Goal: Information Seeking & Learning: Learn about a topic

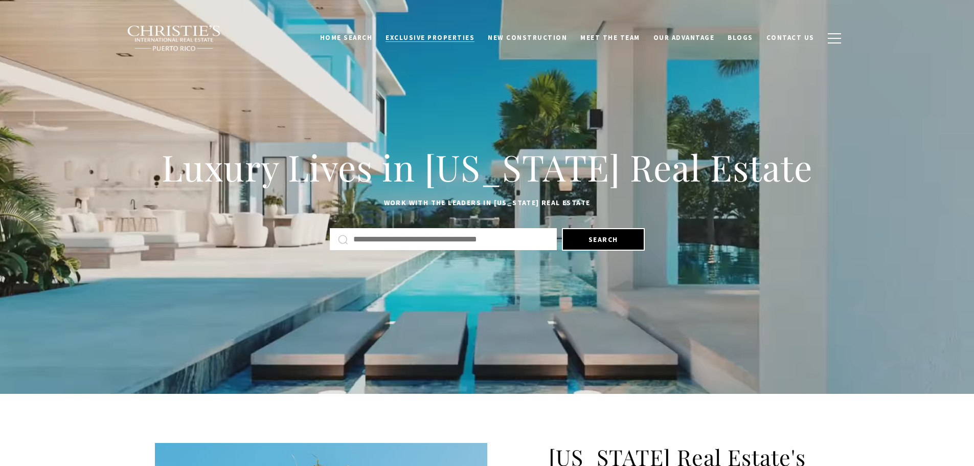
click at [438, 33] on span "Exclusive Properties" at bounding box center [429, 37] width 89 height 9
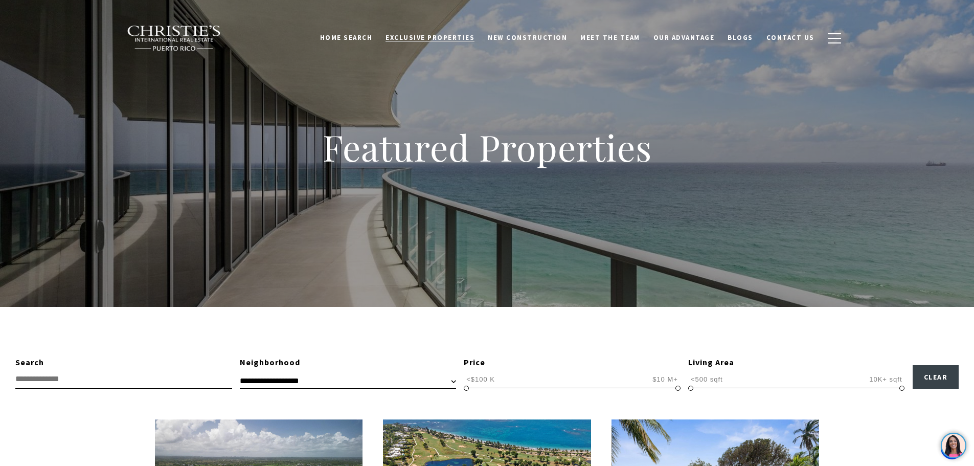
click at [449, 38] on span "Exclusive Properties" at bounding box center [429, 37] width 89 height 9
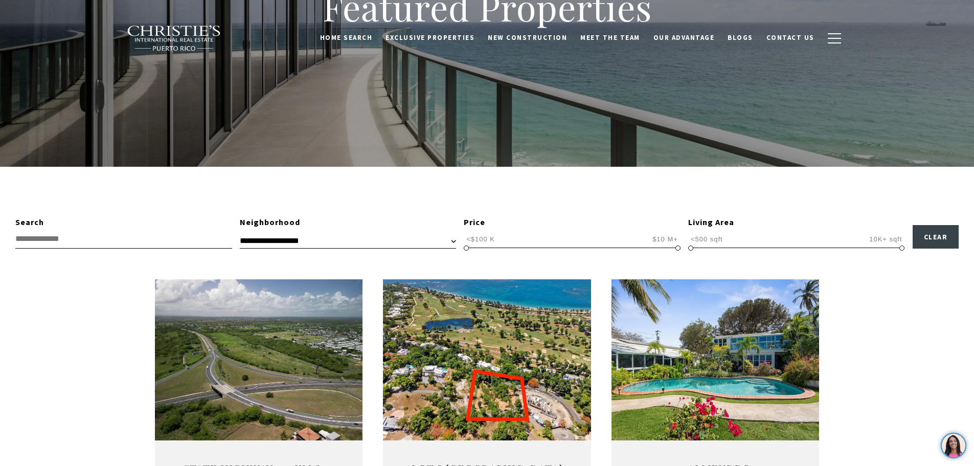
scroll to position [153, 0]
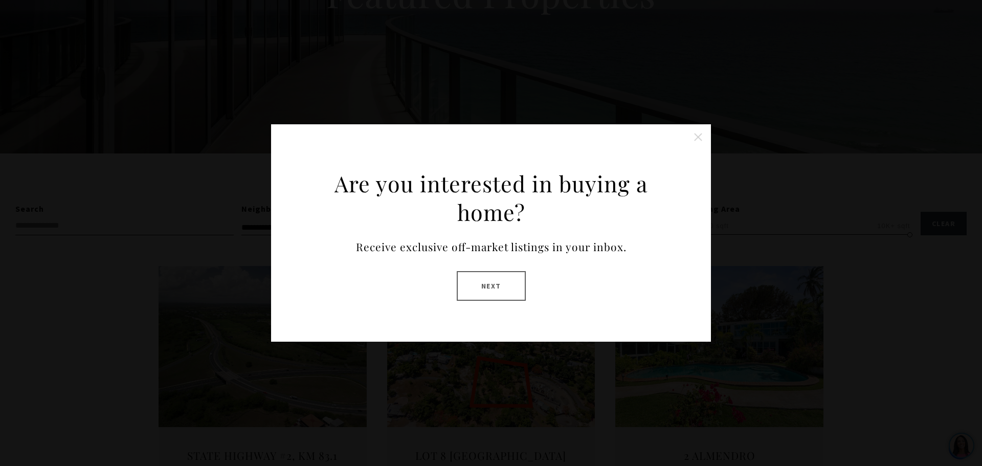
click at [695, 138] on button "Close this option" at bounding box center [698, 137] width 20 height 20
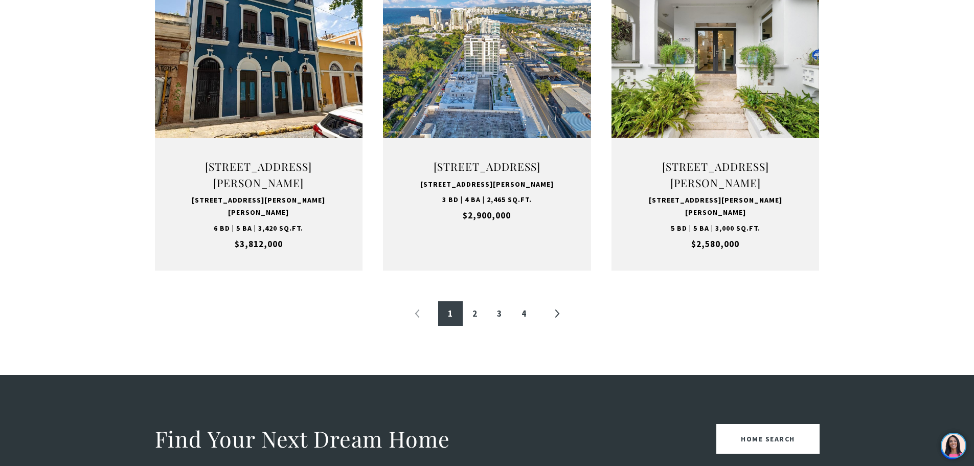
scroll to position [1074, 0]
click at [474, 325] on link "2" at bounding box center [475, 313] width 25 height 25
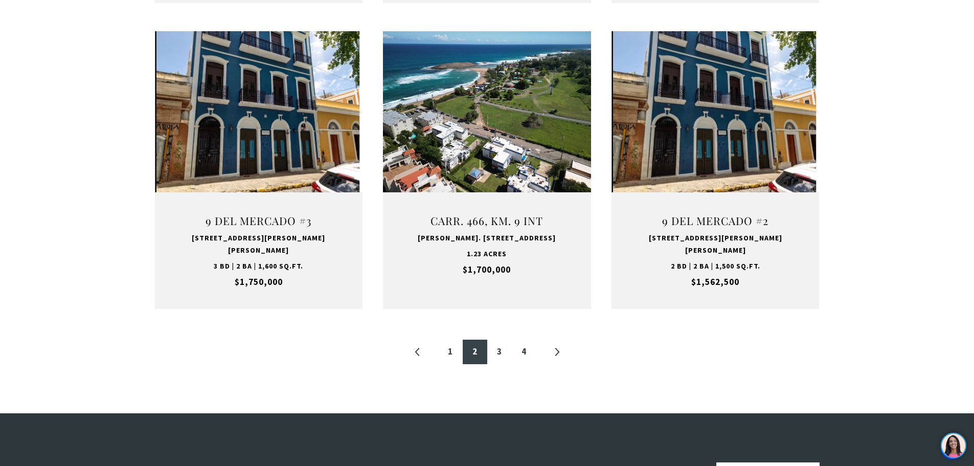
scroll to position [1074, 0]
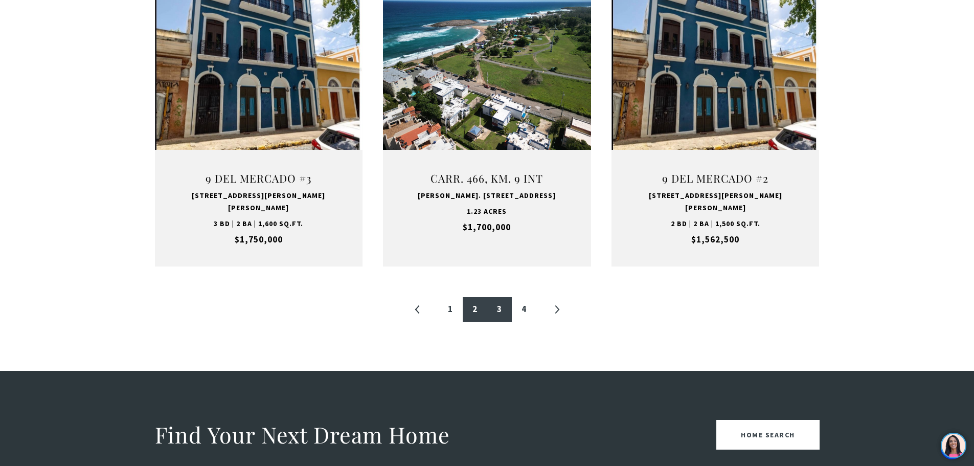
click at [495, 297] on link "3" at bounding box center [499, 309] width 25 height 25
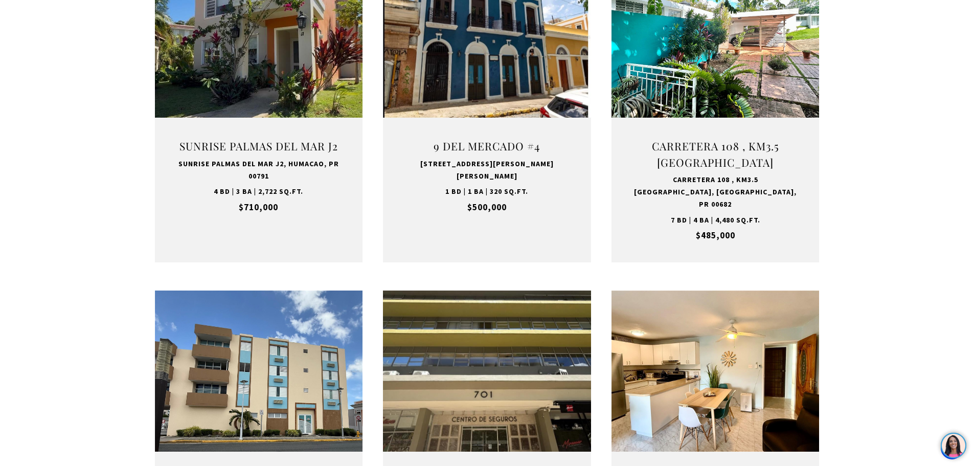
scroll to position [971, 0]
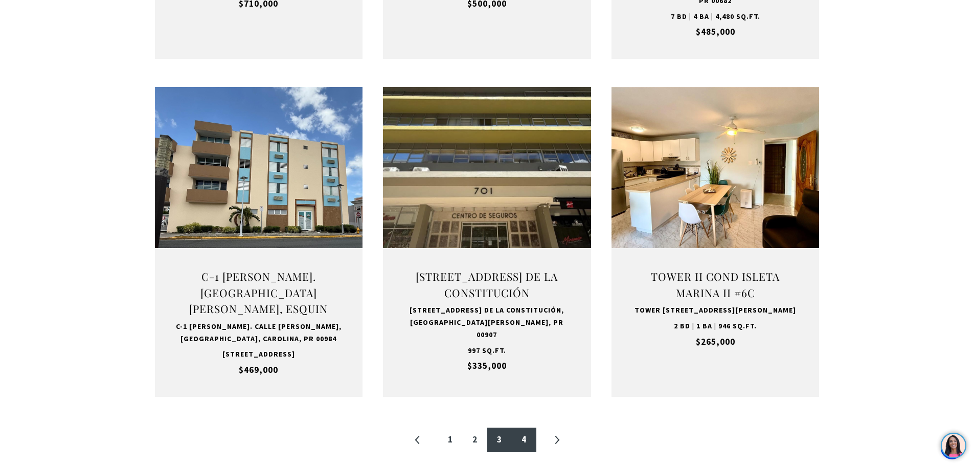
click at [533, 446] on link "4" at bounding box center [524, 439] width 25 height 25
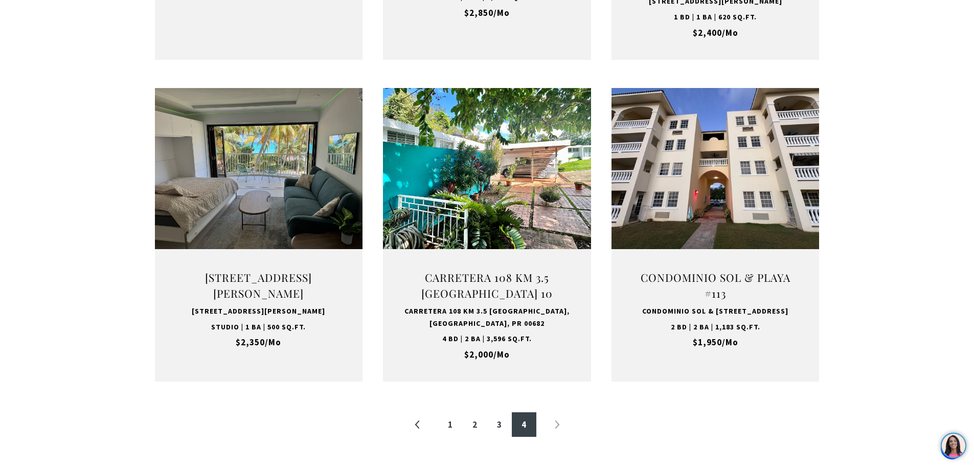
scroll to position [971, 0]
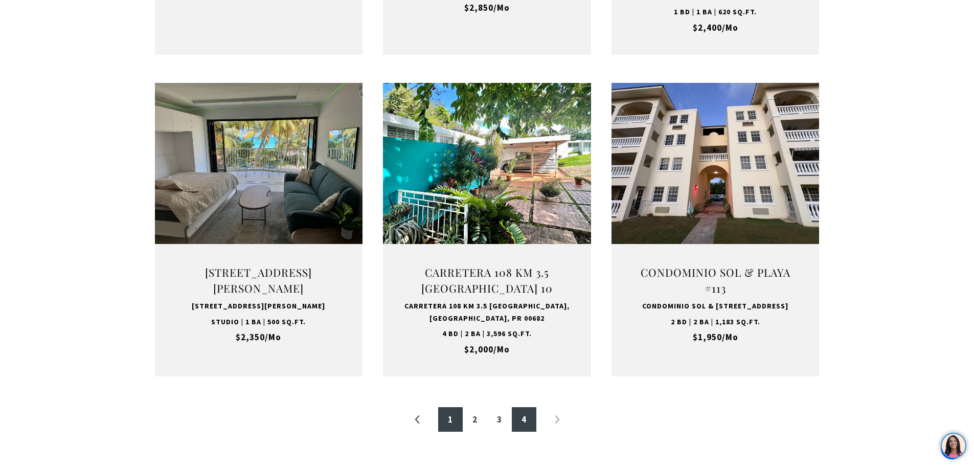
click at [447, 432] on link "1" at bounding box center [450, 419] width 25 height 25
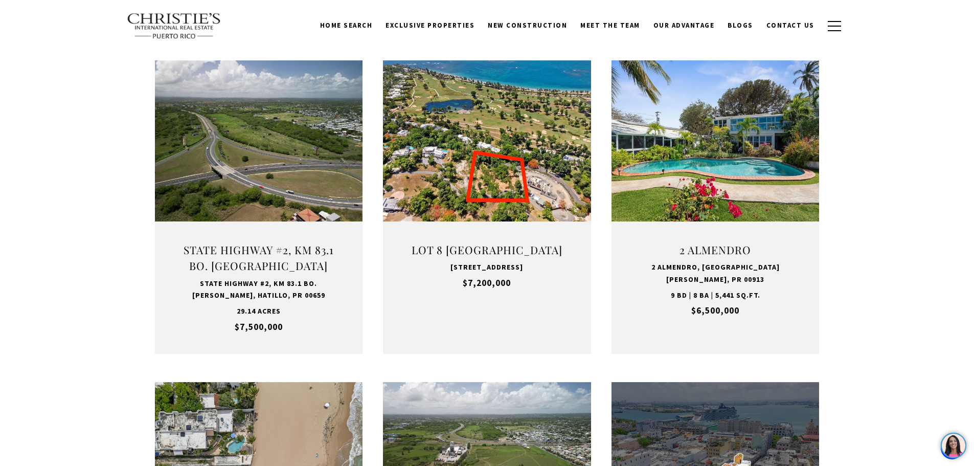
scroll to position [358, 0]
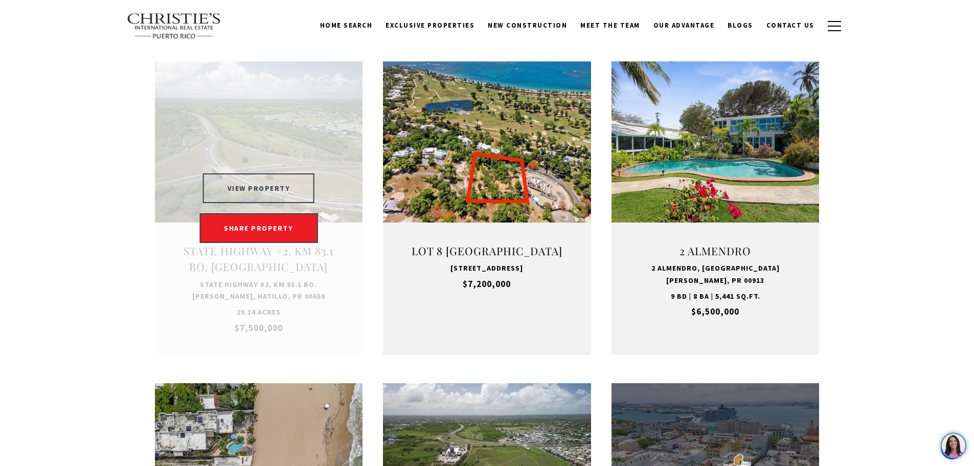
click at [272, 190] on button "VIEW PROPERTY" at bounding box center [259, 188] width 112 height 30
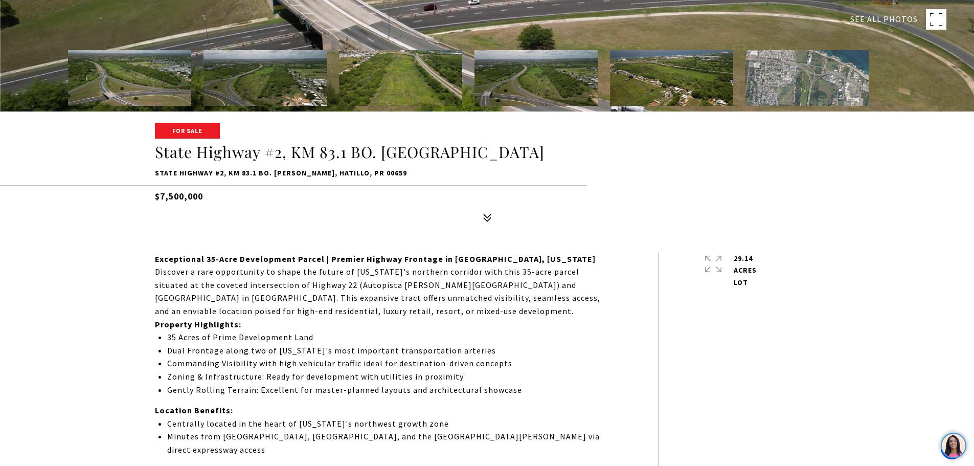
scroll to position [358, 0]
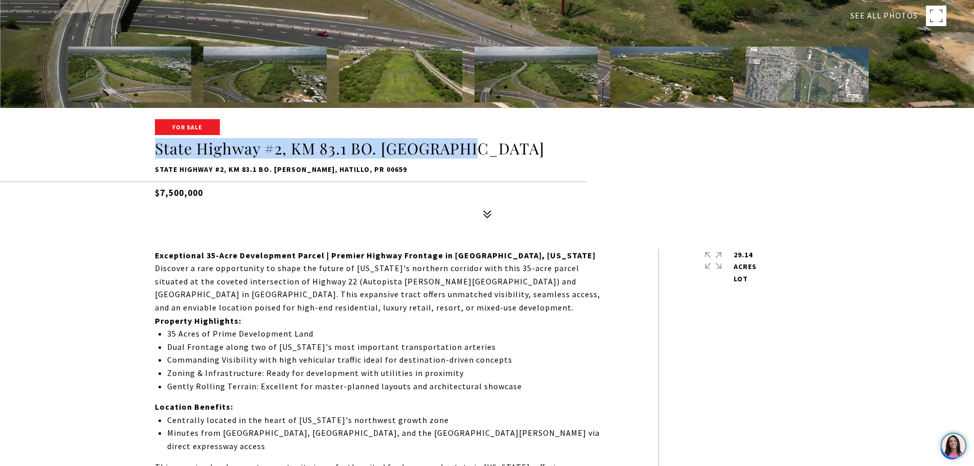
drag, startPoint x: 154, startPoint y: 148, endPoint x: 478, endPoint y: 151, distance: 323.1
click at [478, 151] on h1 "State Highway #2, KM 83.1 BO. [GEOGRAPHIC_DATA]" at bounding box center [487, 148] width 665 height 19
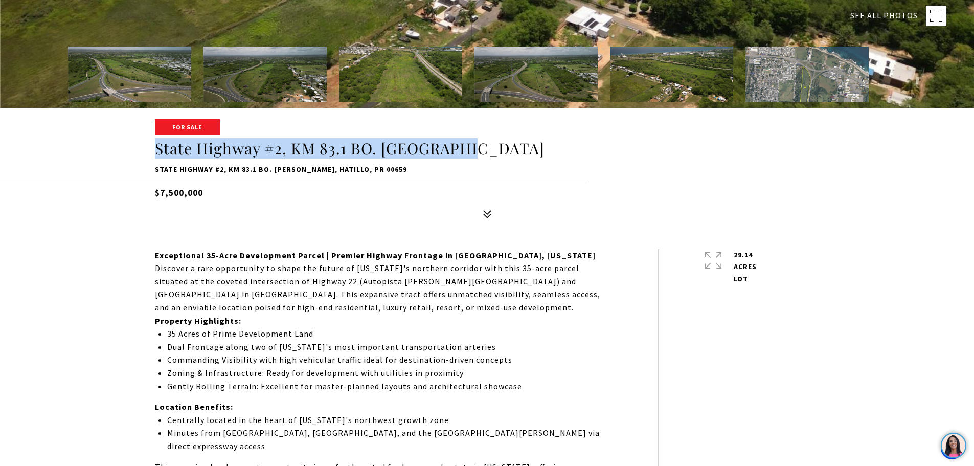
drag, startPoint x: 200, startPoint y: 153, endPoint x: 193, endPoint y: 152, distance: 7.7
click at [200, 153] on h1 "State Highway #2, KM 83.1 BO. [GEOGRAPHIC_DATA]" at bounding box center [487, 148] width 665 height 19
drag, startPoint x: 157, startPoint y: 149, endPoint x: 474, endPoint y: 149, distance: 317.0
click at [474, 149] on h1 "State Highway #2, KM 83.1 BO. [GEOGRAPHIC_DATA]" at bounding box center [487, 148] width 665 height 19
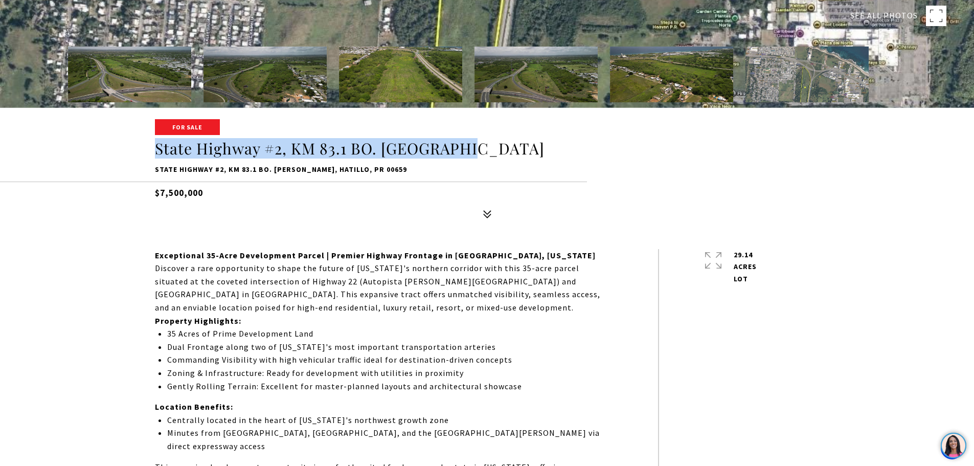
copy h1 "State Highway #2, KM 83.1 BO. [GEOGRAPHIC_DATA]"
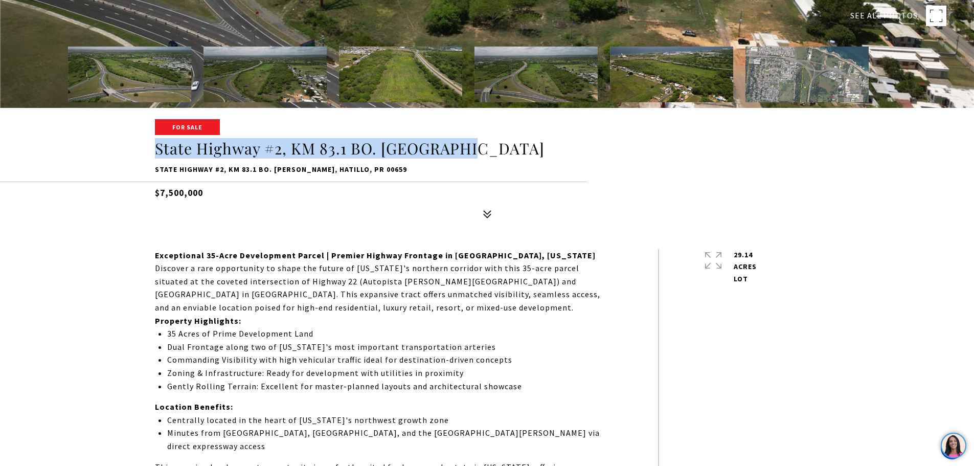
click at [193, 169] on p "State Highway #2, KM 83.1 BO. [PERSON_NAME], HATILLO, PR 00659" at bounding box center [487, 170] width 665 height 12
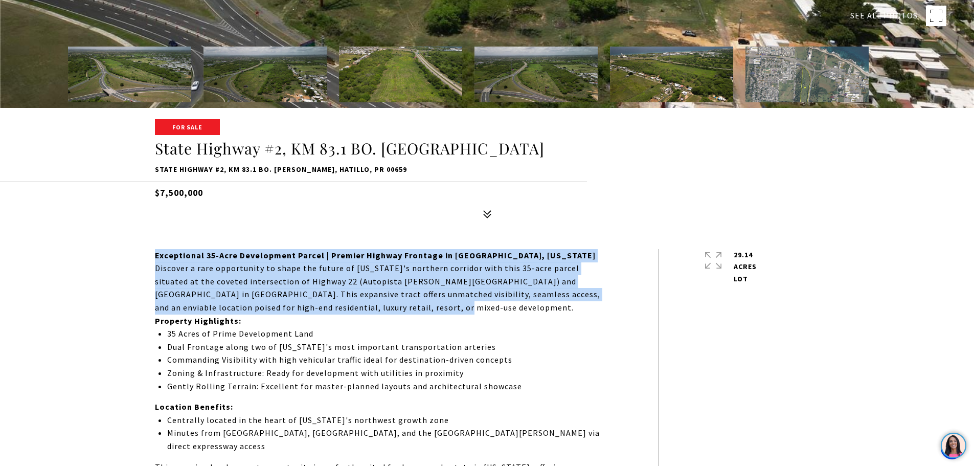
drag, startPoint x: 156, startPoint y: 258, endPoint x: 415, endPoint y: 303, distance: 262.5
click at [415, 303] on div "Exceptional 35-Acre Development Parcel | Premier Highway Frontage in Hatillo, P…" at bounding box center [383, 374] width 457 height 251
copy div "Exceptional 35-Acre Development Parcel | Premier Highway Frontage in Hatillo, P…"
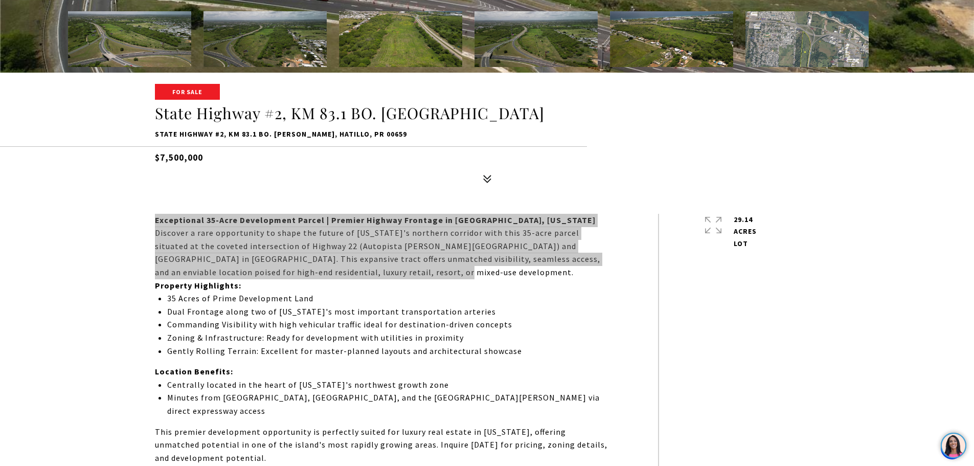
scroll to position [460, 0]
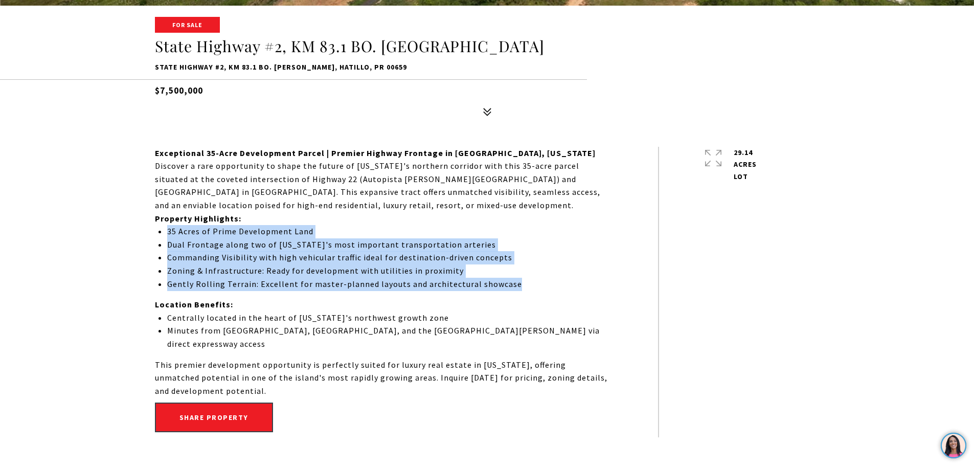
drag, startPoint x: 168, startPoint y: 232, endPoint x: 512, endPoint y: 284, distance: 348.0
click at [512, 284] on ul "35 Acres of Prime Development Land Dual Frontage along two of Puerto Rico's mos…" at bounding box center [389, 257] width 444 height 65
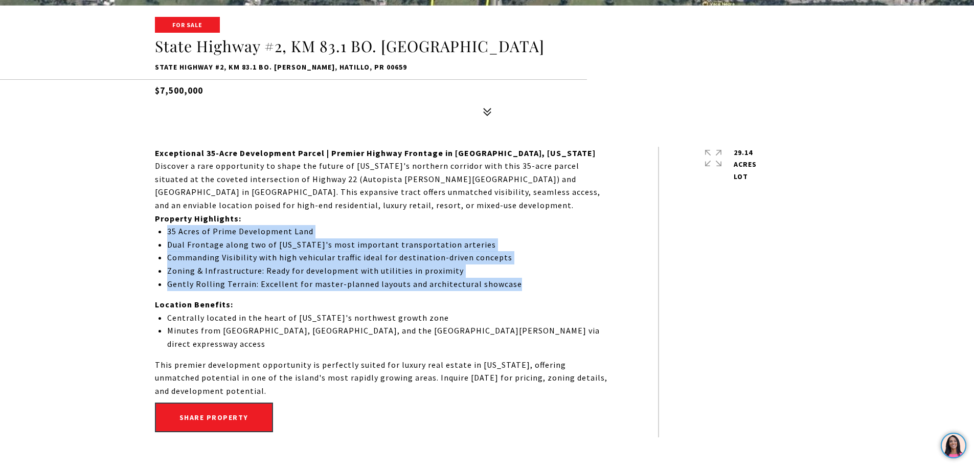
copy ul "35 Acres of Prime Development Land Dual Frontage along two of Puerto Rico's mos…"
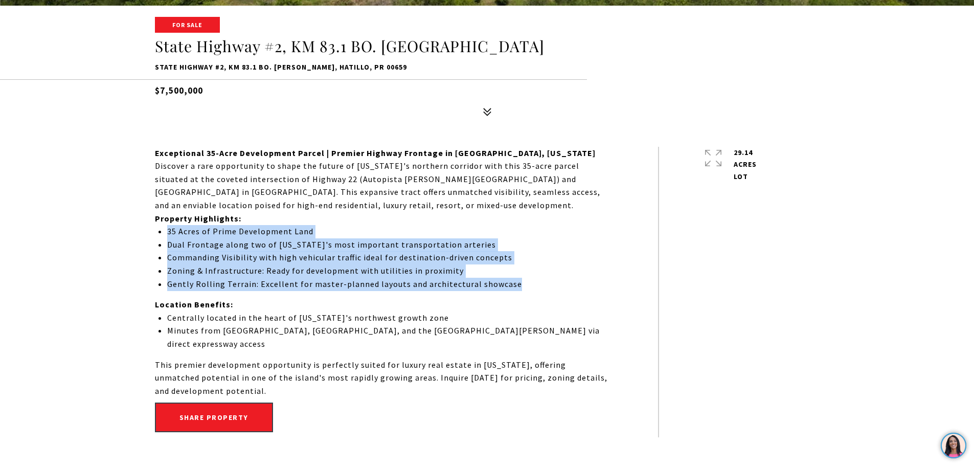
click at [629, 301] on div "Exceptional 35-Acre Development Parcel | Premier Highway Frontage in Hatillo, P…" at bounding box center [406, 292] width 503 height 291
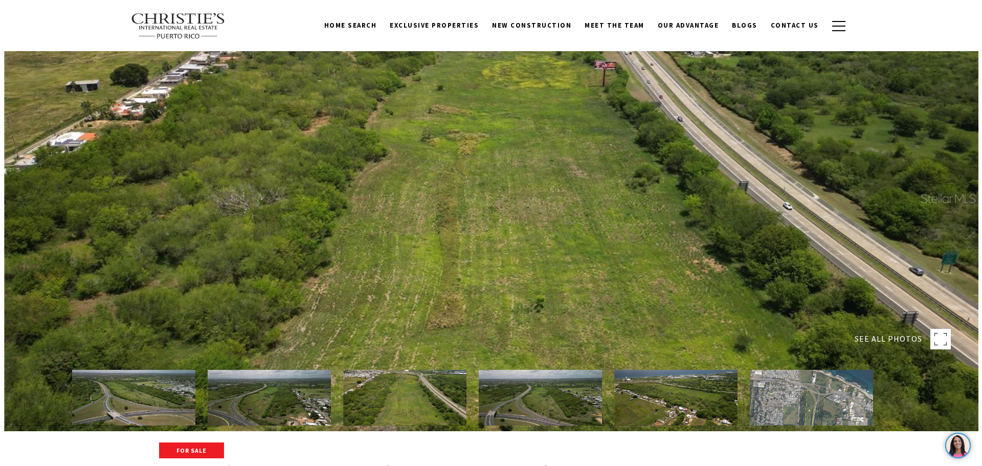
scroll to position [0, 0]
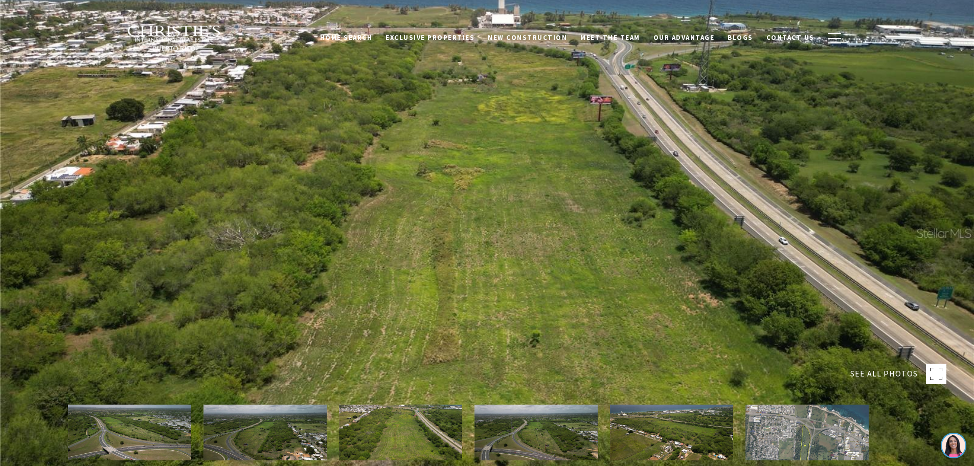
click at [137, 434] on img at bounding box center [129, 432] width 123 height 56
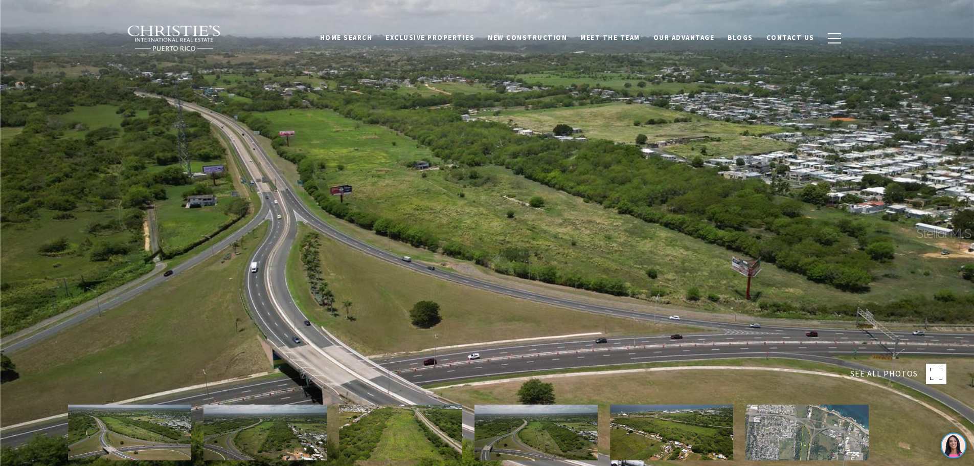
click at [937, 367] on rect at bounding box center [936, 374] width 20 height 20
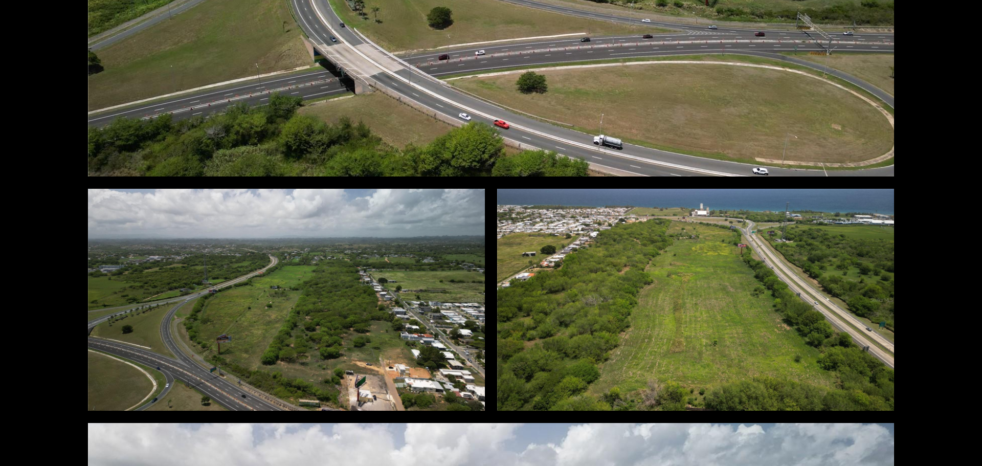
scroll to position [460, 0]
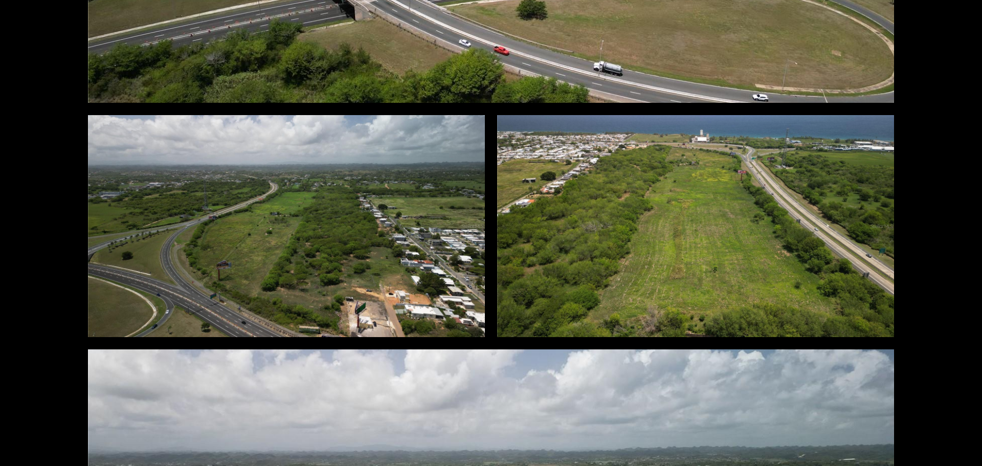
click at [683, 243] on div at bounding box center [695, 226] width 397 height 222
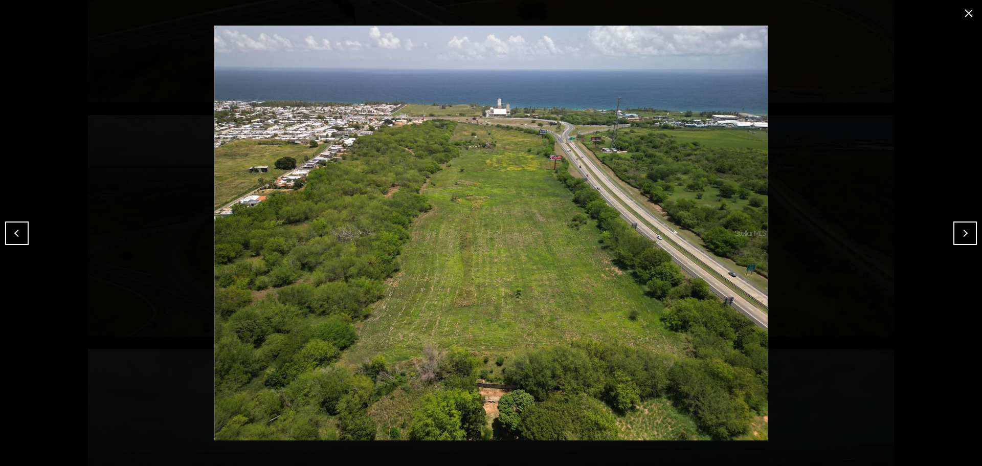
click at [973, 16] on button "close modal" at bounding box center [968, 13] width 16 height 16
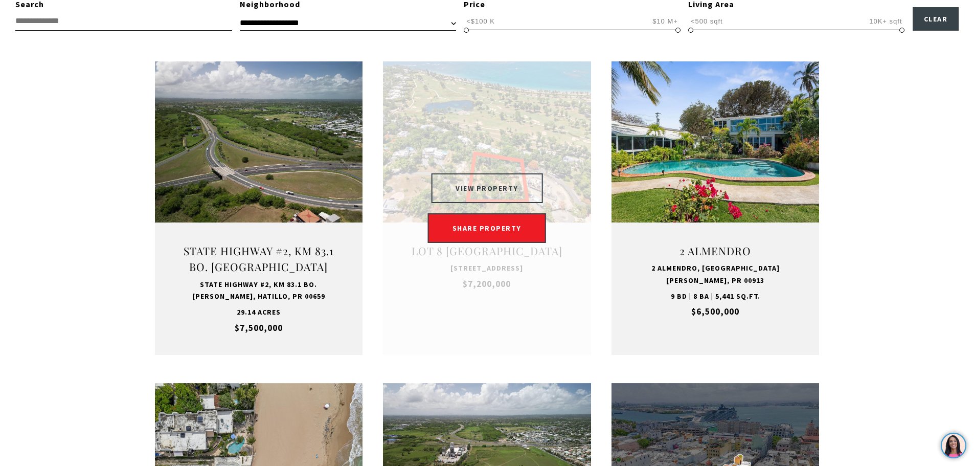
click at [518, 185] on button "VIEW PROPERTY" at bounding box center [487, 188] width 112 height 30
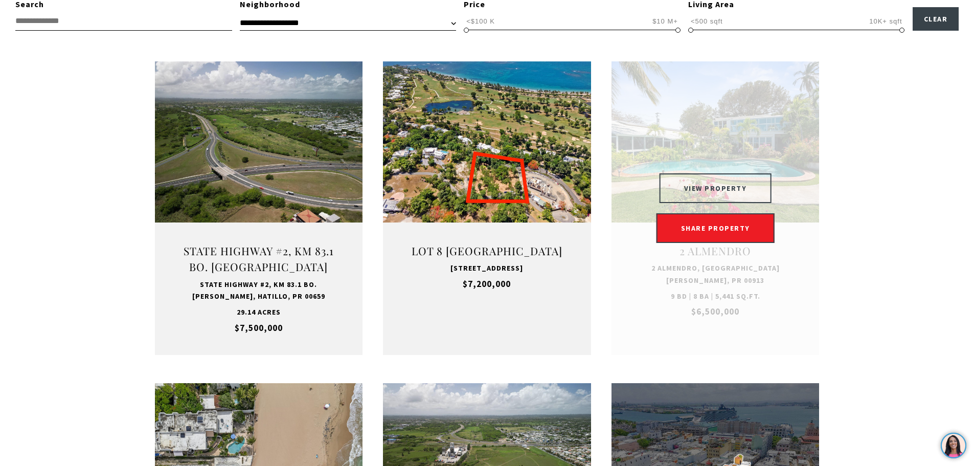
click at [731, 188] on button "VIEW PROPERTY" at bounding box center [716, 188] width 112 height 30
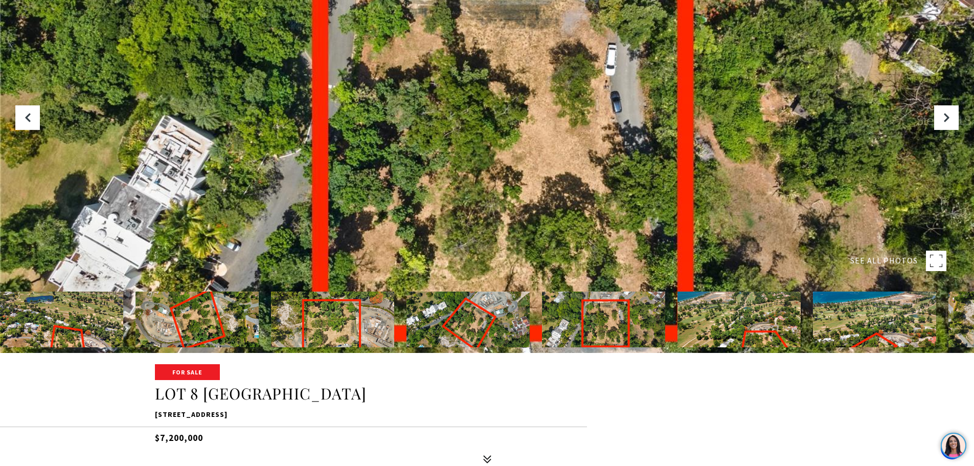
scroll to position [307, 0]
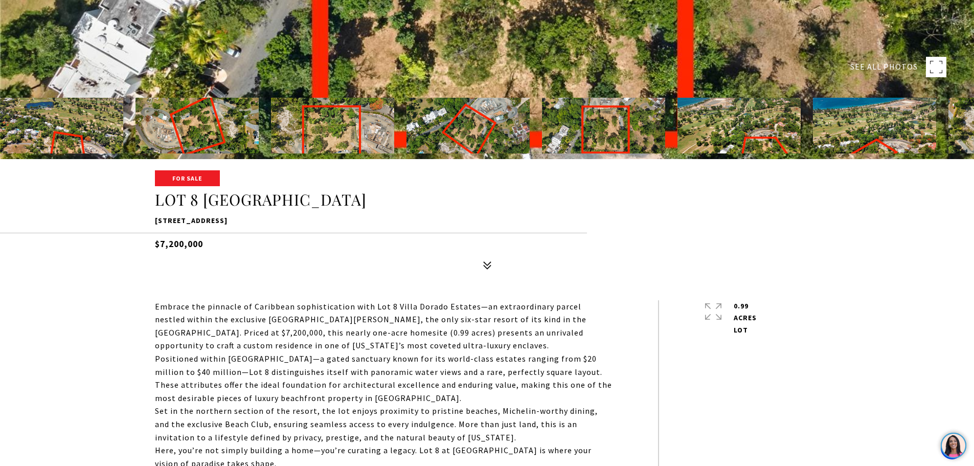
drag, startPoint x: 157, startPoint y: 202, endPoint x: 391, endPoint y: 197, distance: 233.7
click at [391, 197] on h1 "LOT 8 [GEOGRAPHIC_DATA]" at bounding box center [487, 199] width 665 height 19
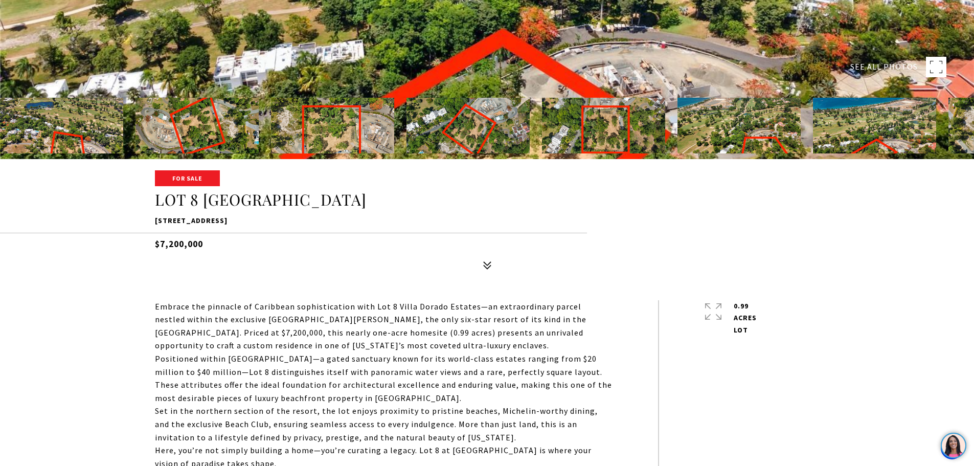
copy h1 "LOT 8 [GEOGRAPHIC_DATA]"
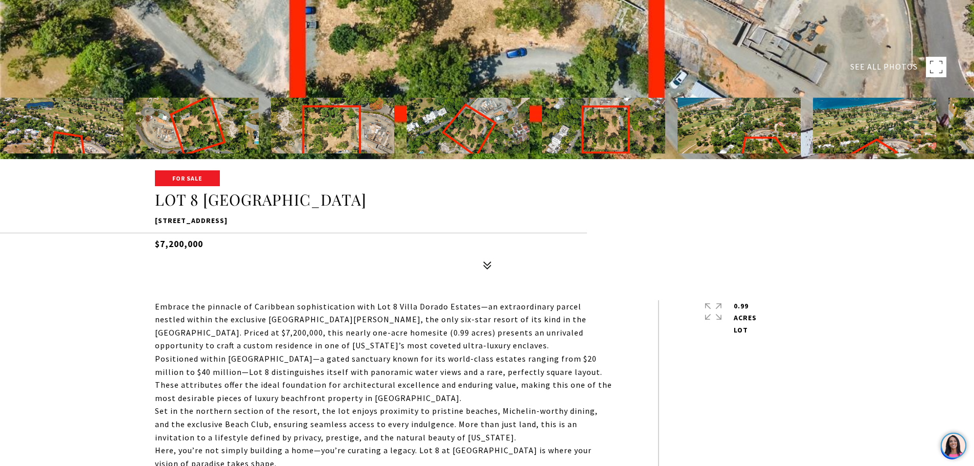
drag, startPoint x: 156, startPoint y: 306, endPoint x: 509, endPoint y: 339, distance: 354.3
click at [509, 339] on p "Embrace the pinnacle of Caribbean sophistication with Lot 8 Villa Dorado Estate…" at bounding box center [383, 326] width 457 height 52
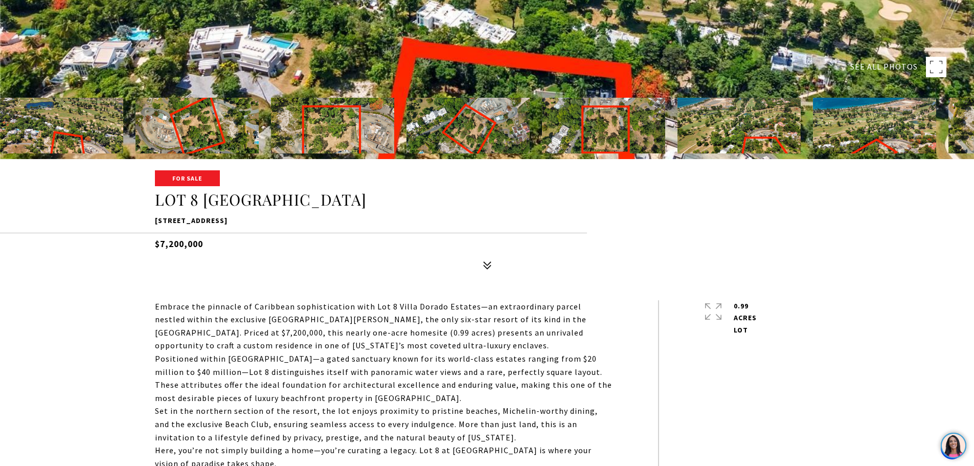
copy p "Embrace the pinnacle of Caribbean sophistication with Lot 8 Villa Dorado Estate…"
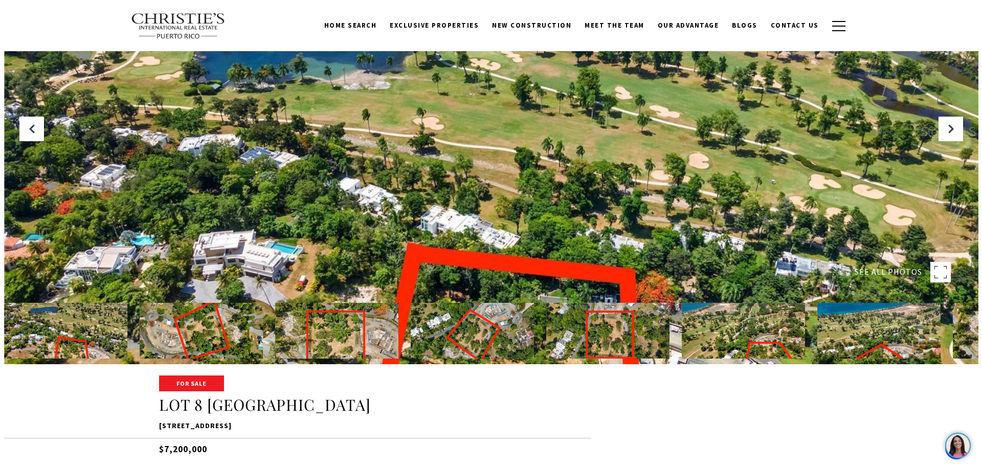
scroll to position [102, 0]
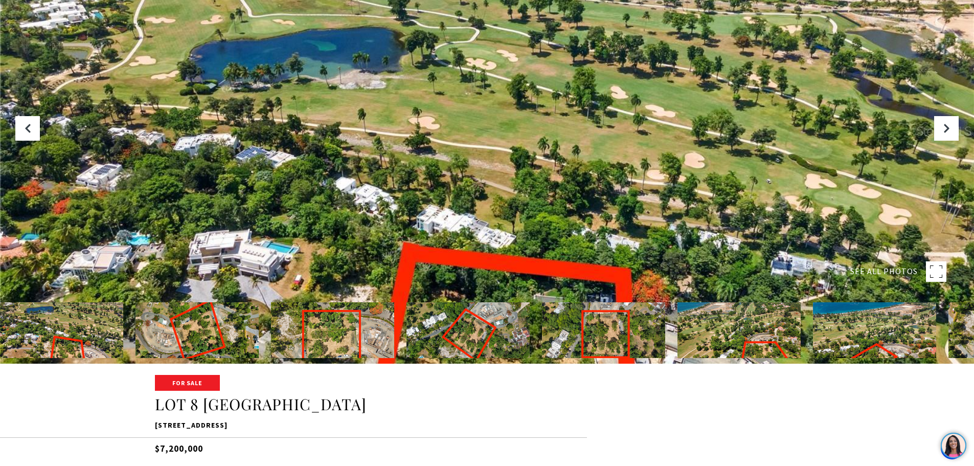
click at [84, 333] on img at bounding box center [61, 330] width 123 height 56
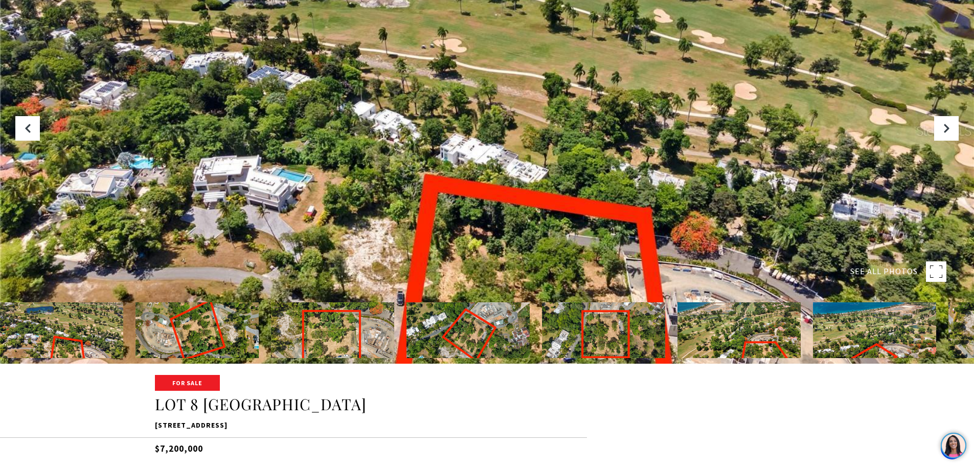
click at [573, 197] on div at bounding box center [487, 131] width 974 height 466
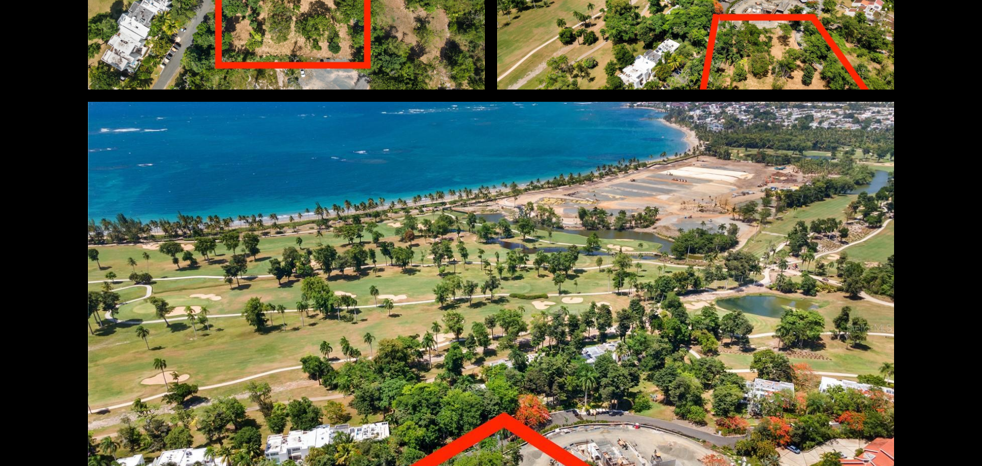
scroll to position [1534, 0]
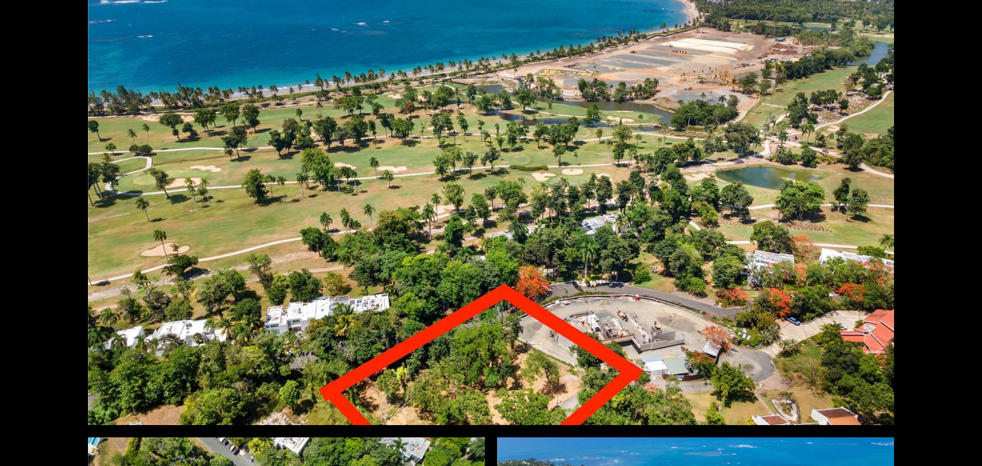
click at [577, 288] on div at bounding box center [491, 198] width 806 height 451
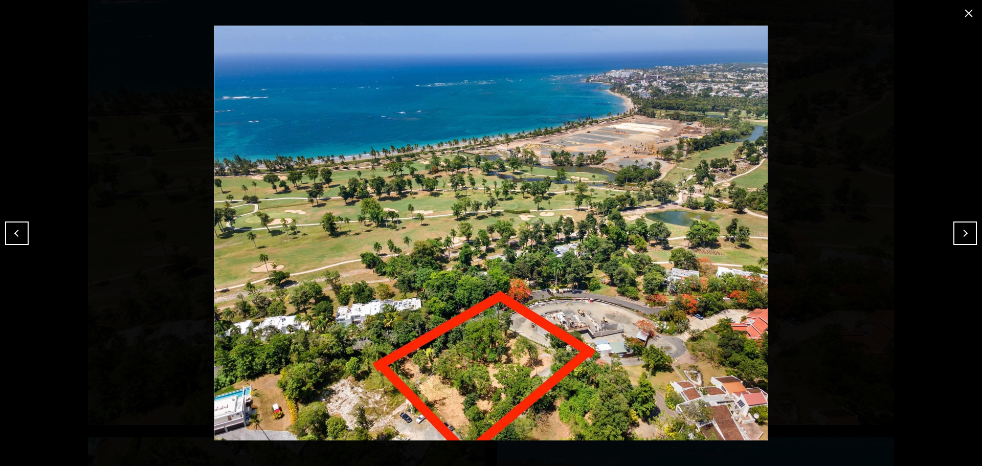
drag, startPoint x: 968, startPoint y: 15, endPoint x: 976, endPoint y: 54, distance: 39.6
click at [968, 15] on button "close modal" at bounding box center [968, 13] width 16 height 16
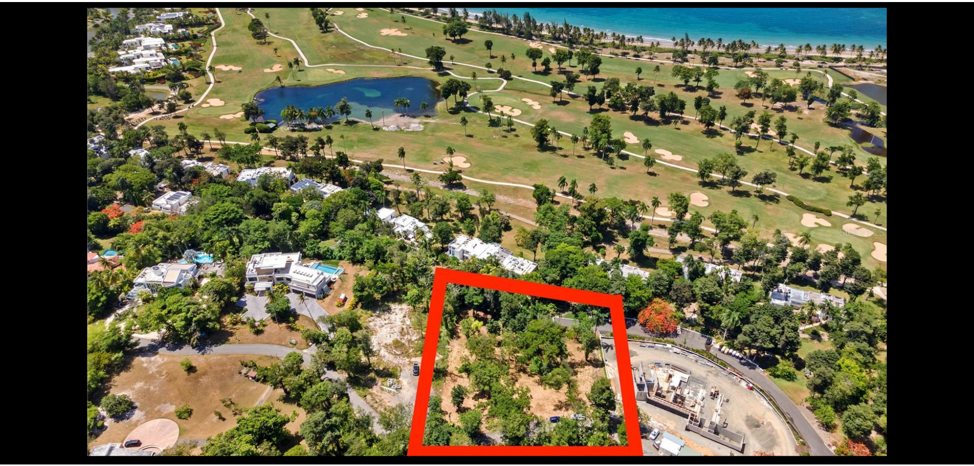
scroll to position [0, 0]
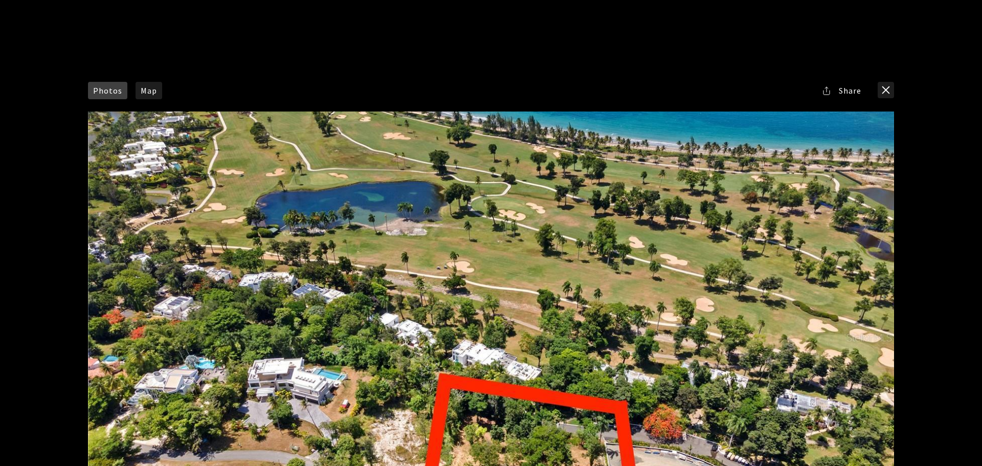
click at [886, 88] on button "close modal" at bounding box center [885, 90] width 16 height 16
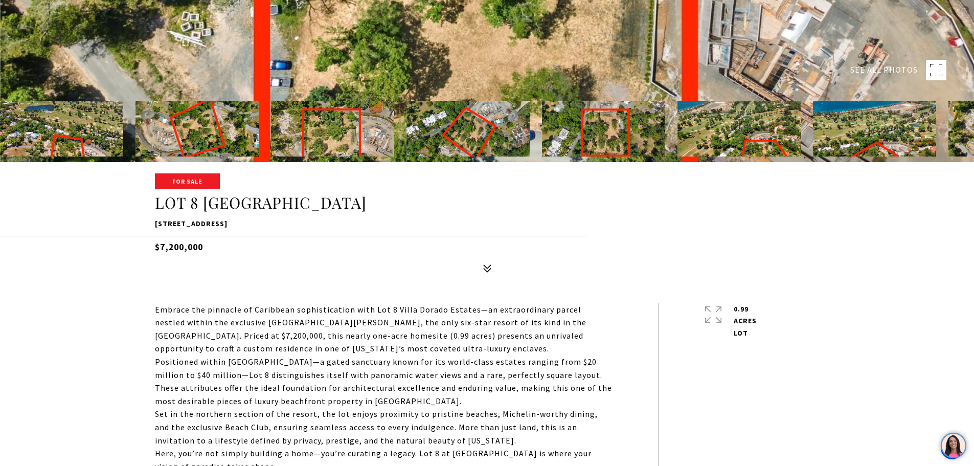
scroll to position [409, 0]
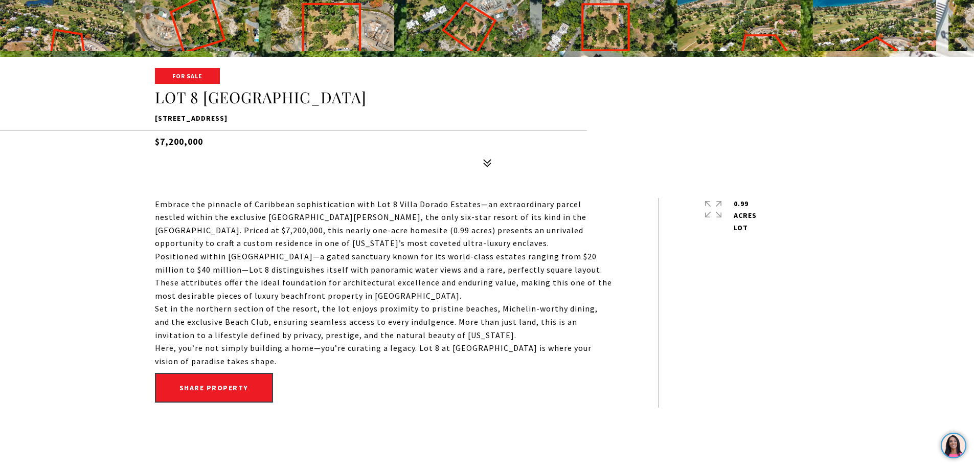
drag, startPoint x: 155, startPoint y: 205, endPoint x: 483, endPoint y: 238, distance: 328.9
click at [483, 238] on p "Embrace the pinnacle of Caribbean sophistication with Lot 8 Villa Dorado Estate…" at bounding box center [383, 224] width 457 height 52
copy p "Embrace the pinnacle of Caribbean sophistication with Lot 8 Villa Dorado Estate…"
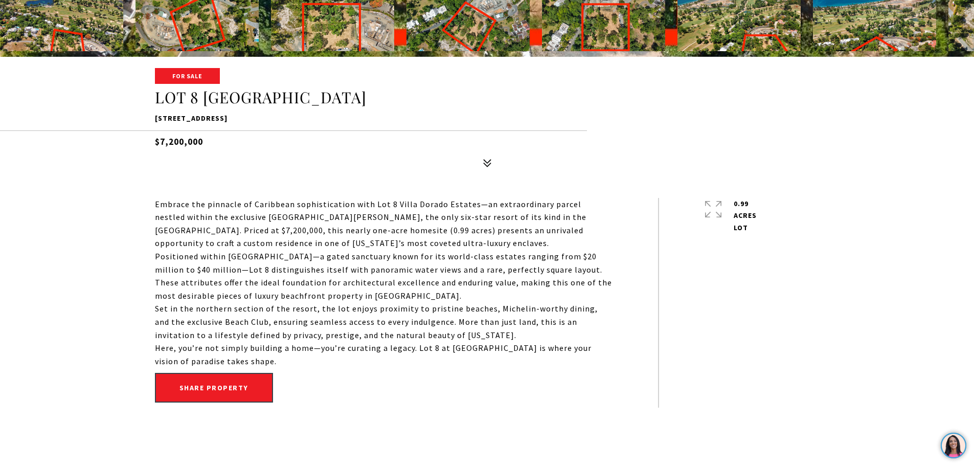
click at [324, 209] on p "Embrace the pinnacle of Caribbean sophistication with Lot 8 Villa Dorado Estate…" at bounding box center [383, 224] width 457 height 52
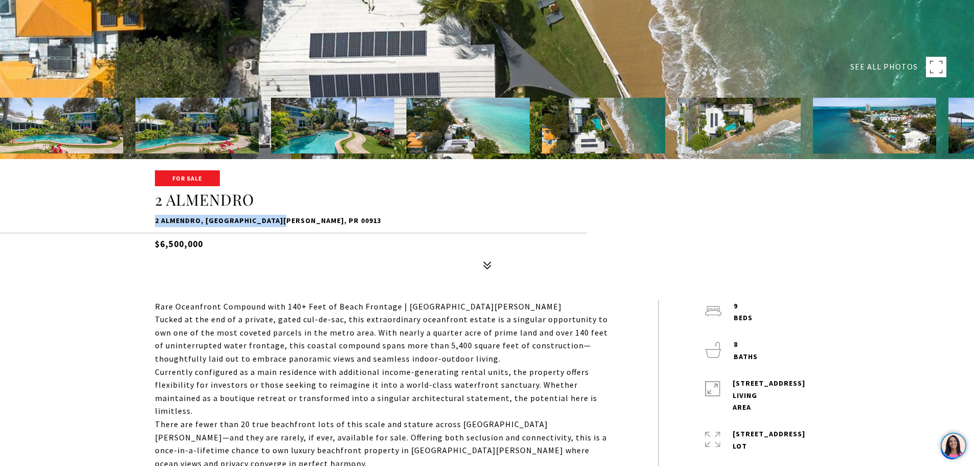
drag, startPoint x: 155, startPoint y: 220, endPoint x: 287, endPoint y: 220, distance: 132.4
click at [287, 220] on p "2 ALMENDRO, [GEOGRAPHIC_DATA][PERSON_NAME], PR 00913" at bounding box center [487, 221] width 665 height 12
copy p "2 ALMENDRO, [GEOGRAPHIC_DATA][PERSON_NAME], PR 00913"
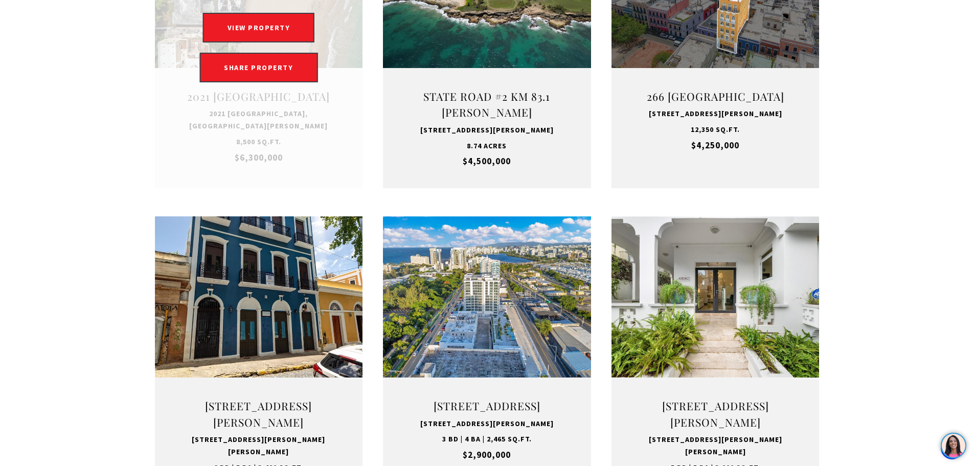
scroll to position [629, 0]
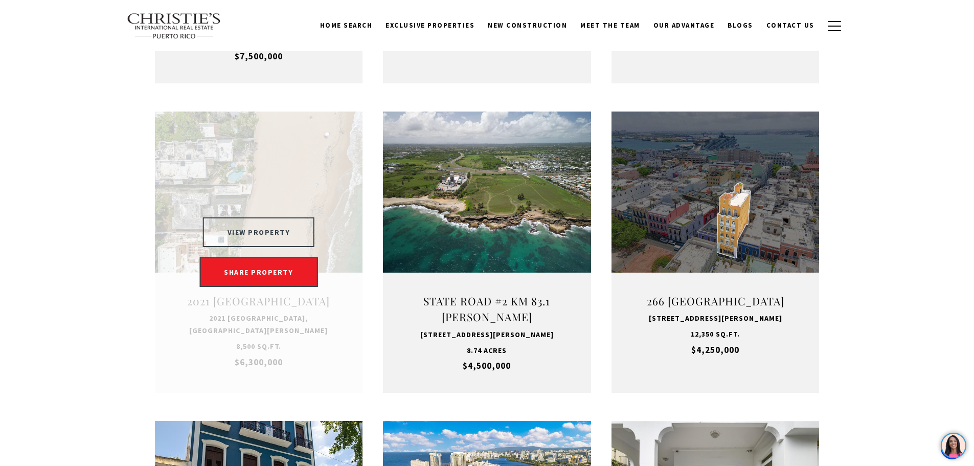
click at [259, 238] on button "VIEW PROPERTY" at bounding box center [259, 232] width 112 height 30
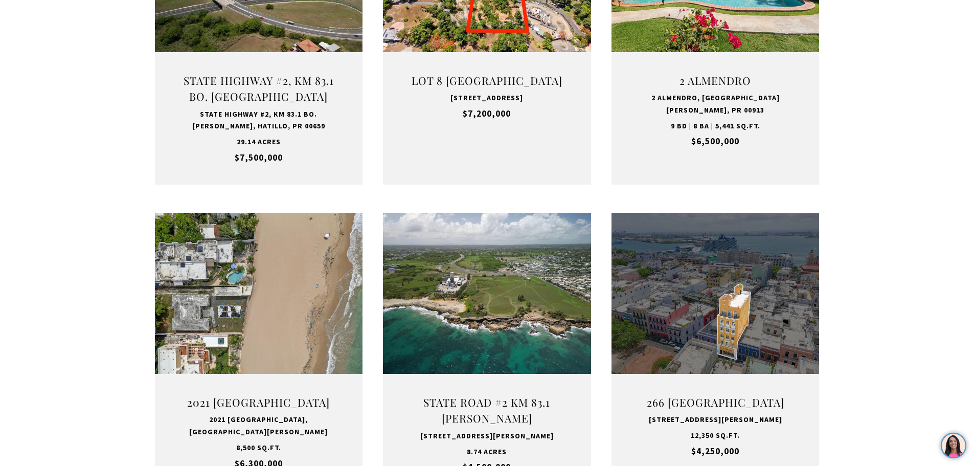
scroll to position [578, 0]
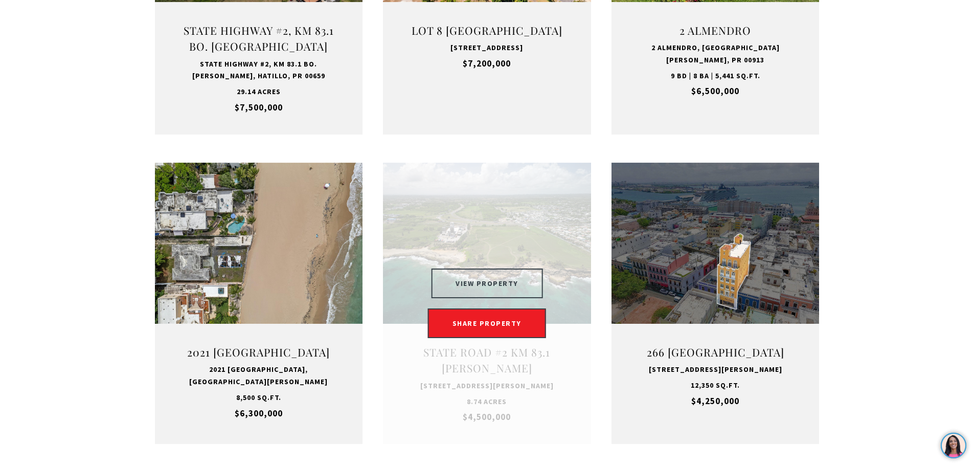
click at [510, 290] on button "VIEW PROPERTY" at bounding box center [487, 283] width 112 height 30
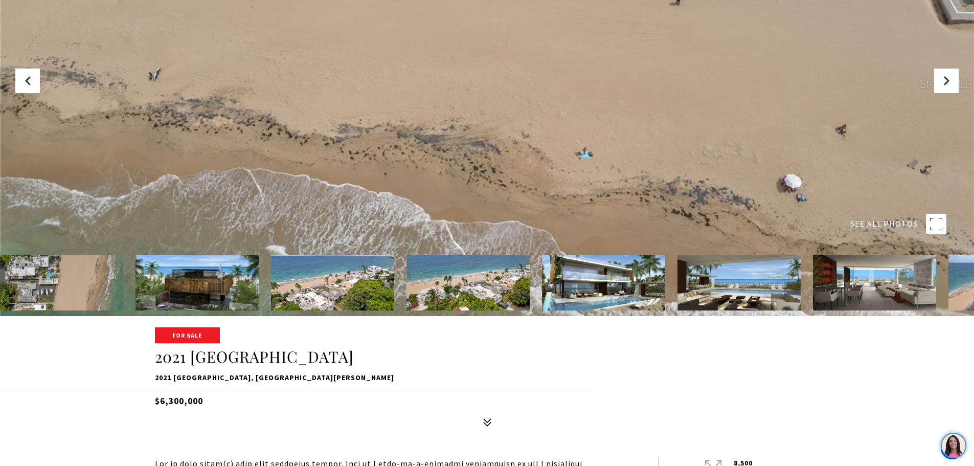
scroll to position [153, 0]
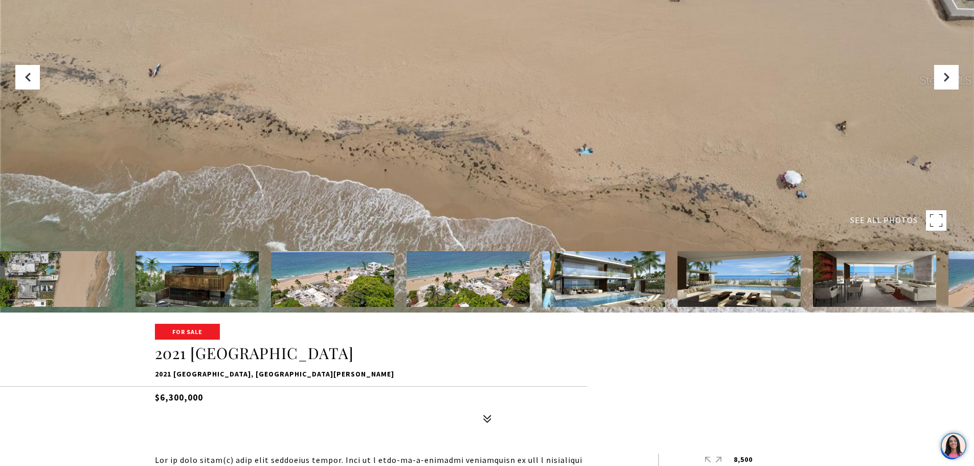
click at [215, 283] on img at bounding box center [196, 279] width 123 height 56
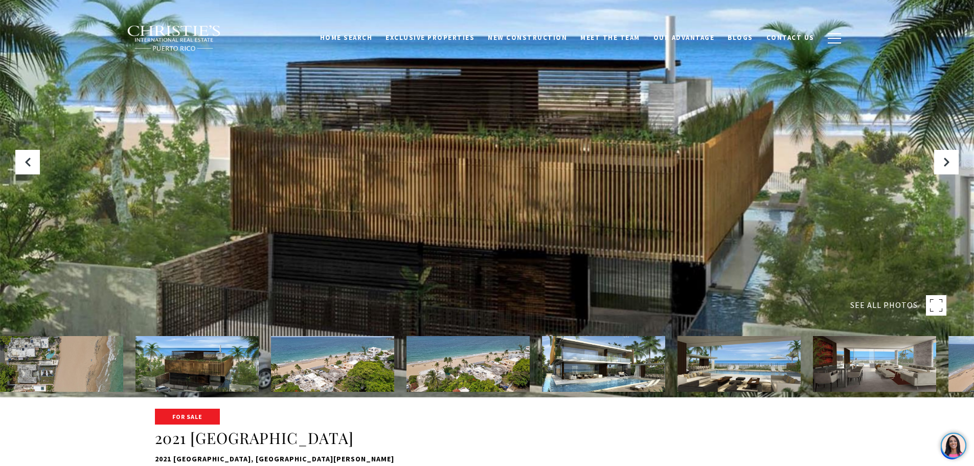
scroll to position [205, 0]
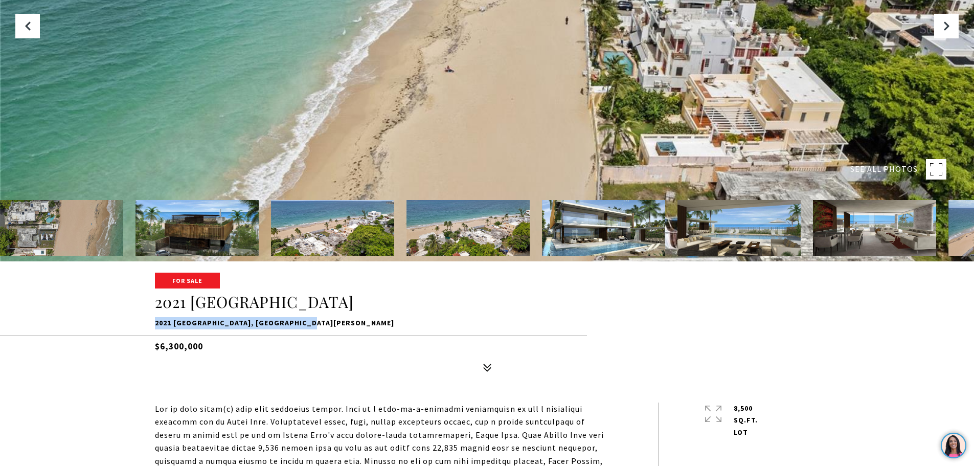
drag, startPoint x: 154, startPoint y: 323, endPoint x: 305, endPoint y: 328, distance: 150.4
click at [305, 328] on p "2021 CALLE ITALIA, SAN JUAN, PR 00911" at bounding box center [487, 323] width 665 height 12
copy p "2021 CALLE ITALIA, SAN JUAN, PR 00911"
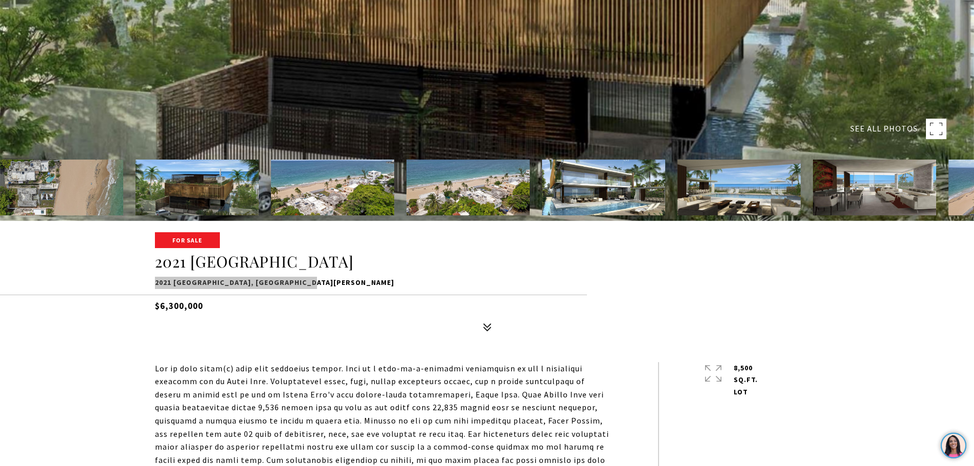
scroll to position [358, 0]
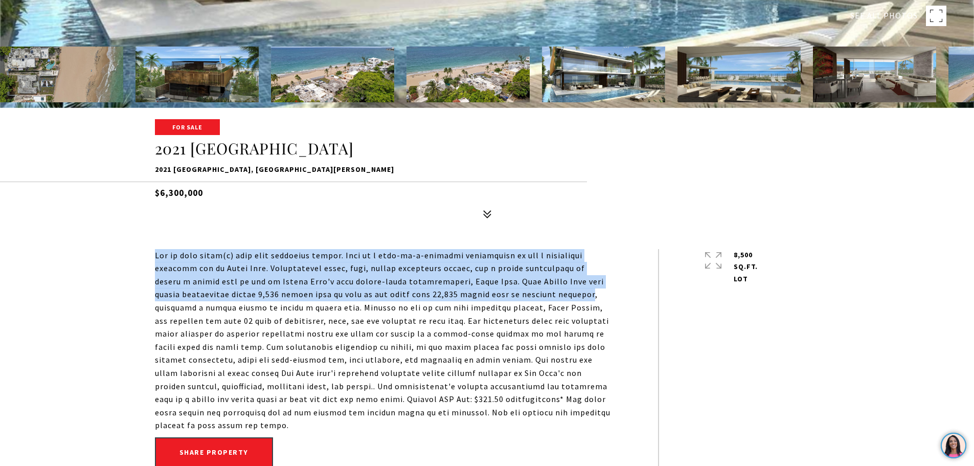
drag, startPoint x: 154, startPoint y: 255, endPoint x: 545, endPoint y: 297, distance: 392.9
click at [545, 297] on div "Share property 8,500 Sq.Ft. lot" at bounding box center [487, 360] width 716 height 223
copy p "One or more photo(s) have been virtually staged. This is a once-in-a-lifetime o…"
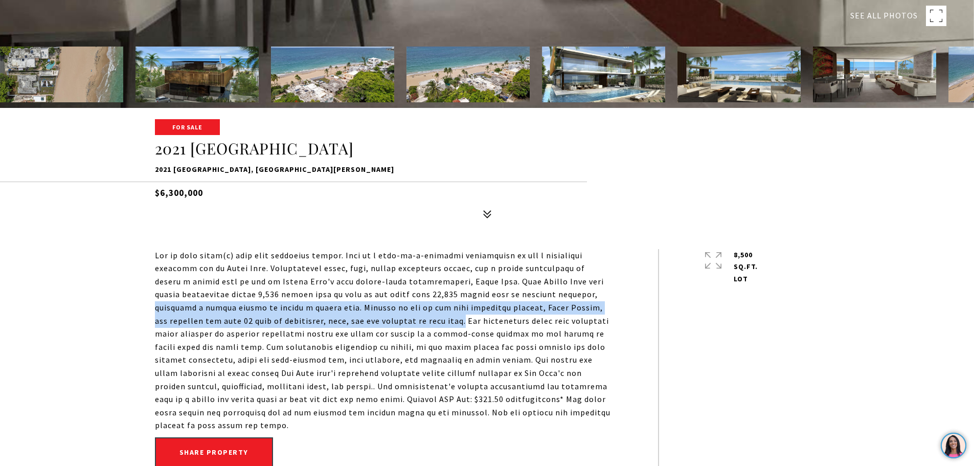
drag, startPoint x: 551, startPoint y: 294, endPoint x: 394, endPoint y: 319, distance: 158.4
click at [394, 319] on p at bounding box center [383, 340] width 457 height 183
copy p "providing a unique chance to create a custom home. Located in one of the most e…"
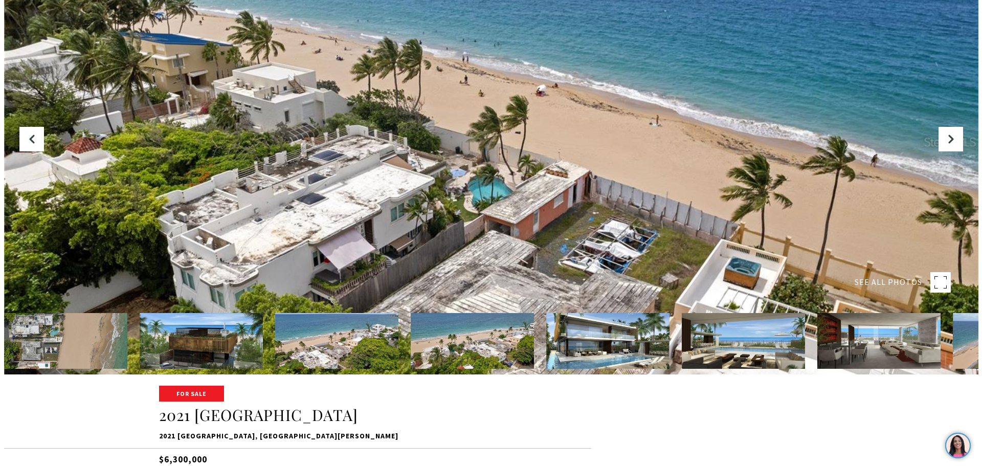
scroll to position [102, 0]
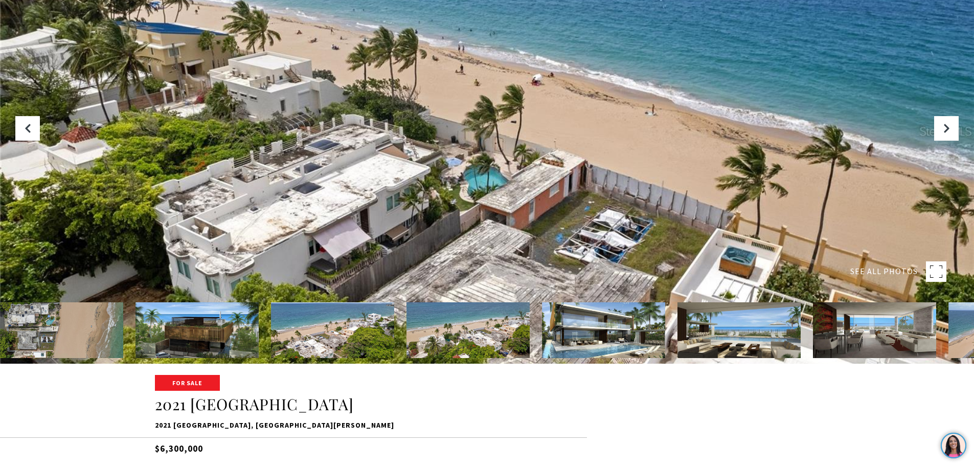
click at [185, 334] on img at bounding box center [196, 330] width 123 height 56
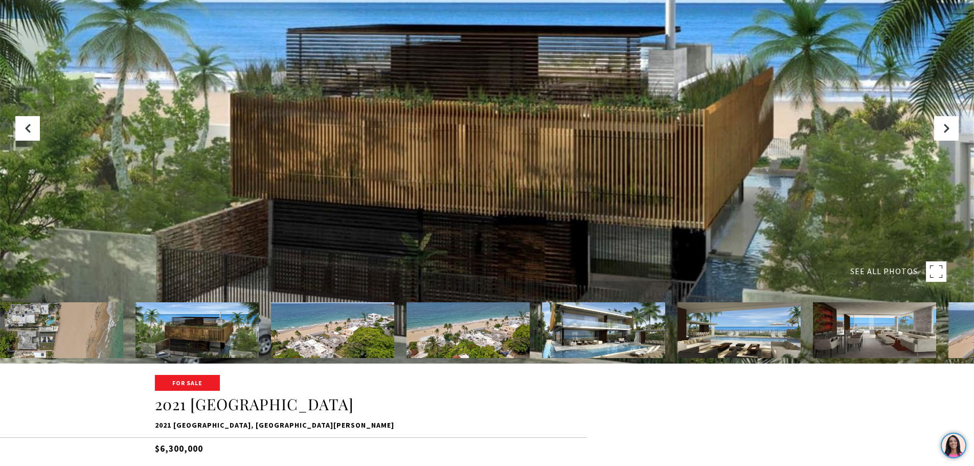
click at [576, 173] on div at bounding box center [487, 131] width 974 height 466
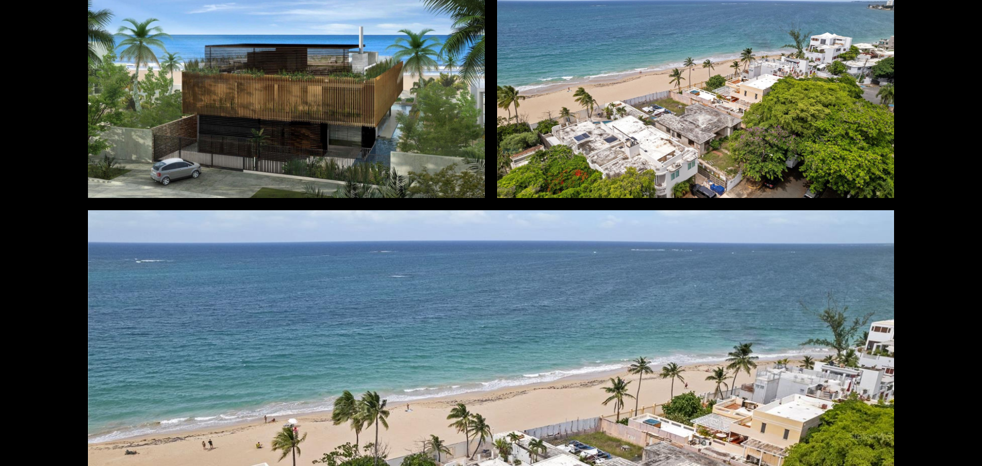
scroll to position [460, 0]
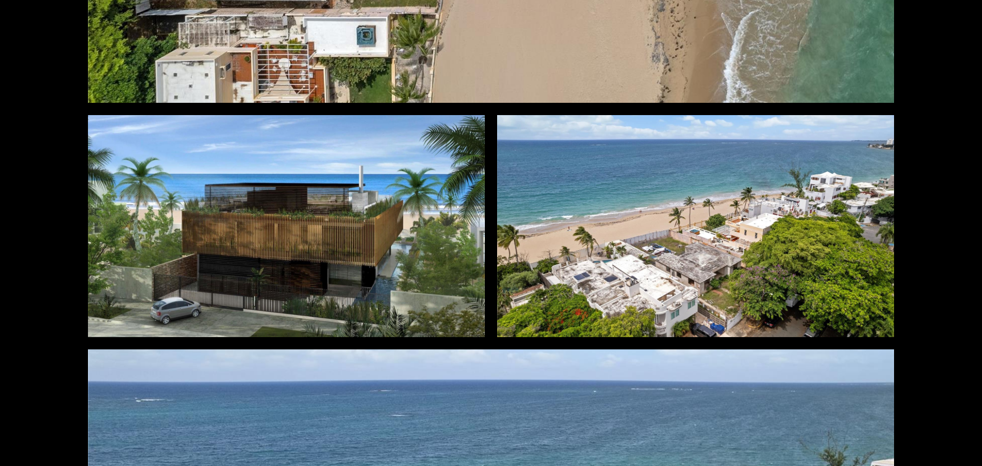
click at [362, 197] on div at bounding box center [286, 226] width 397 height 222
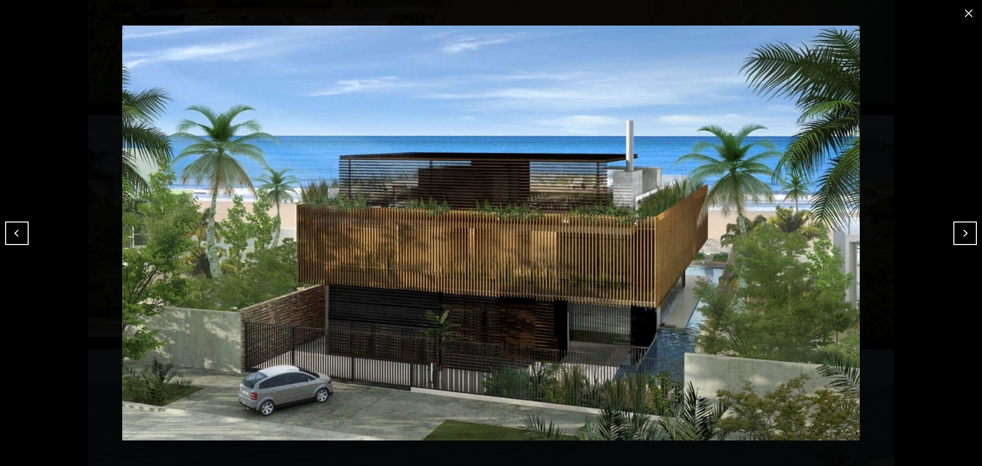
click at [967, 14] on button "close modal" at bounding box center [968, 13] width 16 height 16
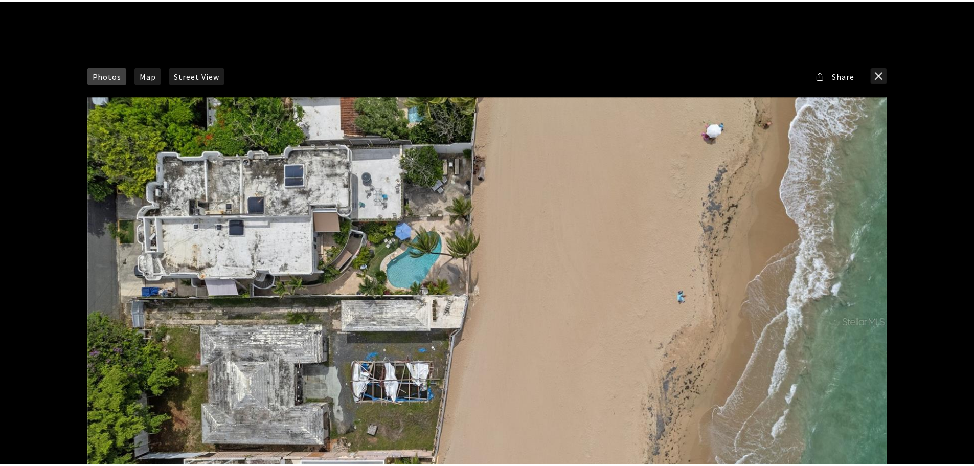
scroll to position [0, 0]
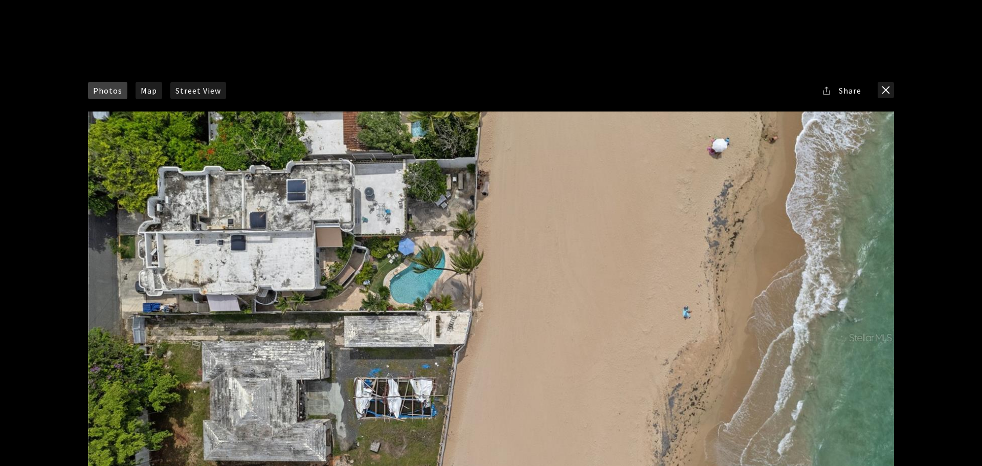
click at [877, 90] on div "Share Facebook Twitter Via Email" at bounding box center [857, 90] width 74 height 17
click at [888, 85] on button "close modal" at bounding box center [885, 90] width 16 height 16
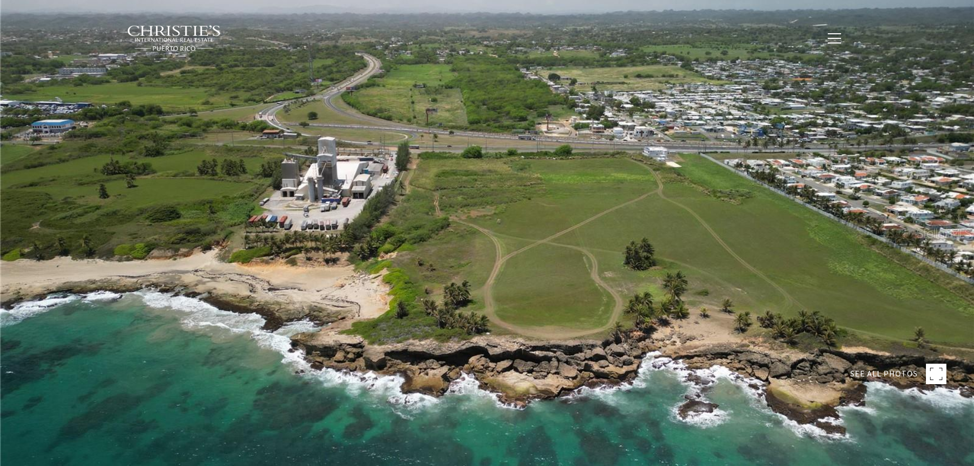
type input "**********"
type input "********"
type input "***"
type input "**********"
type input "**"
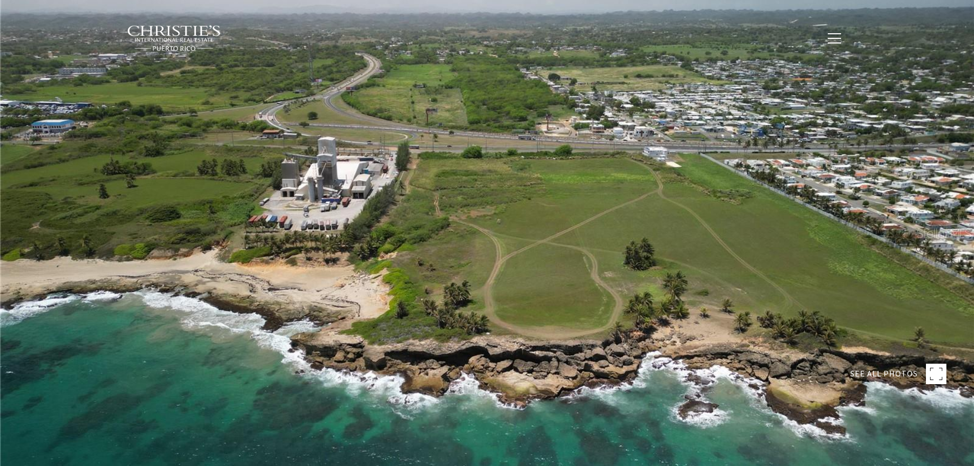
type input "********"
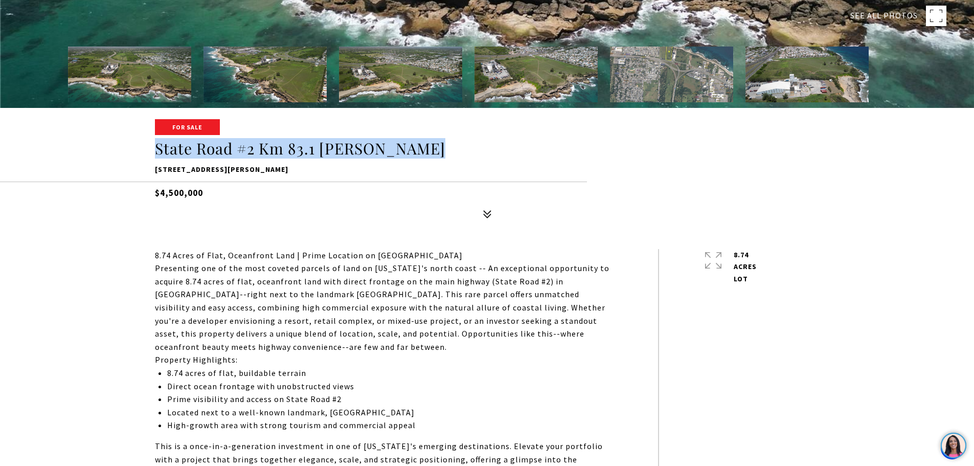
drag, startPoint x: 155, startPoint y: 147, endPoint x: 477, endPoint y: 148, distance: 322.1
click at [477, 148] on h1 "State Road #2 Km 83.1 [PERSON_NAME]" at bounding box center [487, 148] width 665 height 19
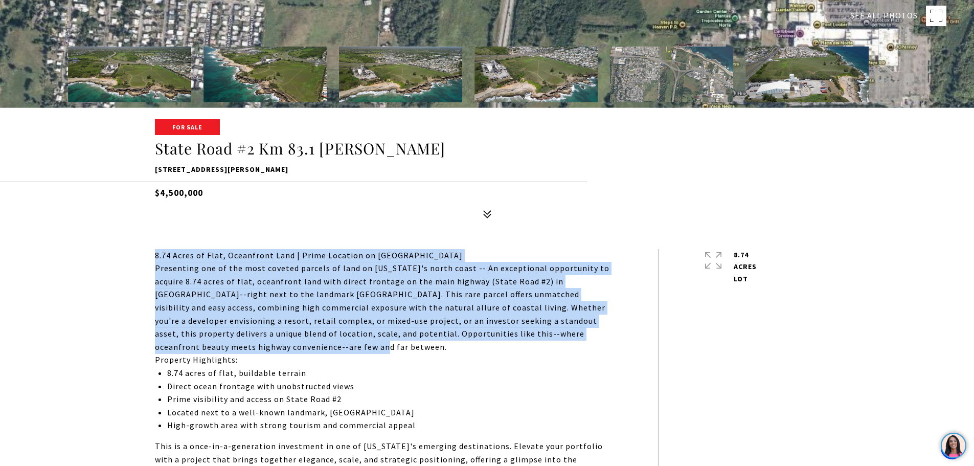
drag, startPoint x: 156, startPoint y: 255, endPoint x: 376, endPoint y: 344, distance: 236.7
click at [376, 344] on div "8.74 Acres of Flat, Oceanfront Land | Prime Location on State Road #2 Presentin…" at bounding box center [383, 364] width 457 height 230
copy div "8.74 Acres of Flat, Oceanfront Land | Prime Location on State Road #2 Presentin…"
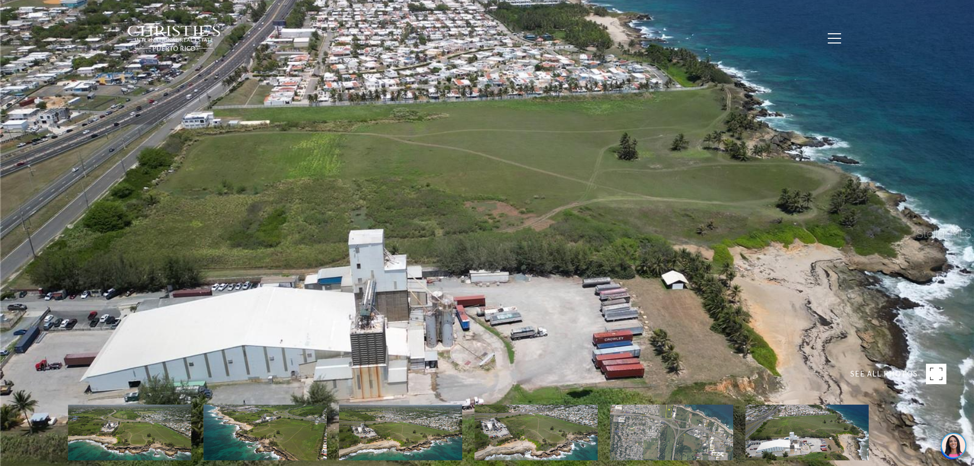
click at [446, 296] on div at bounding box center [487, 233] width 974 height 466
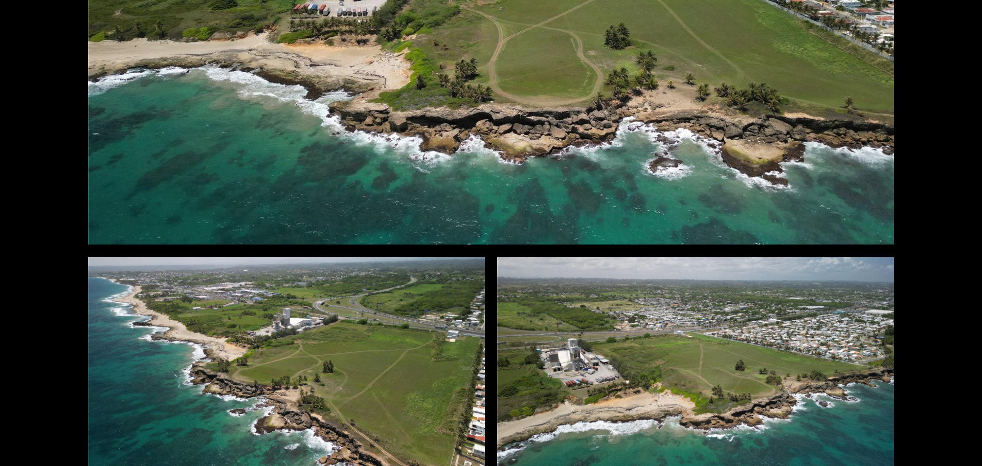
scroll to position [460, 0]
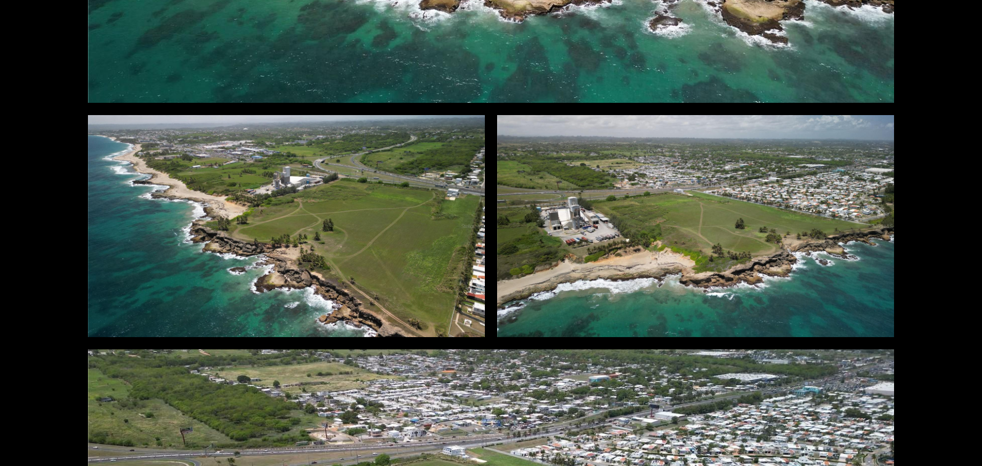
click at [350, 230] on div at bounding box center [286, 226] width 397 height 222
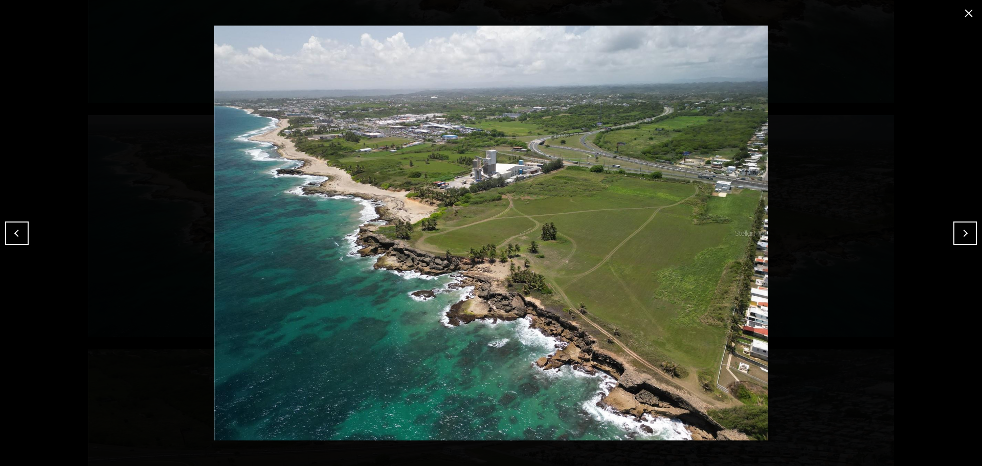
click at [965, 11] on button "close modal" at bounding box center [968, 13] width 16 height 16
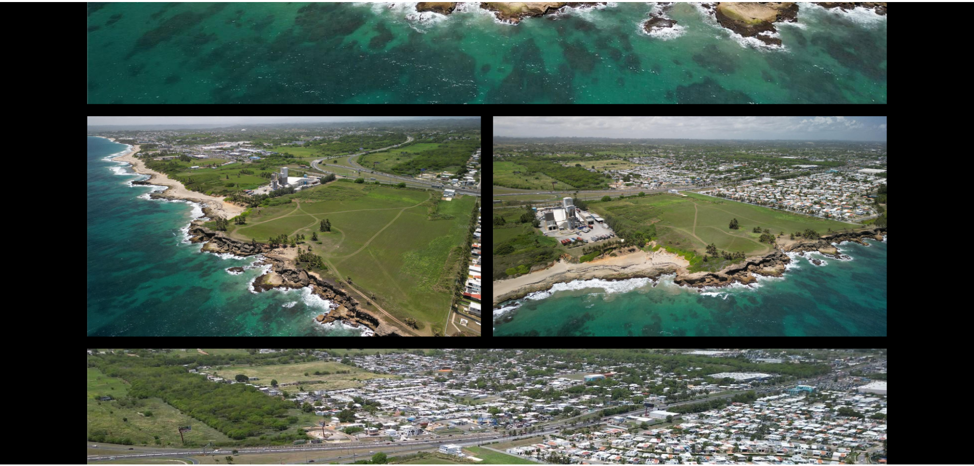
scroll to position [0, 0]
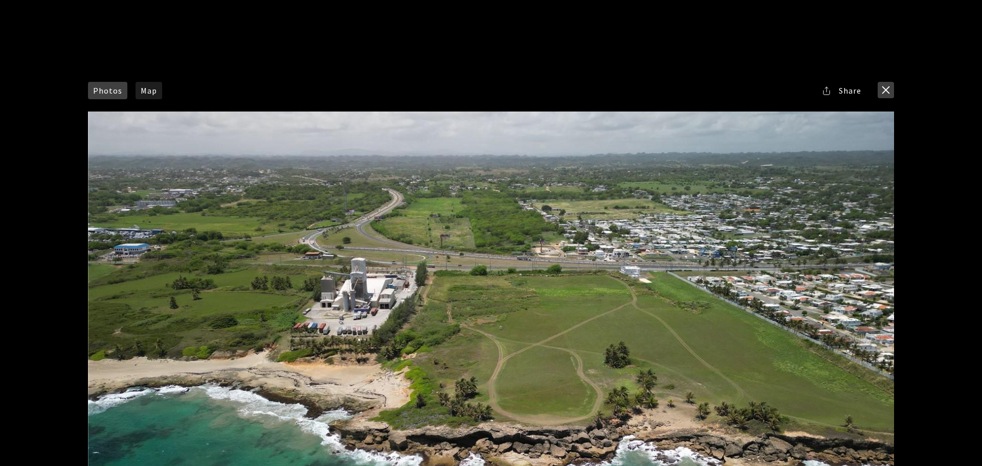
click at [885, 88] on button "close modal" at bounding box center [885, 90] width 16 height 16
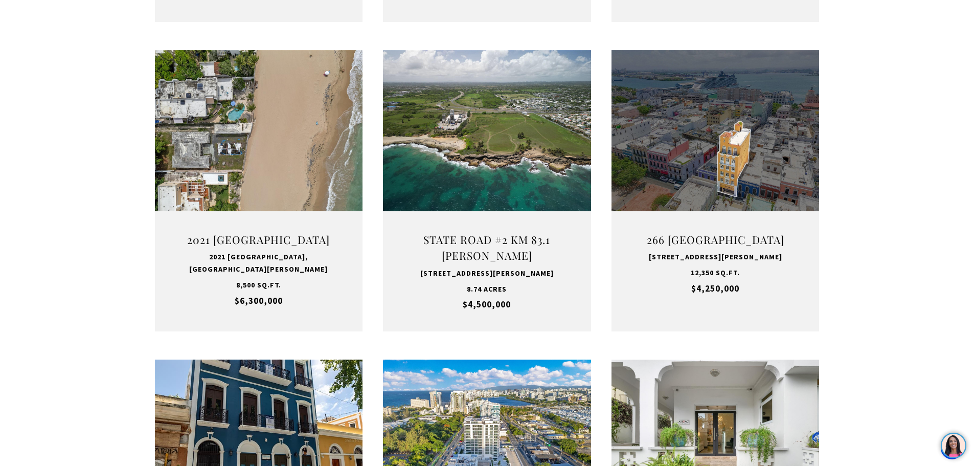
scroll to position [732, 0]
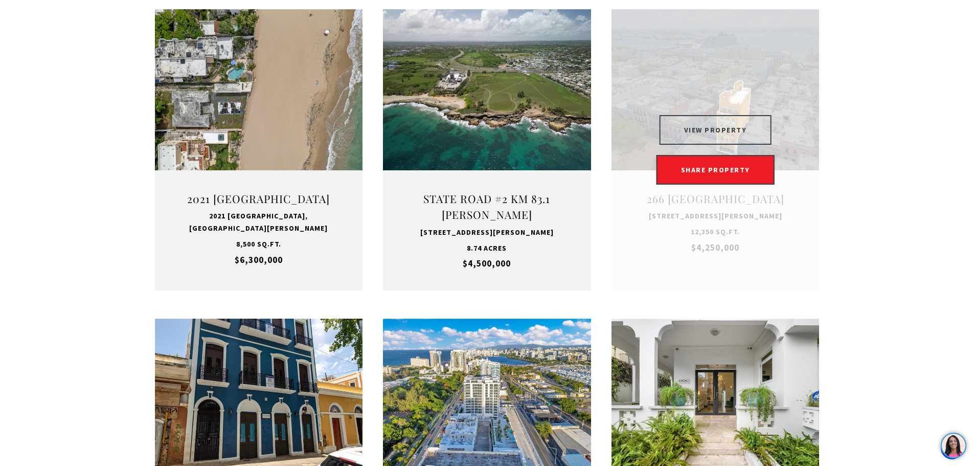
click at [726, 135] on button "VIEW PROPERTY" at bounding box center [716, 130] width 112 height 30
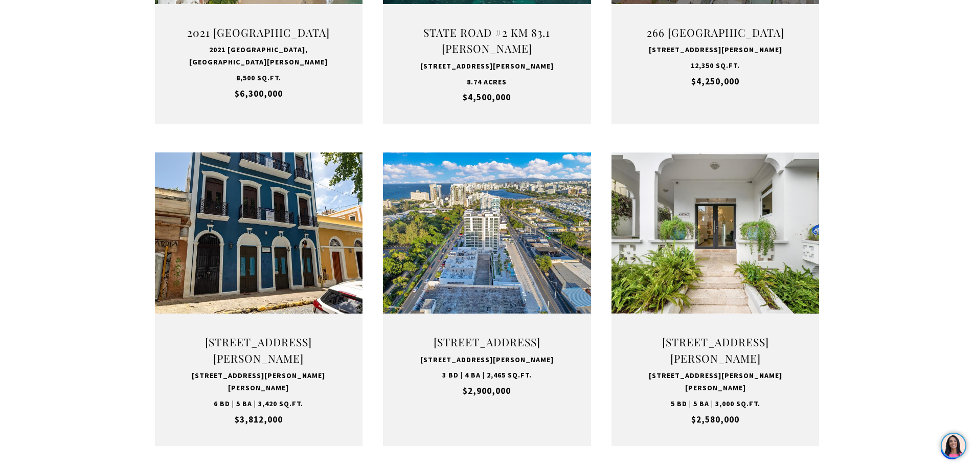
scroll to position [936, 0]
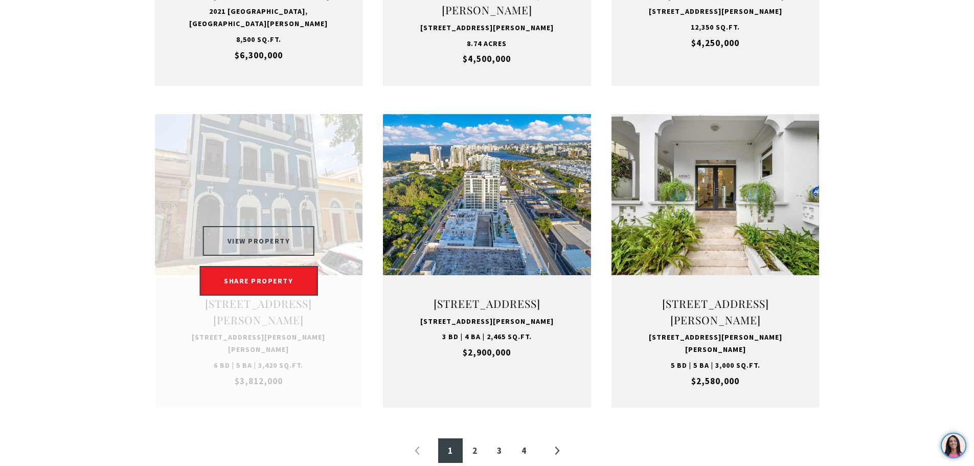
click at [255, 253] on button "VIEW PROPERTY" at bounding box center [259, 241] width 112 height 30
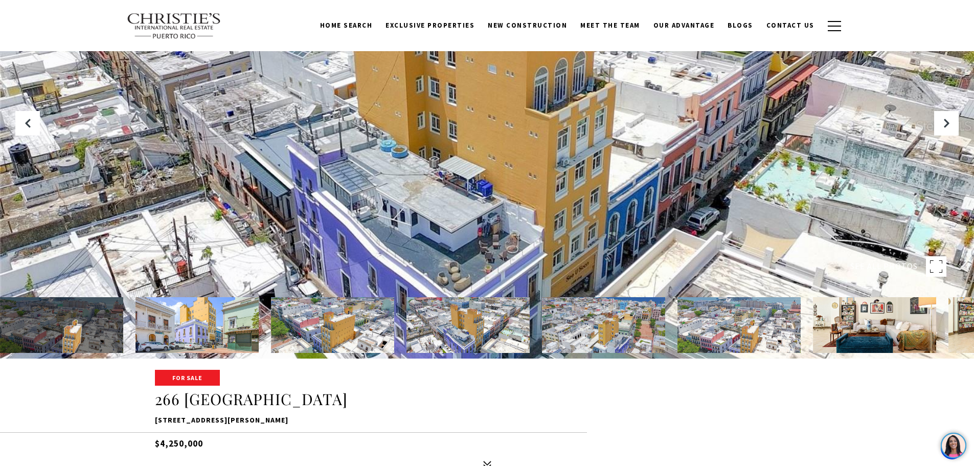
scroll to position [256, 0]
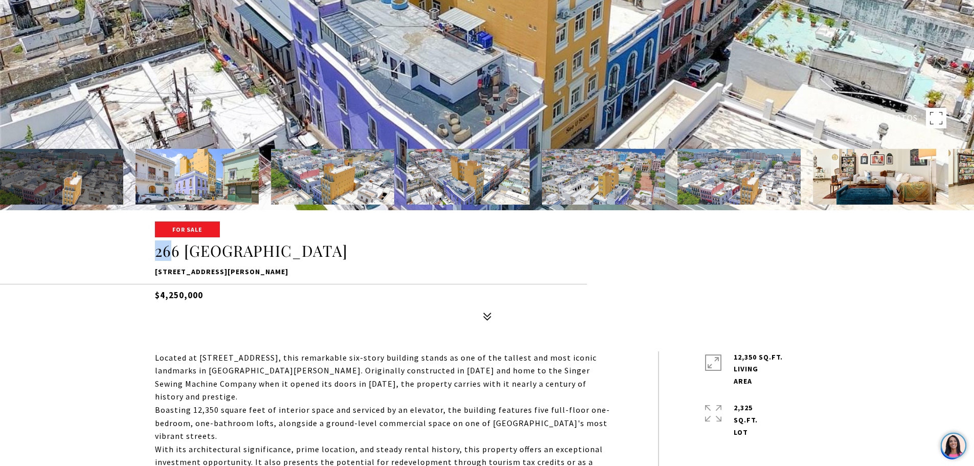
drag, startPoint x: 158, startPoint y: 252, endPoint x: 174, endPoint y: 253, distance: 16.4
click at [174, 253] on h1 "266 [GEOGRAPHIC_DATA]" at bounding box center [487, 250] width 665 height 19
drag, startPoint x: 155, startPoint y: 269, endPoint x: 304, endPoint y: 278, distance: 149.0
click at [304, 278] on p "[STREET_ADDRESS][PERSON_NAME]" at bounding box center [487, 272] width 665 height 12
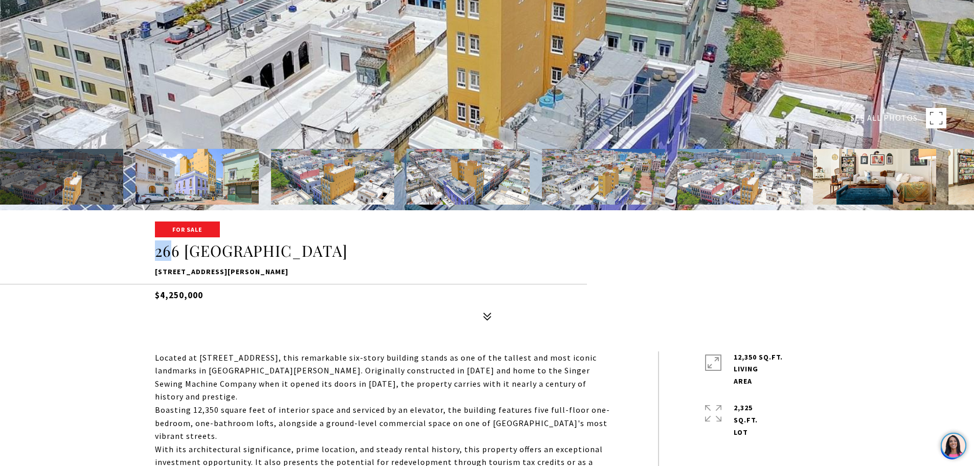
copy p "[STREET_ADDRESS][PERSON_NAME]"
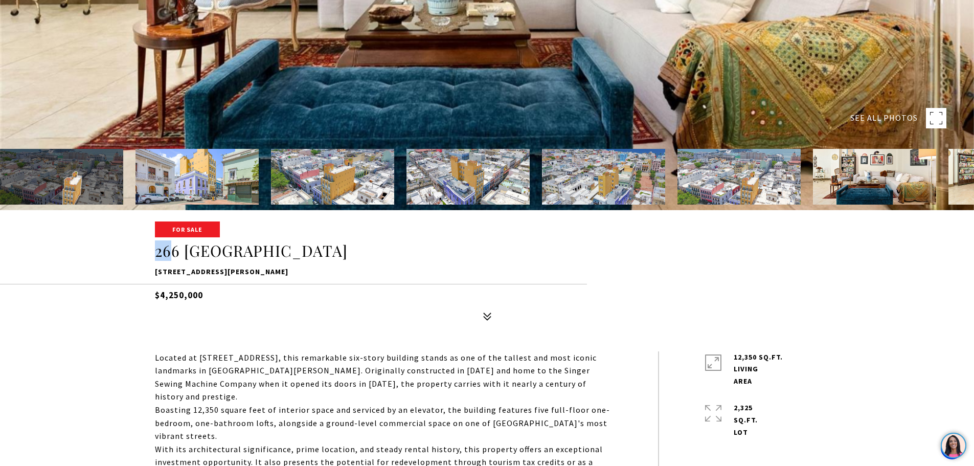
drag, startPoint x: 297, startPoint y: 414, endPoint x: 290, endPoint y: 366, distance: 48.5
click at [297, 411] on p "Boasting 12,350 square feet of interior space and serviced by an elevator, the …" at bounding box center [383, 422] width 457 height 39
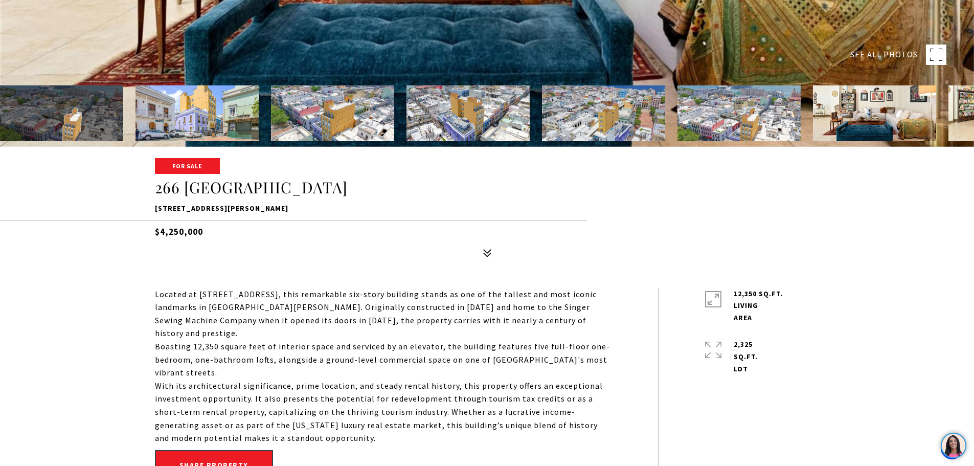
scroll to position [409, 0]
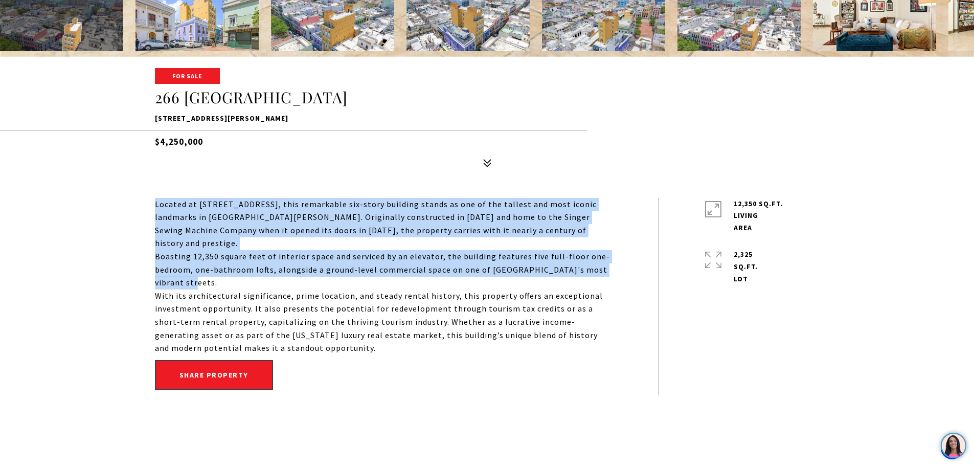
drag, startPoint x: 155, startPoint y: 204, endPoint x: 193, endPoint y: 272, distance: 77.6
click at [193, 272] on div "Located at [STREET_ADDRESS], this remarkable six-story building stands as one o…" at bounding box center [383, 276] width 457 height 157
copy div "Located at [STREET_ADDRESS], this remarkable six-story building stands as one o…"
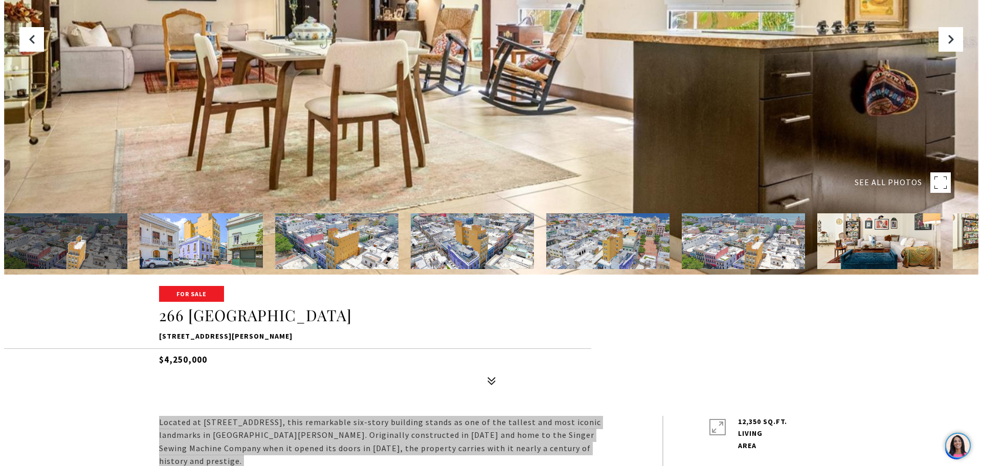
scroll to position [51, 0]
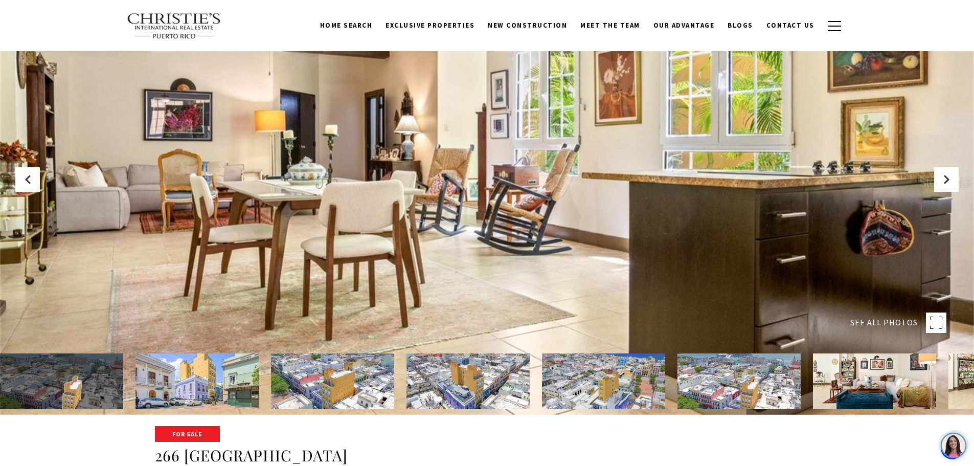
click at [367, 234] on div at bounding box center [487, 182] width 974 height 466
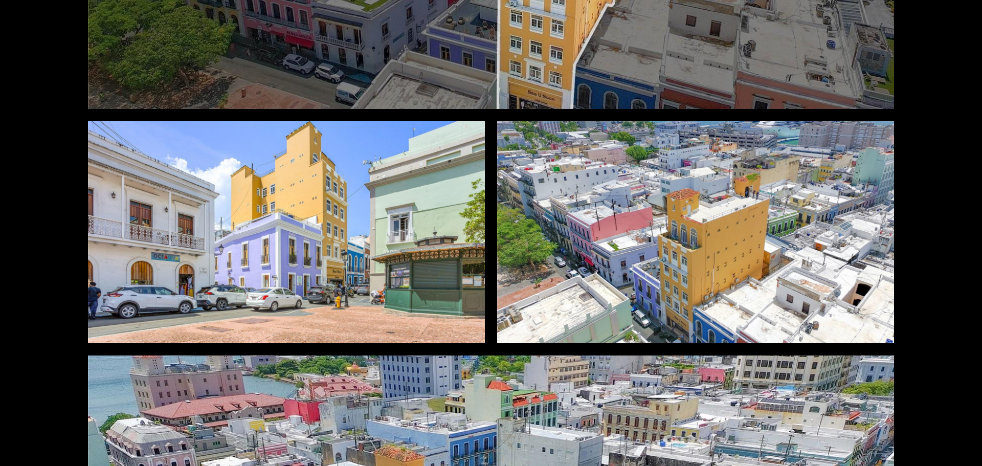
scroll to position [511, 0]
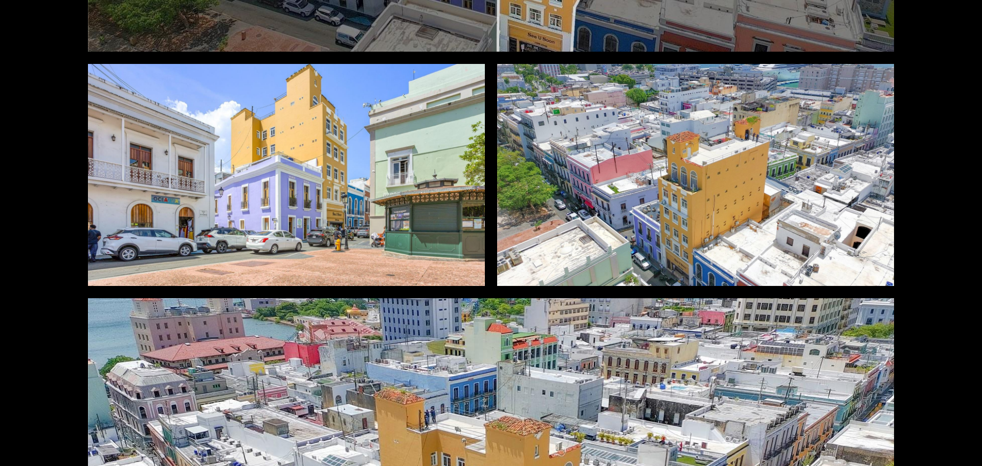
click at [660, 192] on div at bounding box center [695, 175] width 397 height 222
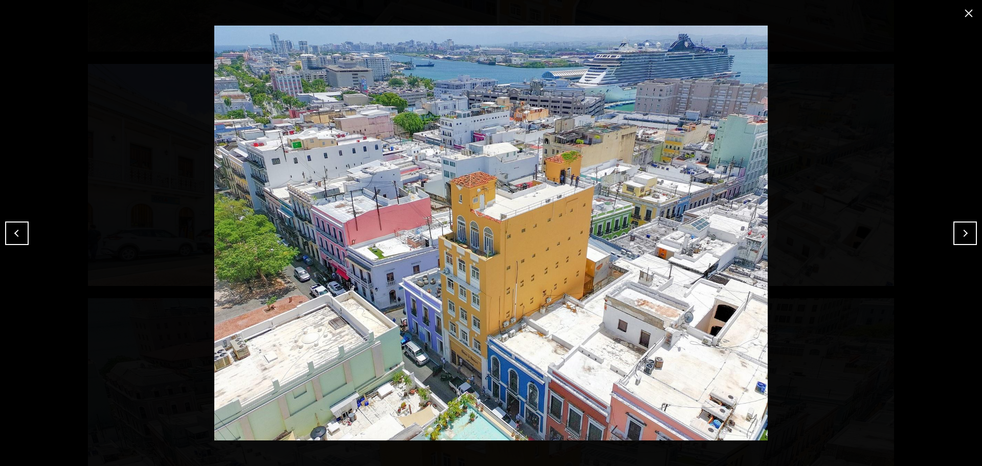
drag, startPoint x: 973, startPoint y: 13, endPoint x: 819, endPoint y: 207, distance: 248.2
click at [973, 13] on button "close modal" at bounding box center [968, 13] width 16 height 16
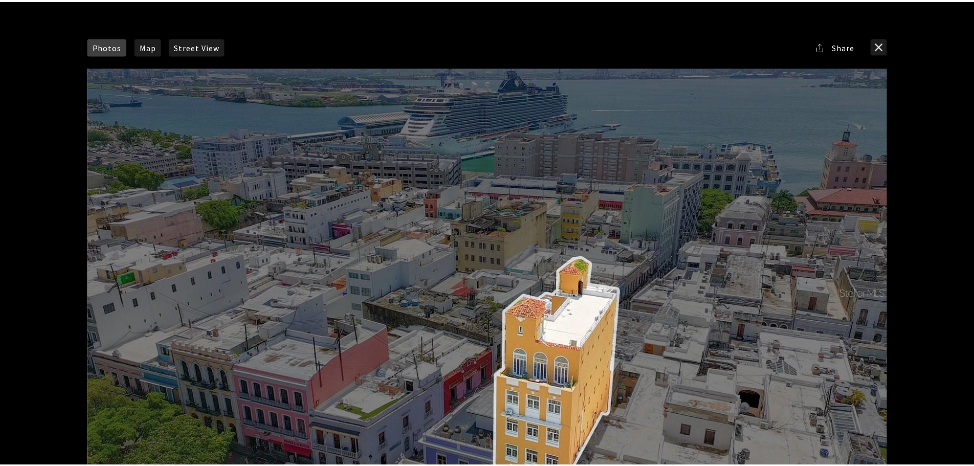
scroll to position [0, 0]
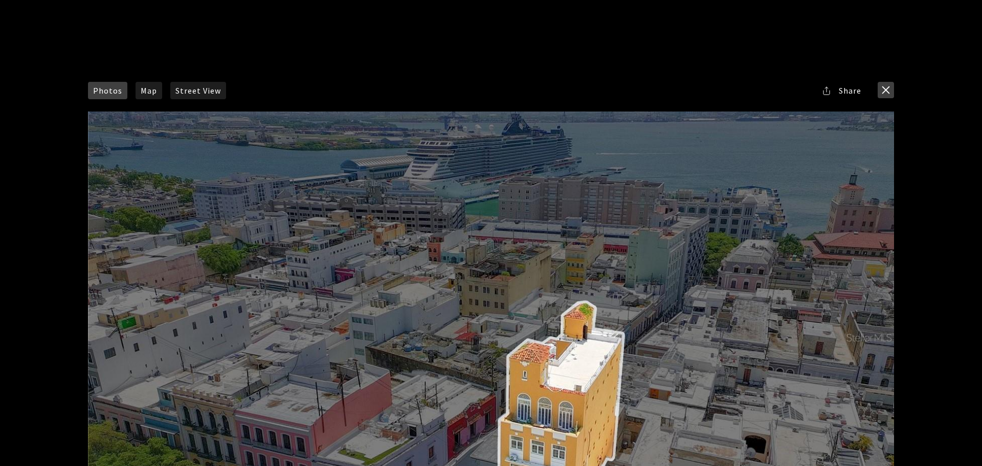
click at [885, 87] on button "close modal" at bounding box center [885, 90] width 16 height 16
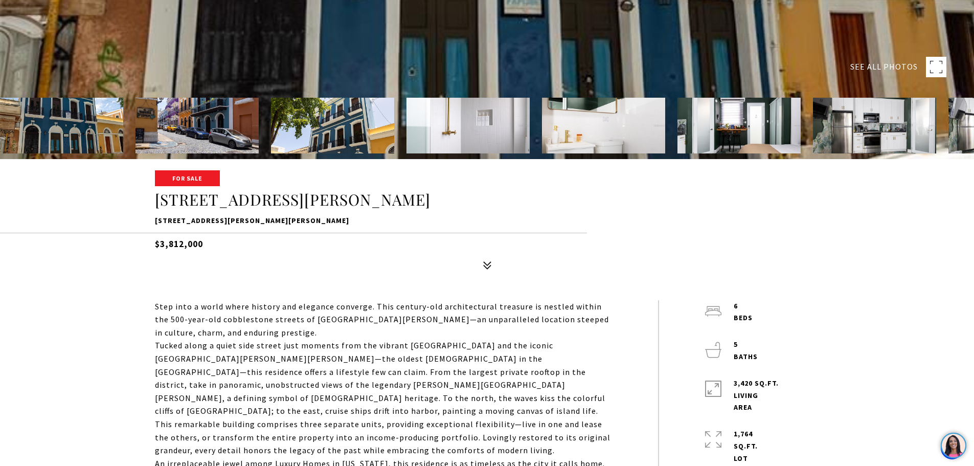
drag, startPoint x: 155, startPoint y: 217, endPoint x: 330, endPoint y: 228, distance: 175.2
click at [330, 228] on div "For Sale [STREET_ADDRESS][PERSON_NAME][PERSON_NAME][PERSON_NAME] $3,812,000" at bounding box center [487, 222] width 716 height 103
click at [330, 228] on div "For Sale 9 CALLE DEL MERCADO 9 CALLE DEL MERCADO, SAN JUAN, PR 00901 $3,812,000" at bounding box center [487, 222] width 716 height 103
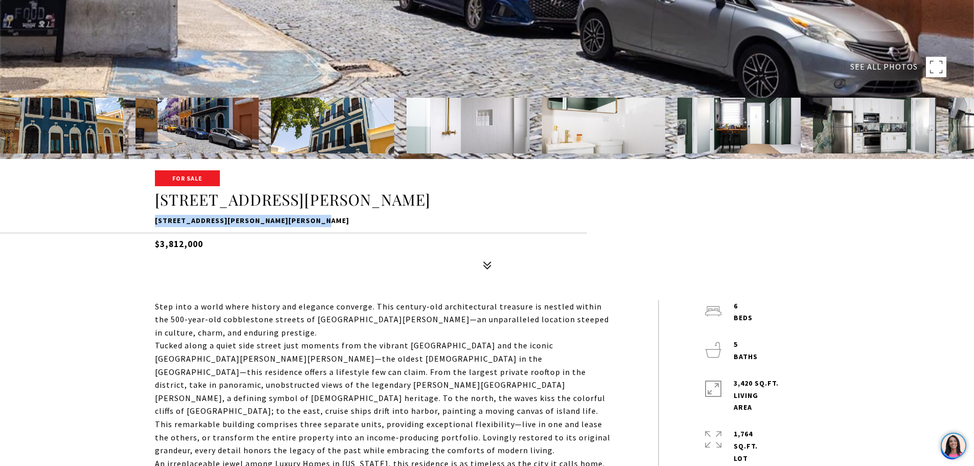
drag, startPoint x: 156, startPoint y: 221, endPoint x: 324, endPoint y: 211, distance: 168.5
click at [324, 211] on div "For Sale 9 CALLE DEL MERCADO 9 CALLE DEL MERCADO, SAN JUAN, PR 00901 $3,812,000" at bounding box center [487, 222] width 716 height 103
copy p "[STREET_ADDRESS][PERSON_NAME][PERSON_NAME]"
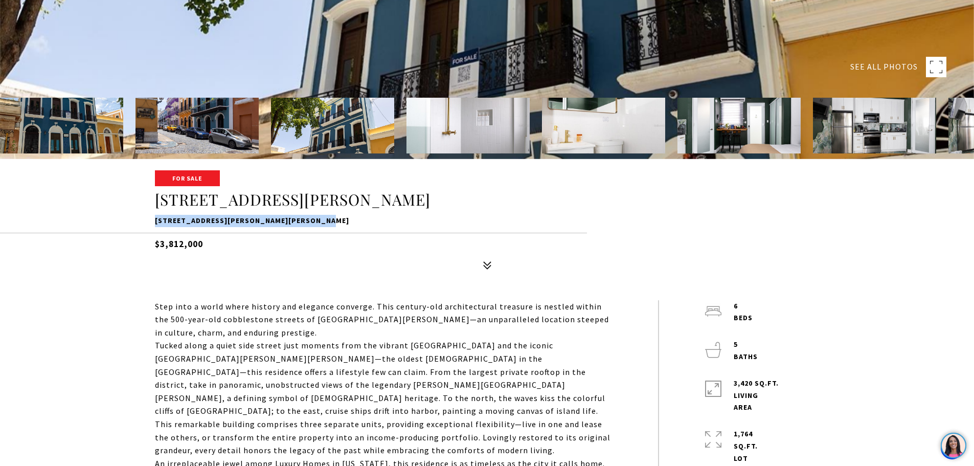
drag, startPoint x: 288, startPoint y: 283, endPoint x: 376, endPoint y: 262, distance: 90.3
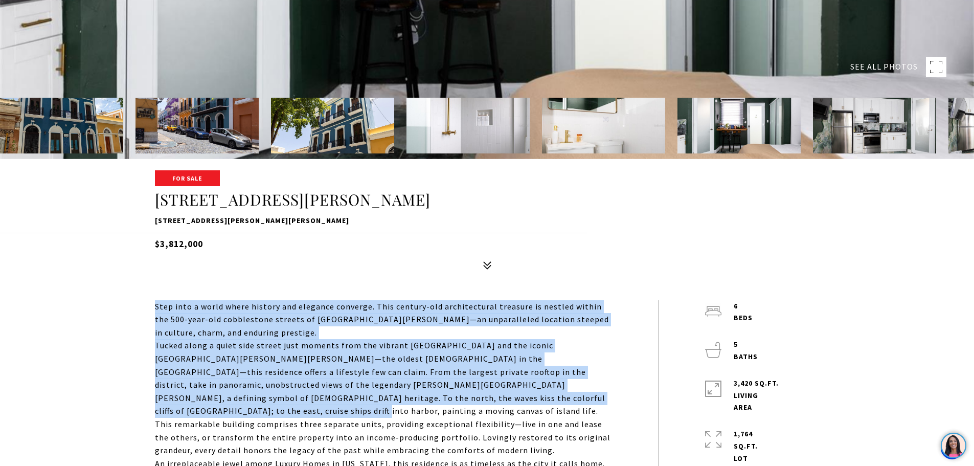
drag, startPoint x: 153, startPoint y: 303, endPoint x: 447, endPoint y: 402, distance: 310.1
click at [447, 402] on div "Step into a world where history and elegance converge. This century-old archite…" at bounding box center [487, 405] width 716 height 210
copy div "Step into a world where history and elegance converge. This century-old archite…"
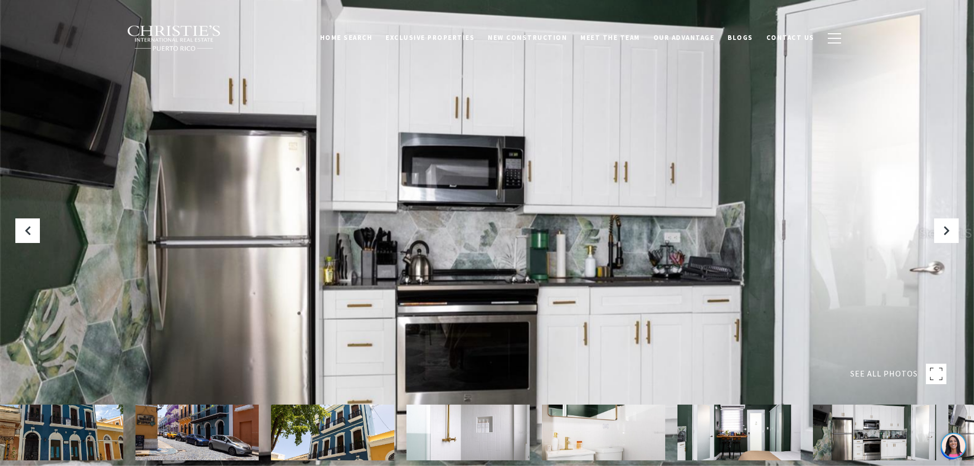
click at [38, 421] on img at bounding box center [61, 432] width 123 height 56
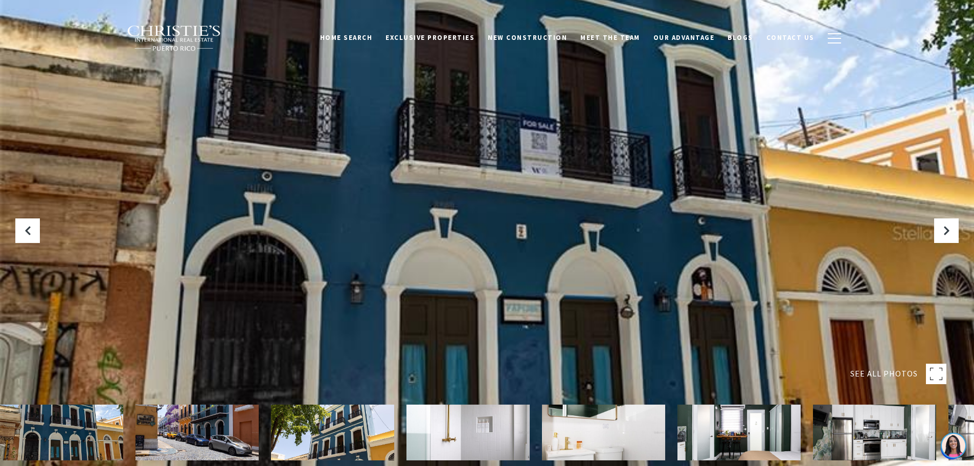
click at [568, 235] on div at bounding box center [487, 233] width 974 height 466
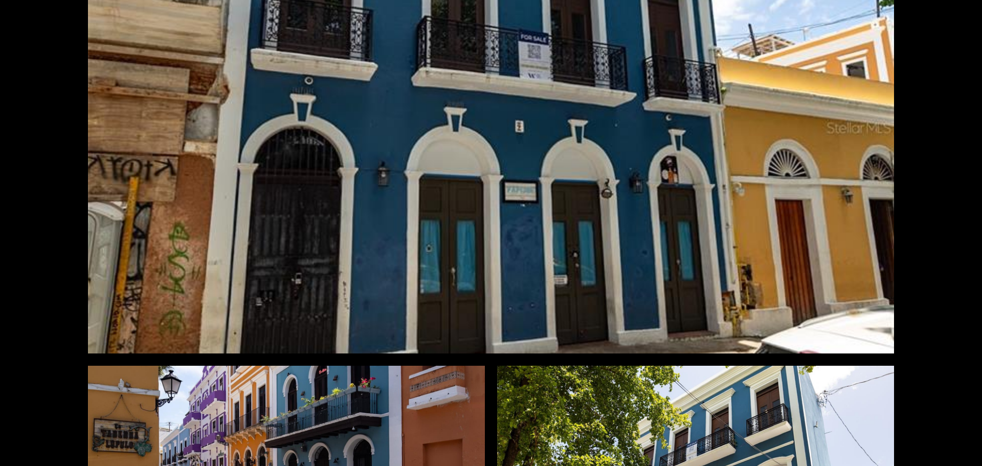
scroll to position [409, 0]
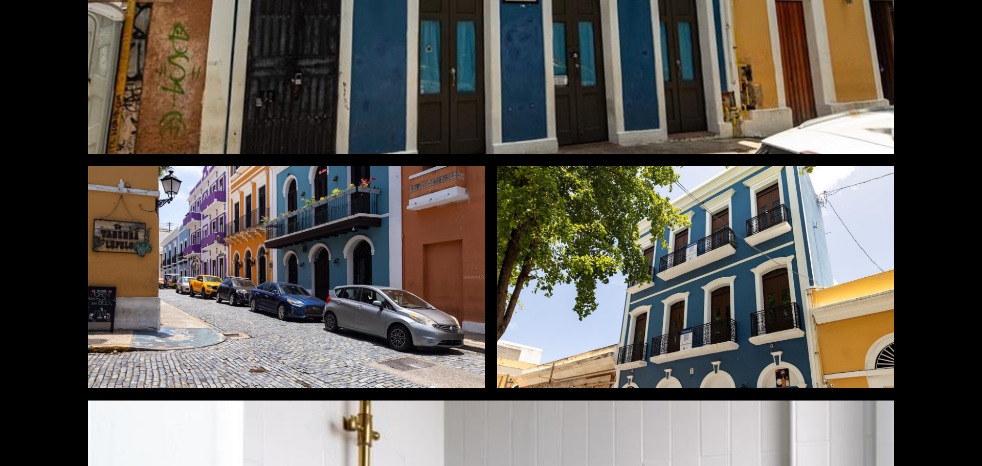
click at [249, 253] on div at bounding box center [286, 277] width 397 height 222
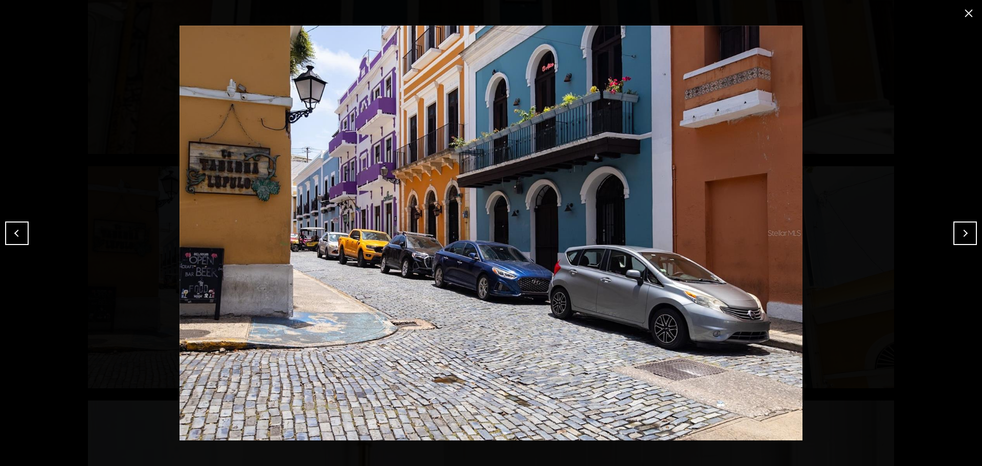
click at [971, 224] on button "Next" at bounding box center [965, 233] width 24 height 24
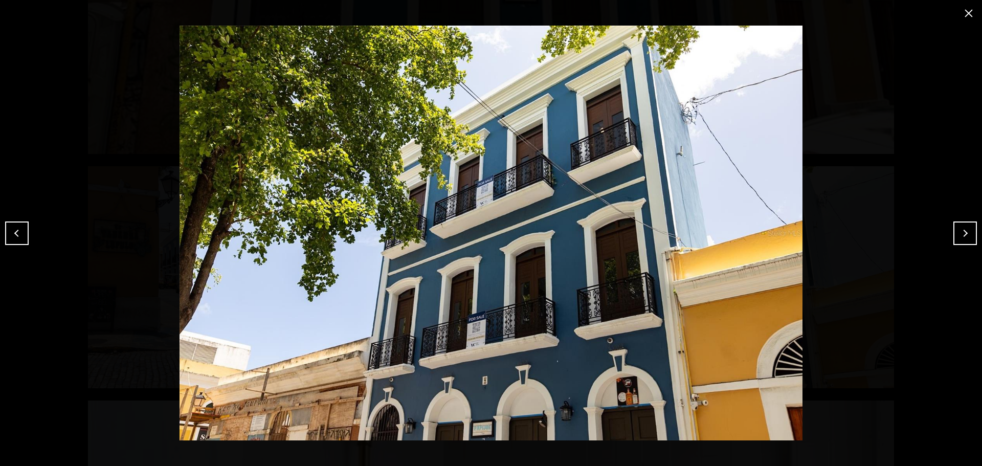
click at [961, 231] on button "Next" at bounding box center [965, 233] width 24 height 24
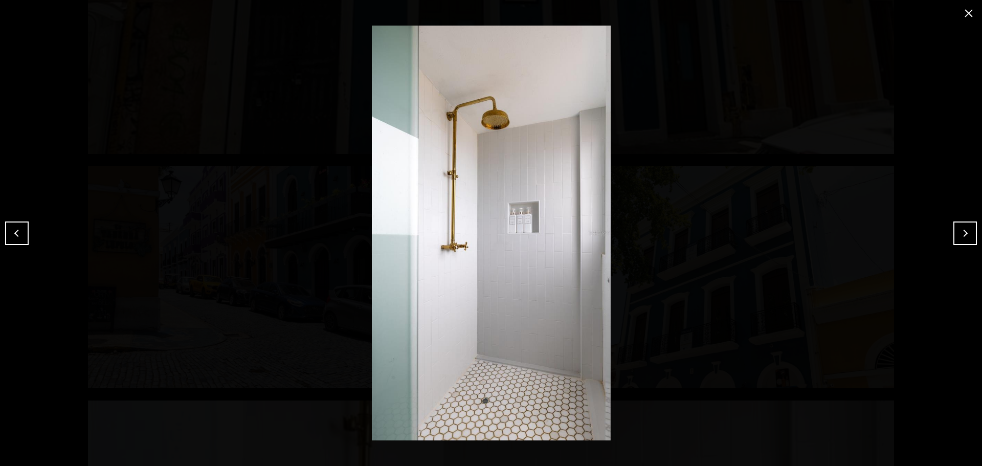
click at [5, 234] on div at bounding box center [491, 233] width 982 height 466
click at [18, 234] on button "Previous" at bounding box center [17, 233] width 24 height 24
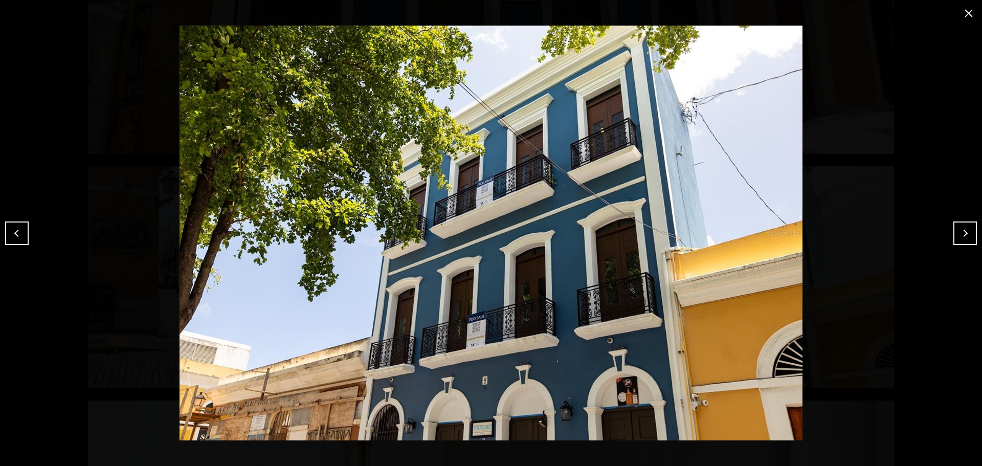
click at [20, 237] on button "Previous" at bounding box center [17, 233] width 24 height 24
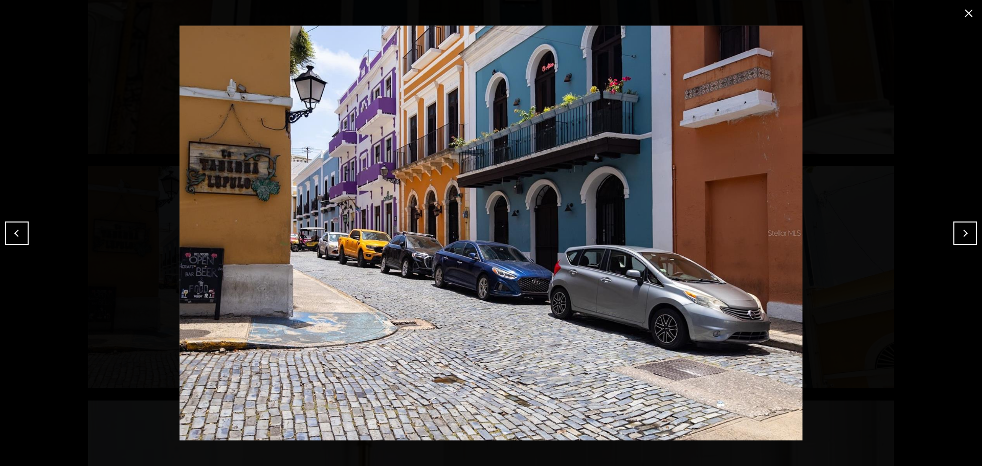
click at [20, 237] on button "Previous" at bounding box center [17, 233] width 24 height 24
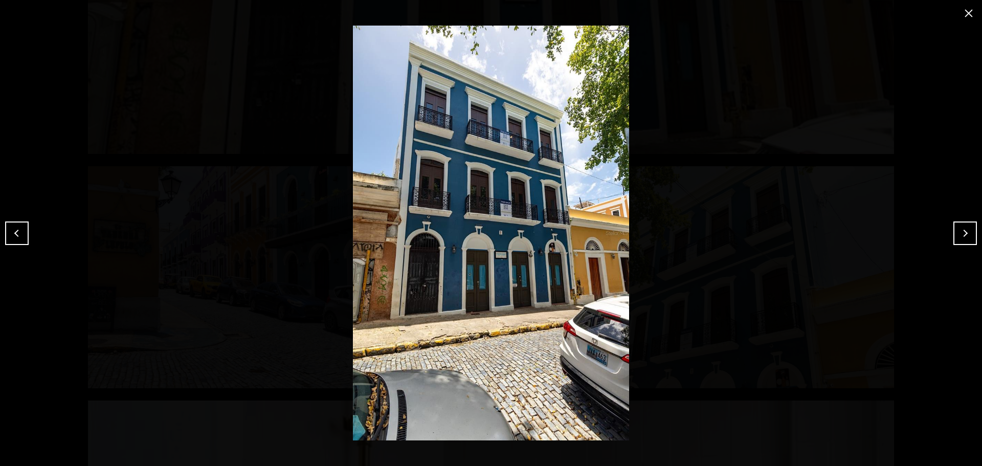
drag, startPoint x: 969, startPoint y: 12, endPoint x: 963, endPoint y: 12, distance: 6.7
click at [969, 12] on button "close modal" at bounding box center [968, 13] width 16 height 16
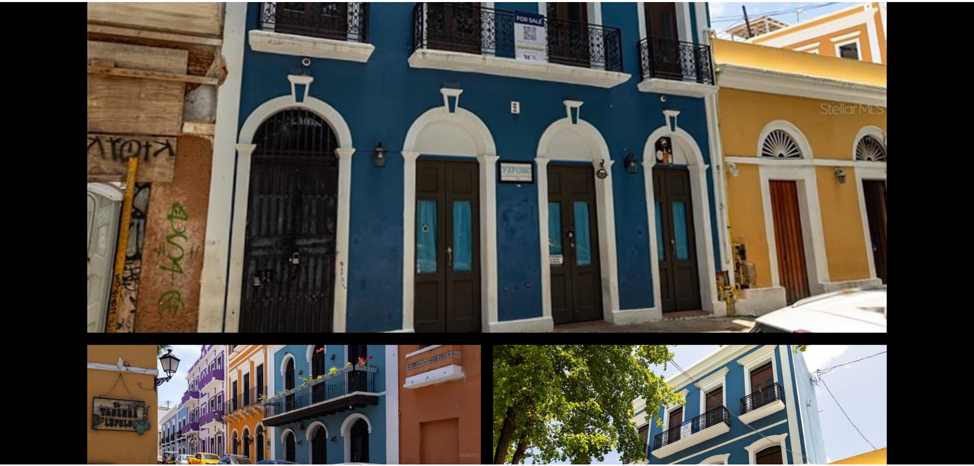
scroll to position [0, 0]
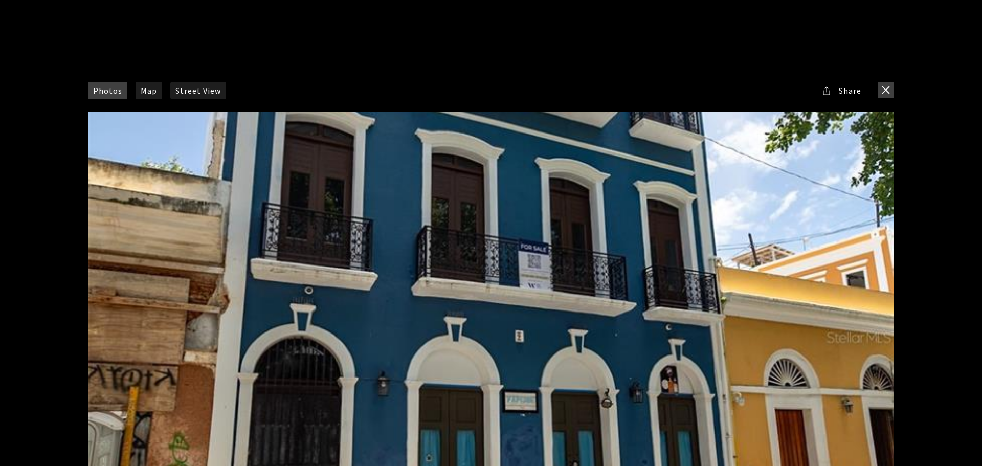
click at [882, 89] on button "close modal" at bounding box center [885, 90] width 16 height 16
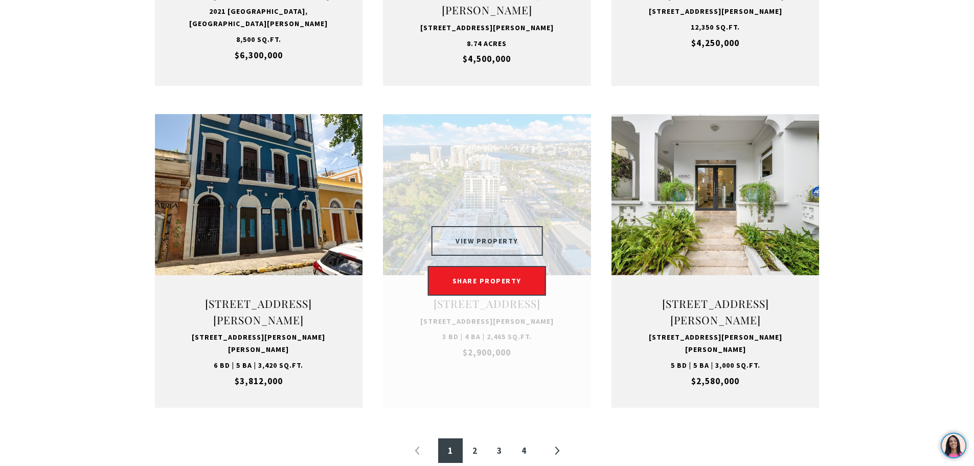
click at [500, 252] on button "VIEW PROPERTY" at bounding box center [487, 241] width 112 height 30
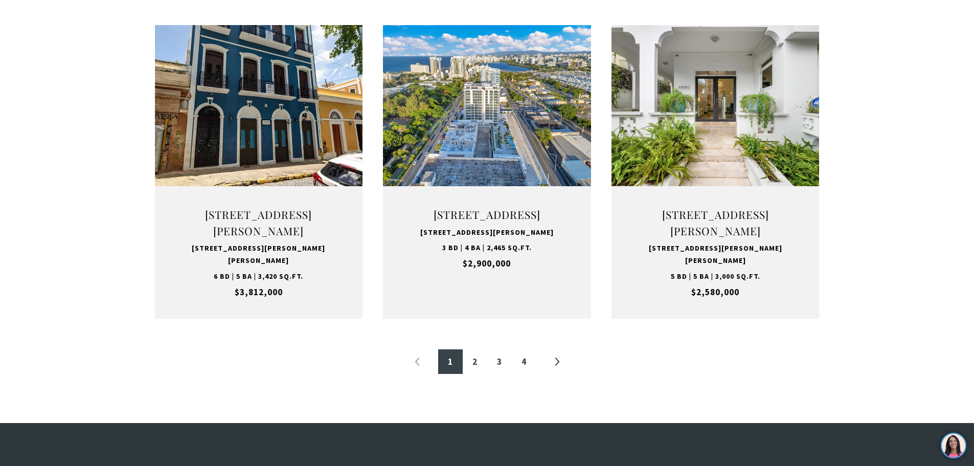
scroll to position [1038, 0]
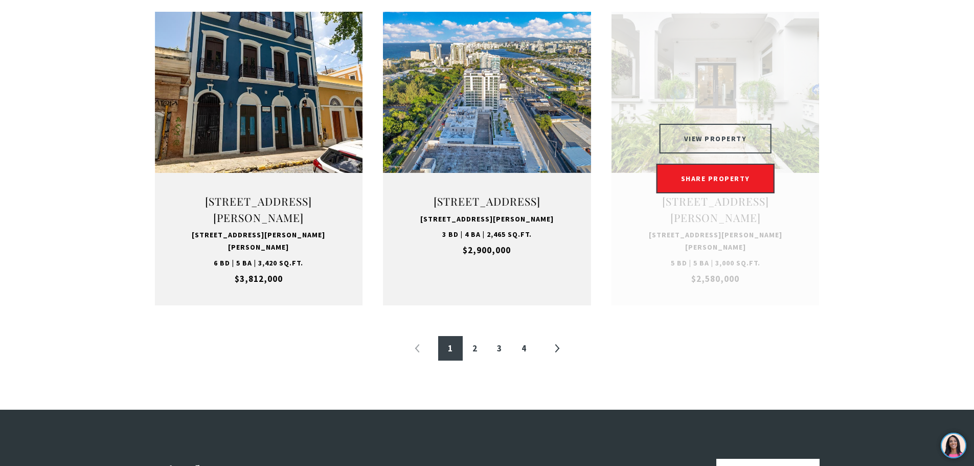
click at [713, 151] on button "VIEW PROPERTY" at bounding box center [716, 139] width 112 height 30
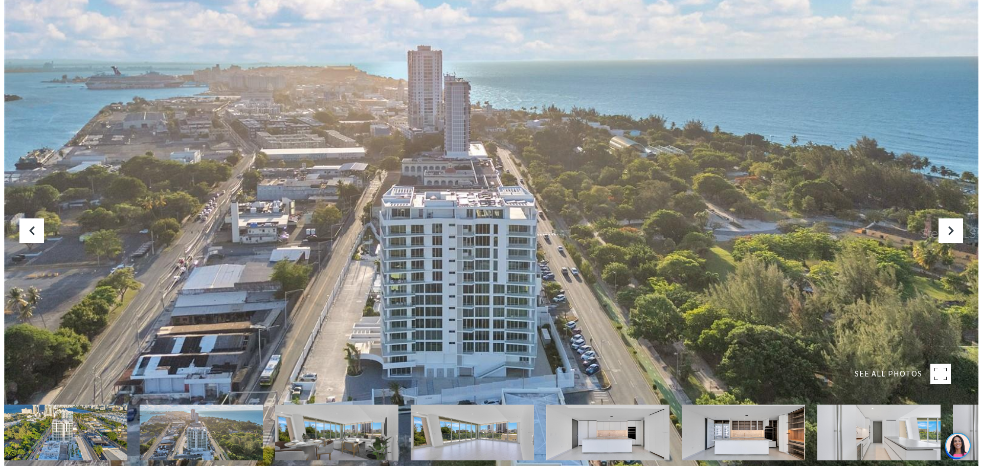
scroll to position [256, 0]
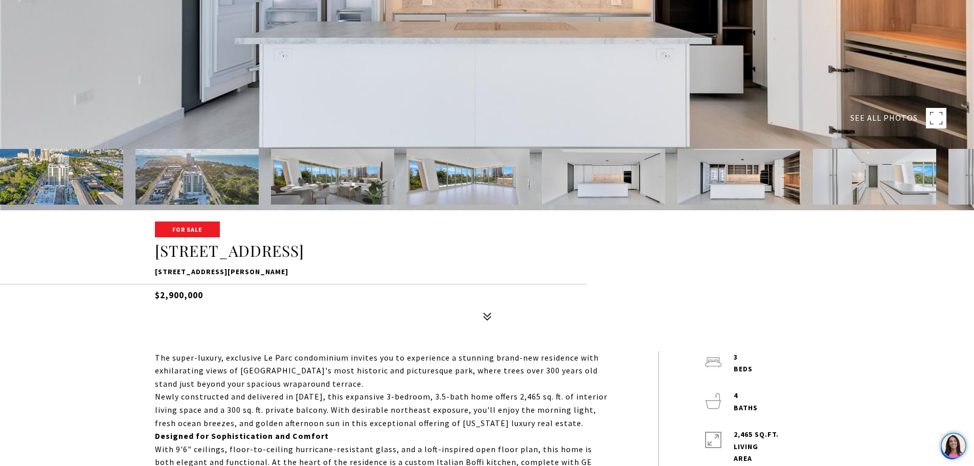
drag, startPoint x: 155, startPoint y: 271, endPoint x: 359, endPoint y: 265, distance: 203.6
click at [359, 265] on div "For Sale 540 AVE DE LA CONSTITUCIÓN #502 540 AVE DE LA CONSTITUCIÓN #502, SAN J…" at bounding box center [487, 273] width 716 height 103
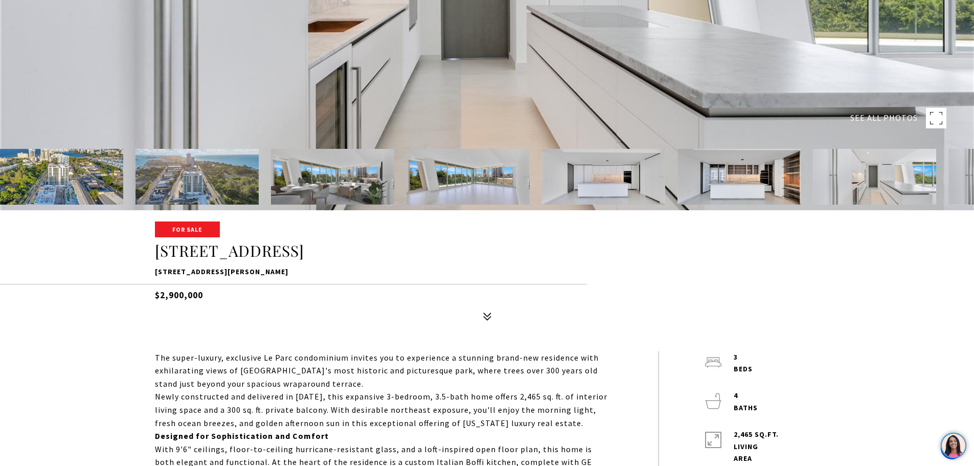
copy p "[STREET_ADDRESS][PERSON_NAME]"
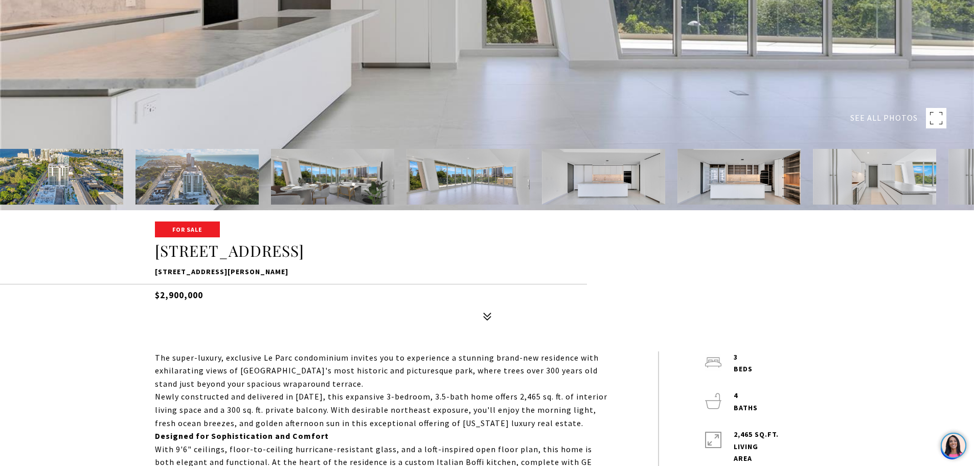
click at [208, 185] on img at bounding box center [196, 177] width 123 height 56
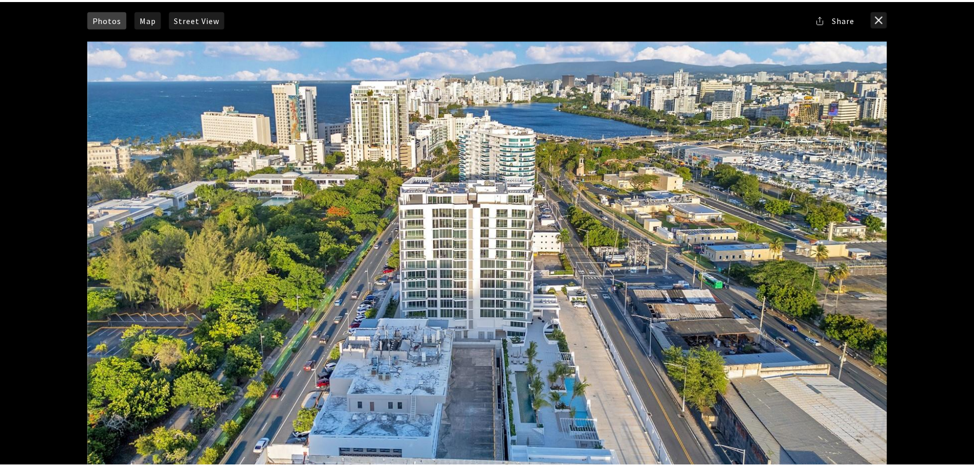
scroll to position [0, 0]
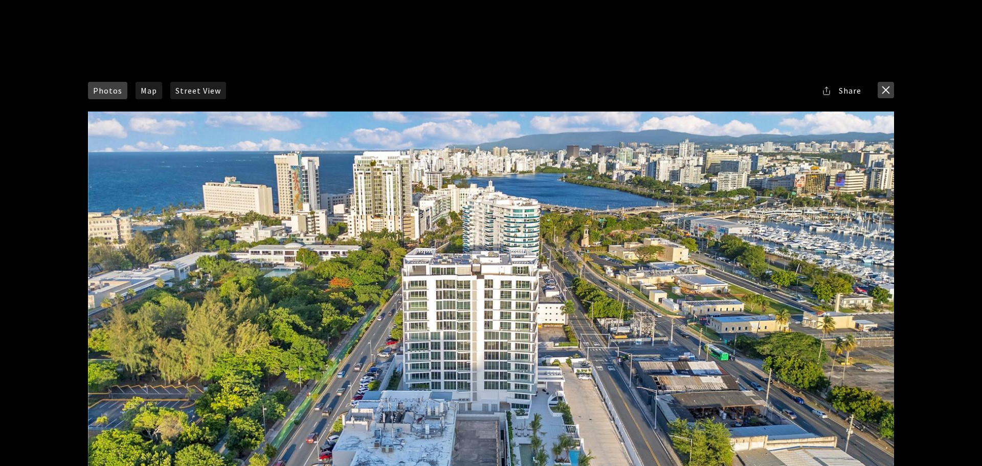
click at [885, 89] on button "close modal" at bounding box center [885, 90] width 16 height 16
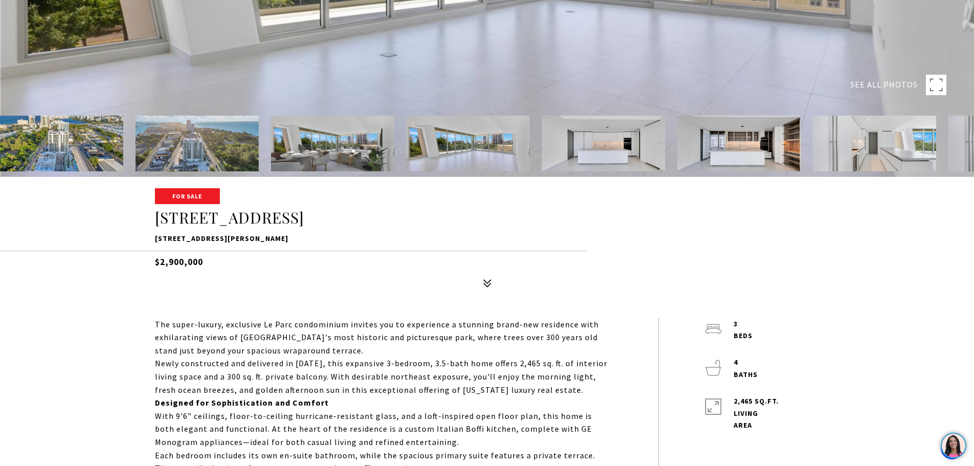
scroll to position [307, 0]
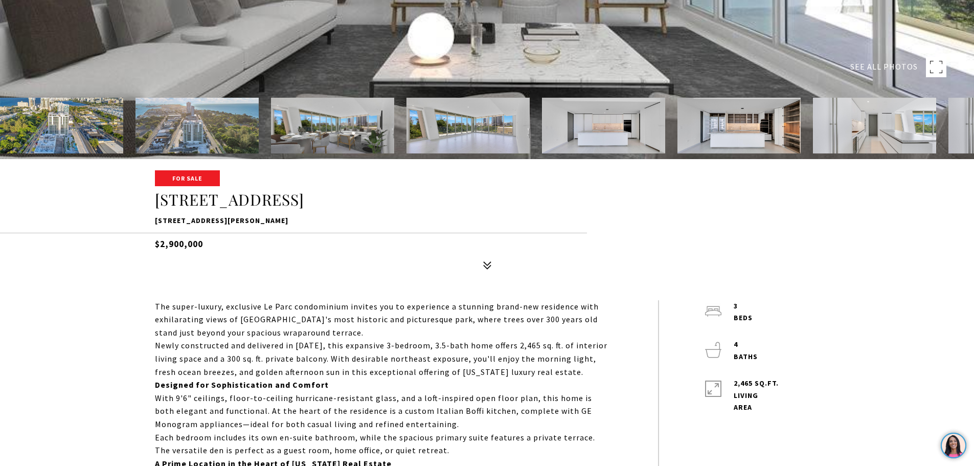
click at [298, 222] on p "[STREET_ADDRESS][PERSON_NAME]" at bounding box center [487, 221] width 665 height 12
drag, startPoint x: 360, startPoint y: 220, endPoint x: 150, endPoint y: 217, distance: 210.7
click at [150, 217] on div "For Sale 540 AVE DE LA CONSTITUCIÓN #502 540 AVE DE LA CONSTITUCIÓN #502, SAN J…" at bounding box center [487, 222] width 716 height 103
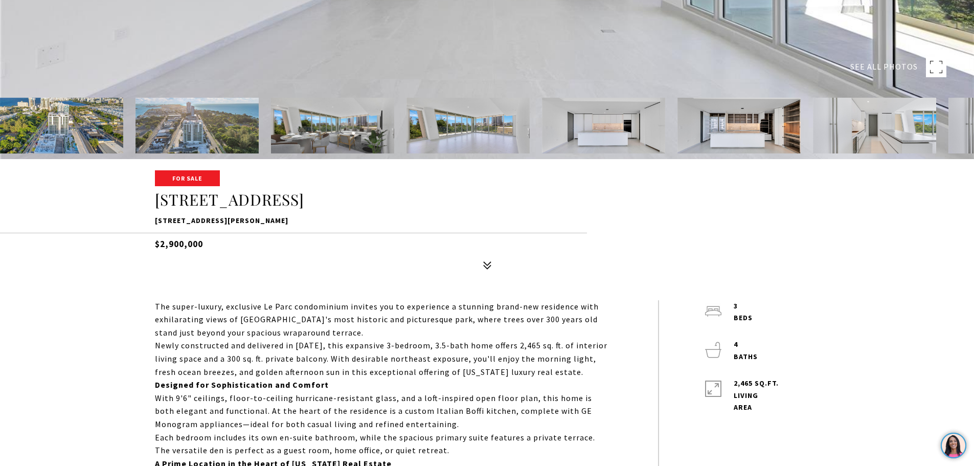
copy p "[STREET_ADDRESS][PERSON_NAME]"
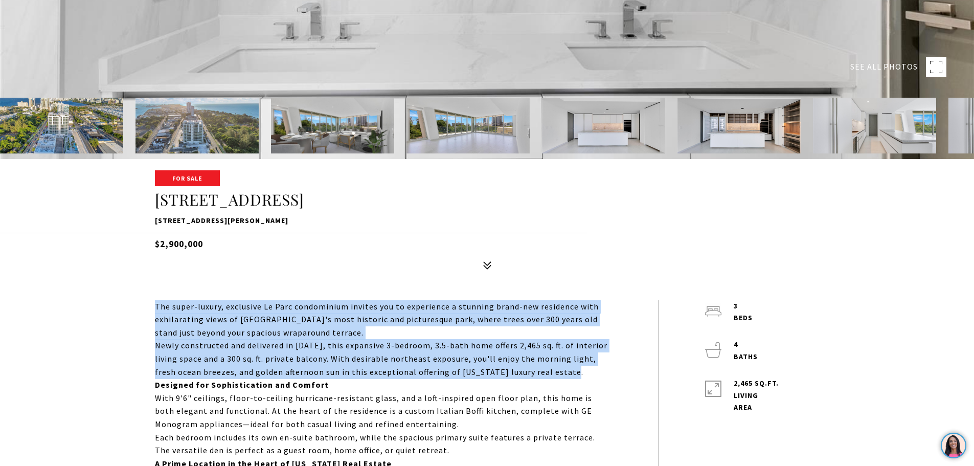
drag, startPoint x: 155, startPoint y: 304, endPoint x: 551, endPoint y: 374, distance: 402.4
copy div "The super-luxury, exclusive Le Parc condominium invites you to experience a stu…"
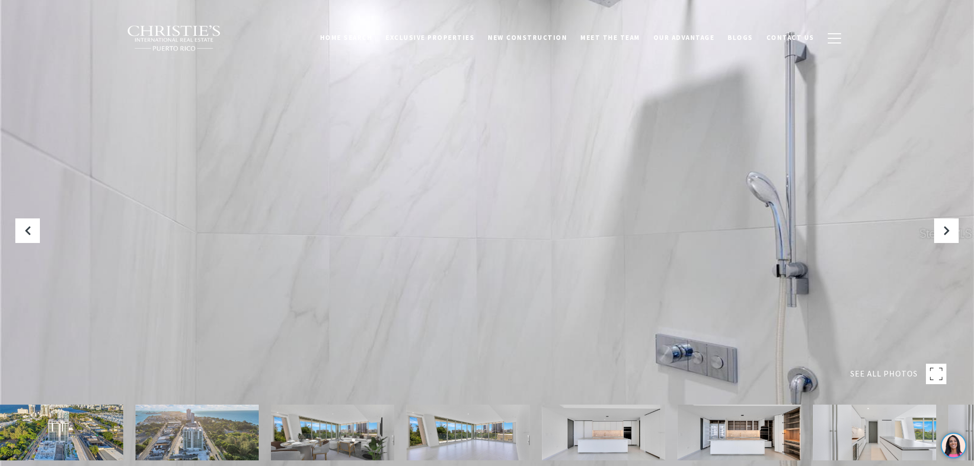
scroll to position [102, 0]
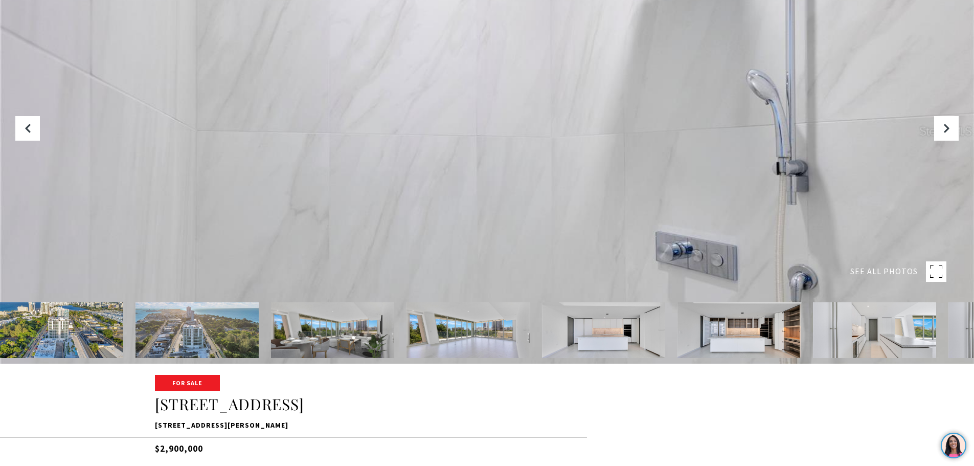
click at [197, 324] on img at bounding box center [196, 330] width 123 height 56
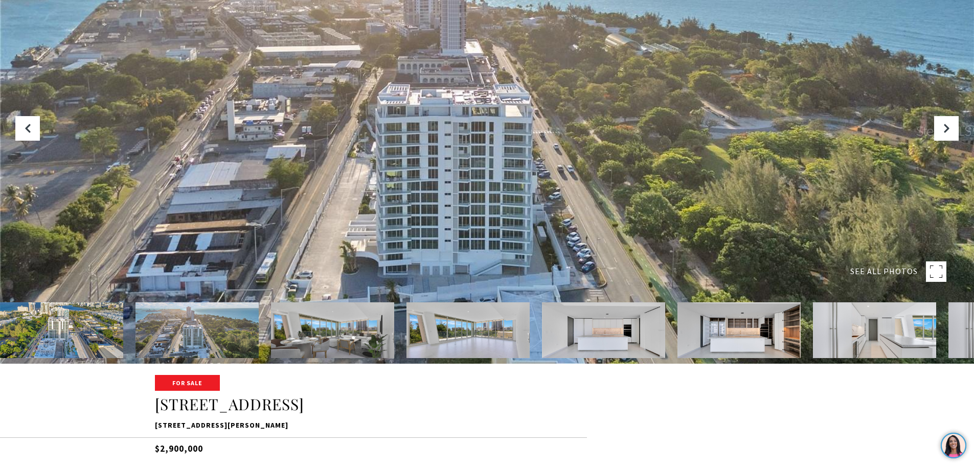
click at [499, 143] on div at bounding box center [487, 131] width 974 height 466
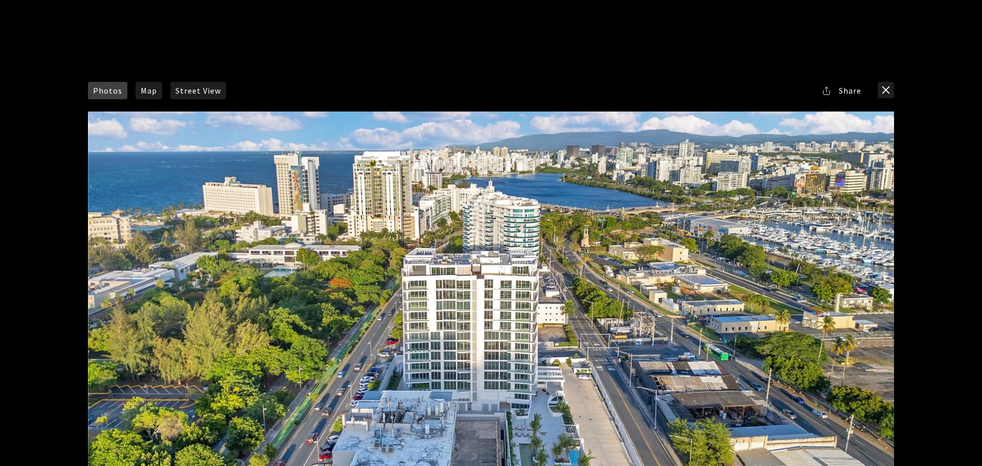
drag, startPoint x: 508, startPoint y: 273, endPoint x: 557, endPoint y: 320, distance: 68.3
click at [557, 320] on div at bounding box center [491, 336] width 806 height 451
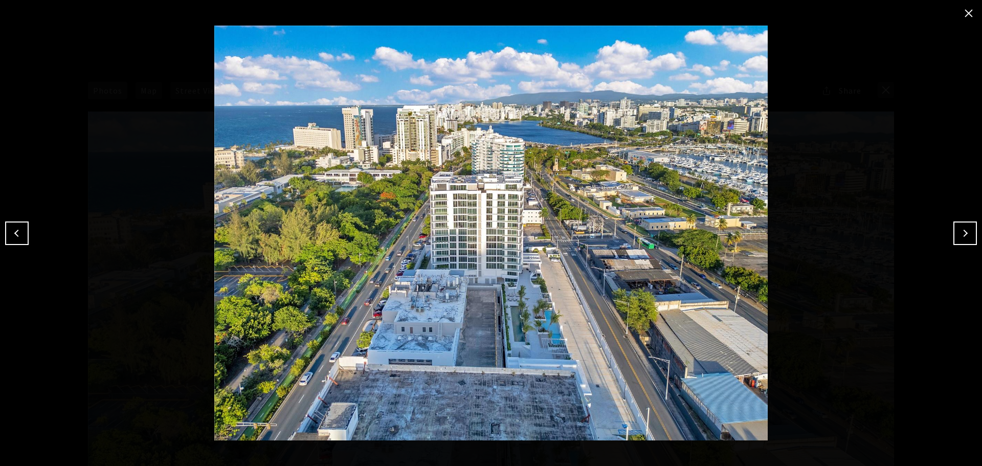
click at [965, 15] on button "close modal" at bounding box center [968, 13] width 16 height 16
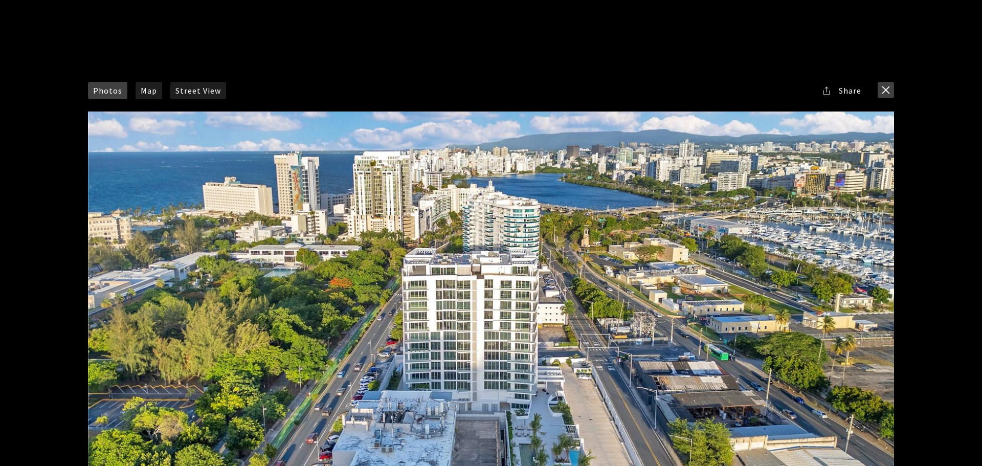
click at [881, 83] on button "close modal" at bounding box center [885, 90] width 16 height 16
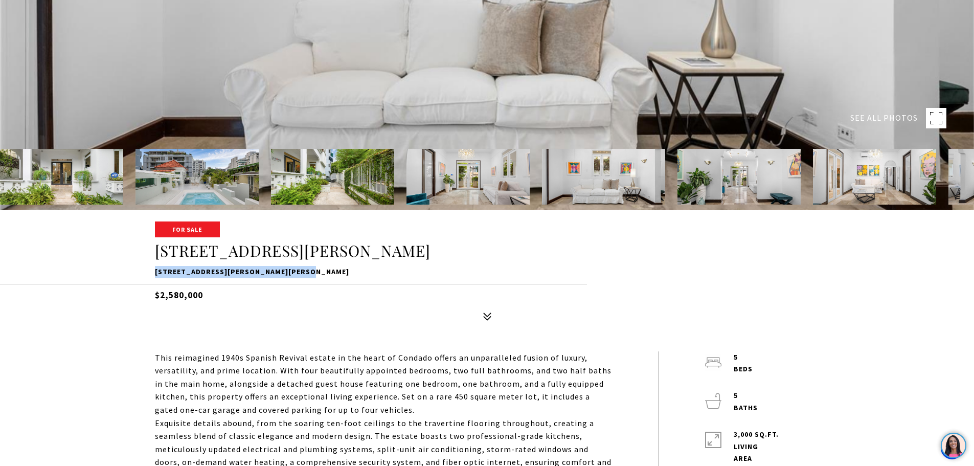
drag, startPoint x: 154, startPoint y: 270, endPoint x: 296, endPoint y: 273, distance: 142.2
click at [296, 273] on div "For Sale 1308 WILSON AVE 1308 WILSON AVE, SAN JUAN, PR 00907 $2,580,000" at bounding box center [487, 273] width 716 height 103
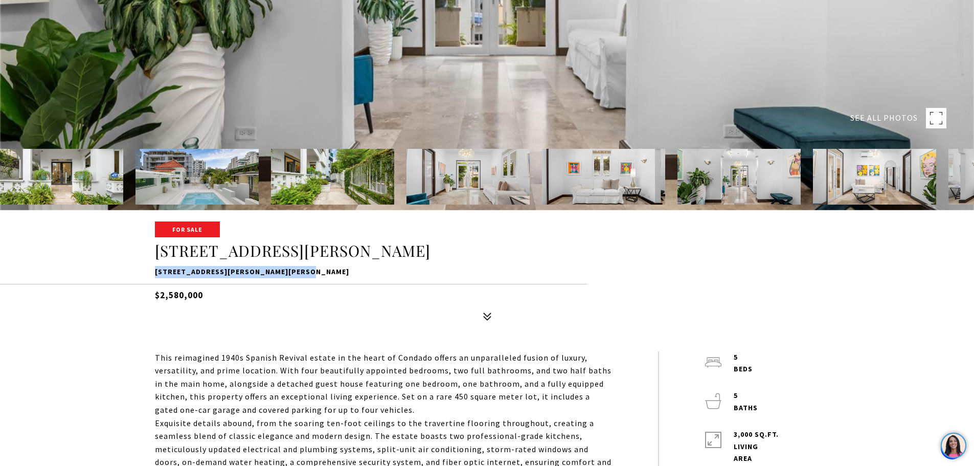
copy p "[STREET_ADDRESS][PERSON_NAME][PERSON_NAME]"
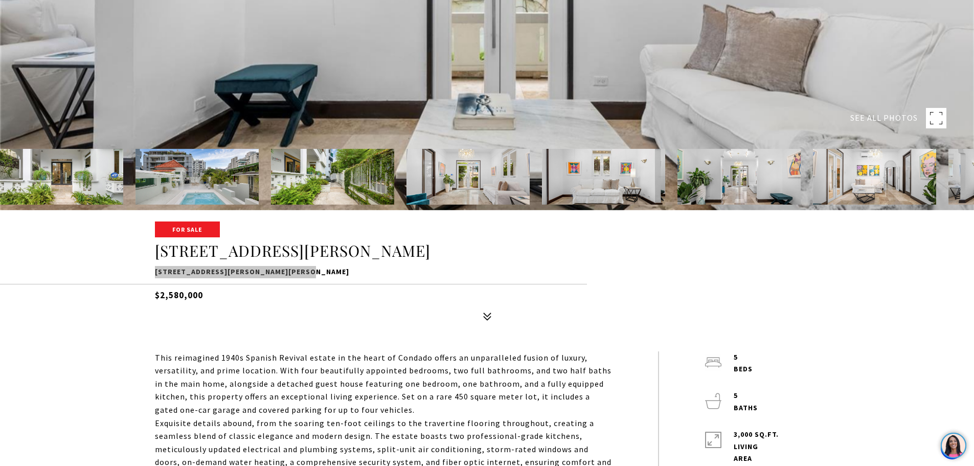
scroll to position [358, 0]
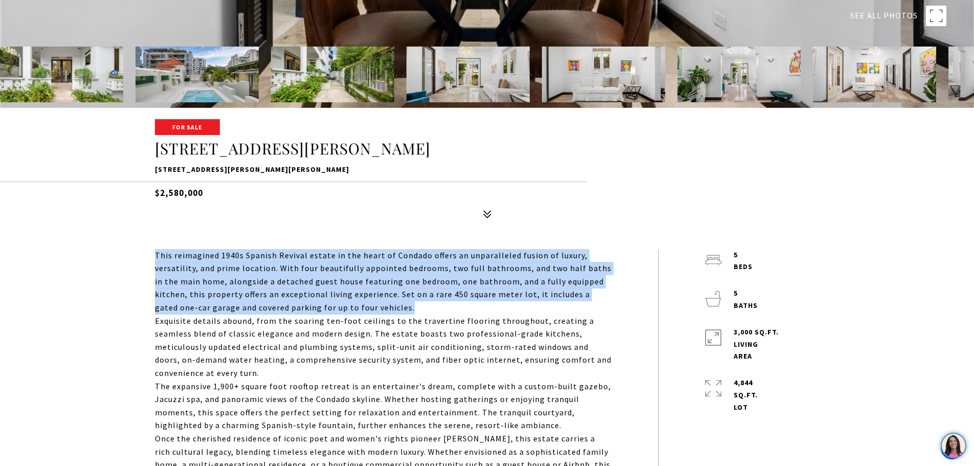
drag, startPoint x: 155, startPoint y: 257, endPoint x: 388, endPoint y: 305, distance: 238.0
click at [388, 305] on p "This reimagined 1940s Spanish Revival estate in the heart of Condado offers an …" at bounding box center [383, 281] width 457 height 65
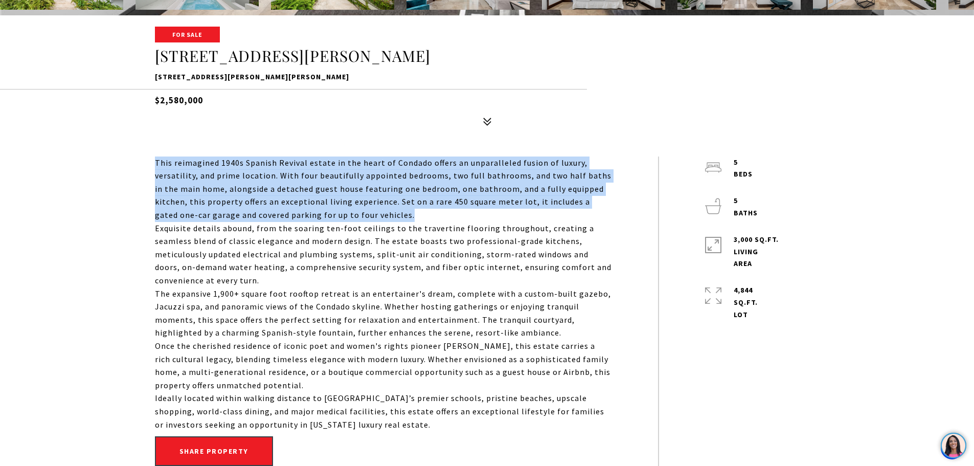
scroll to position [460, 0]
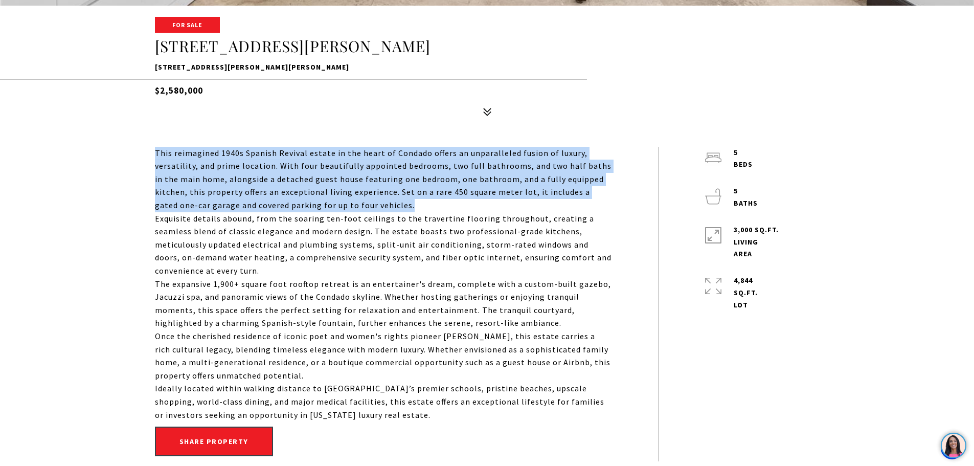
copy p "This reimagined 1940s Spanish Revival estate in the heart of Condado offers an …"
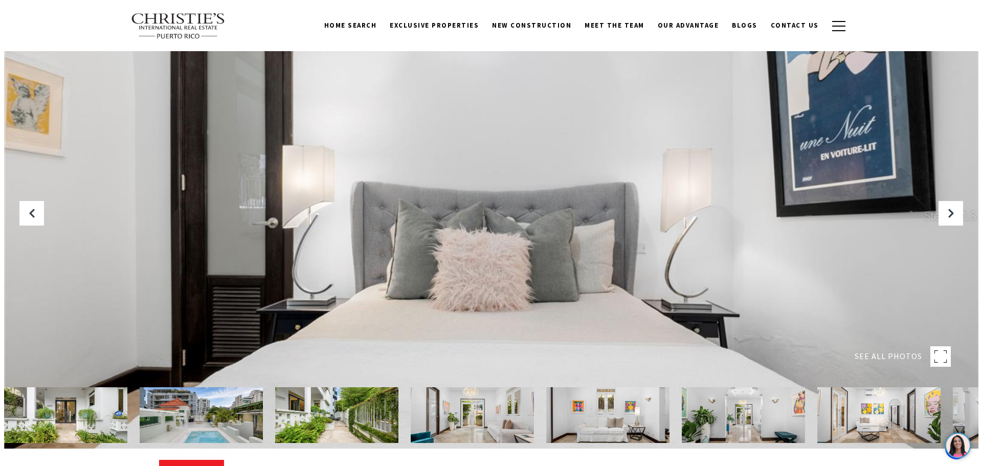
scroll to position [0, 0]
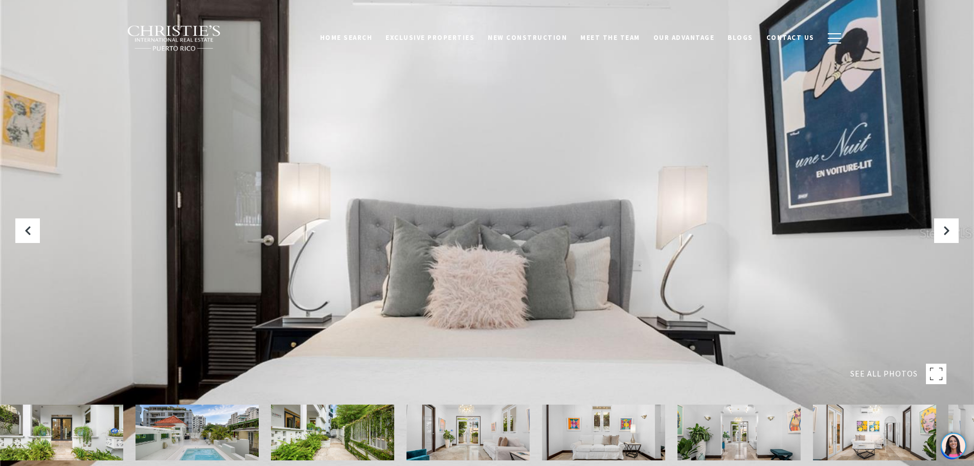
click at [470, 269] on div at bounding box center [487, 233] width 974 height 466
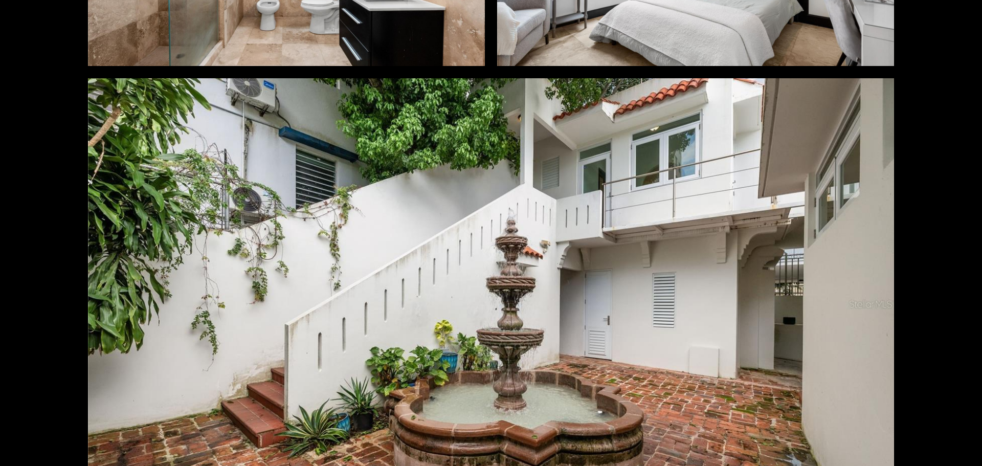
scroll to position [5624, 0]
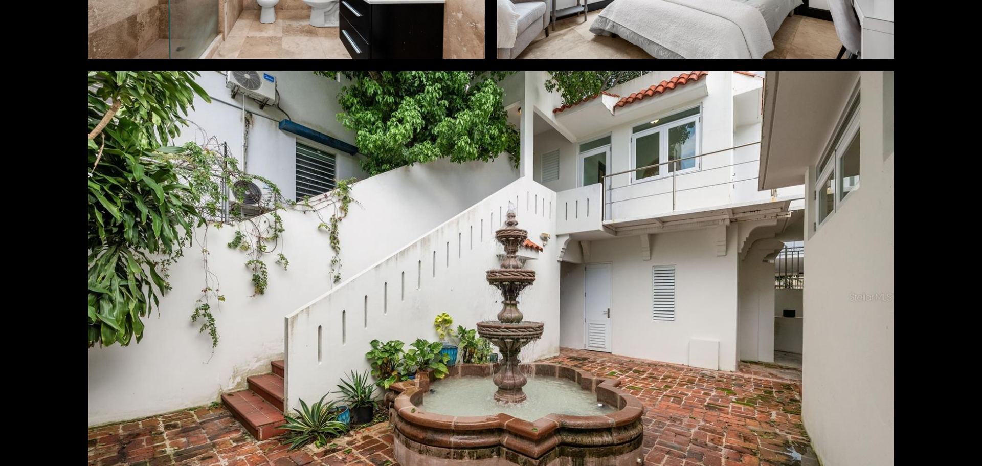
click at [573, 263] on div at bounding box center [491, 296] width 806 height 451
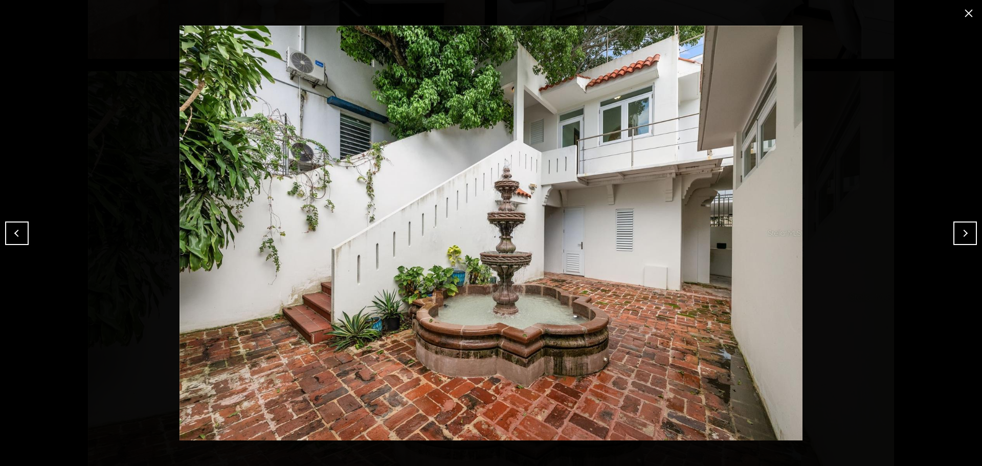
click at [970, 11] on button "close modal" at bounding box center [968, 13] width 16 height 16
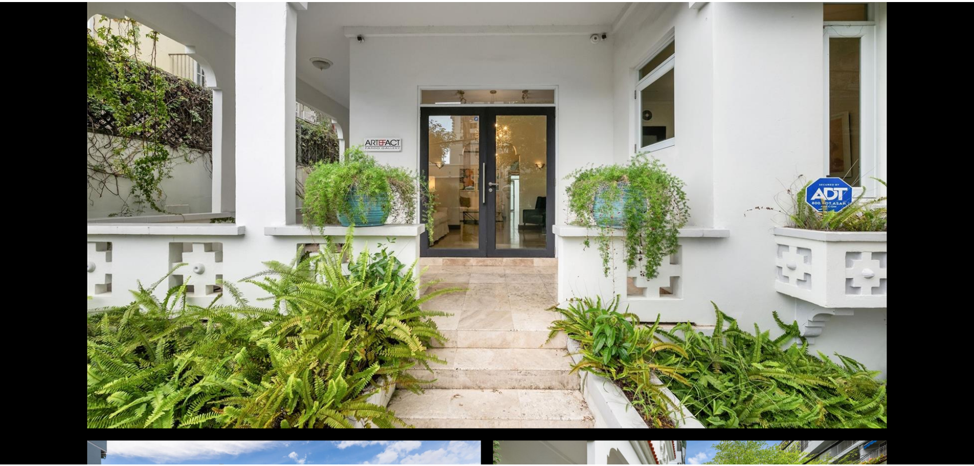
scroll to position [0, 0]
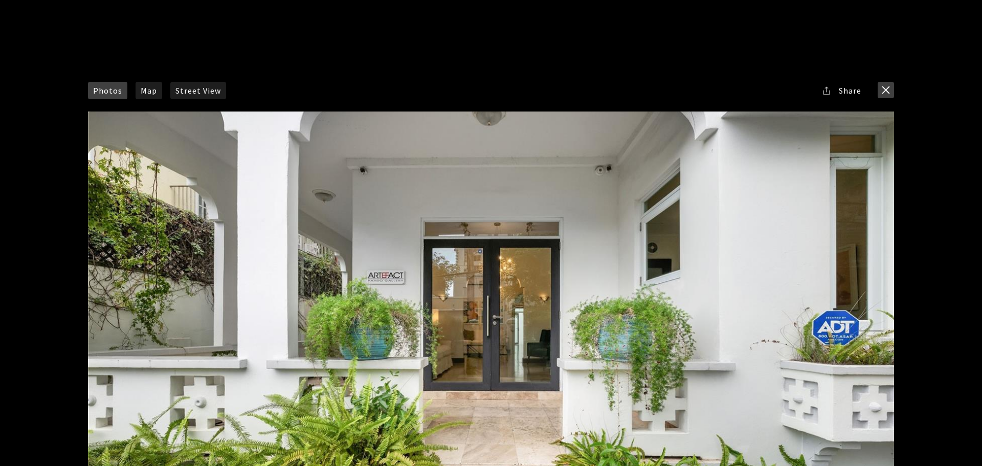
click at [887, 89] on button "close modal" at bounding box center [885, 90] width 16 height 16
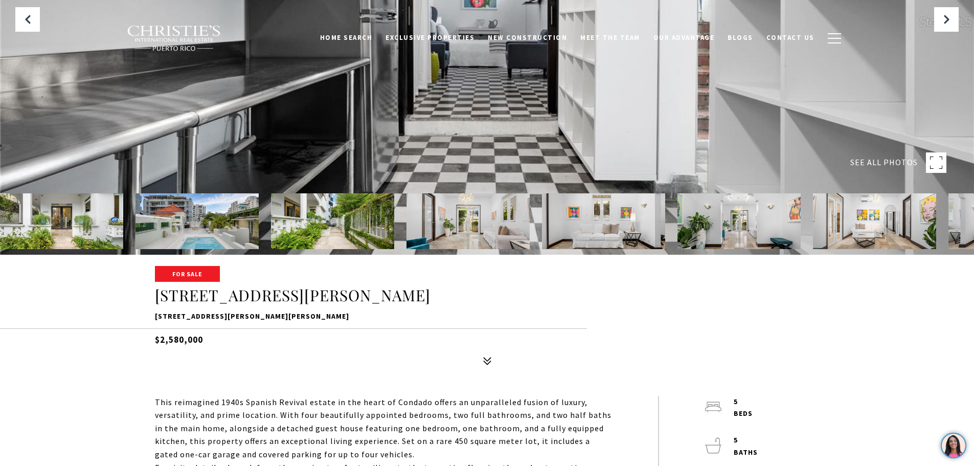
scroll to position [358, 0]
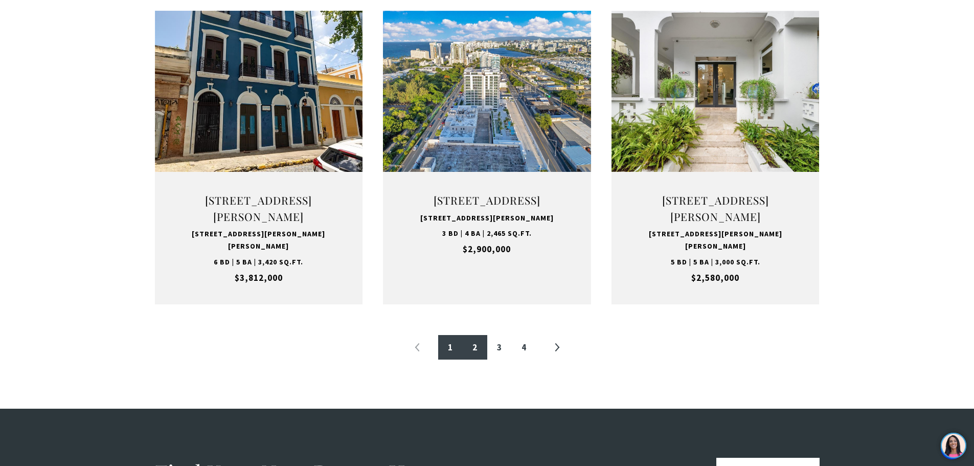
click at [475, 359] on link "2" at bounding box center [475, 347] width 25 height 25
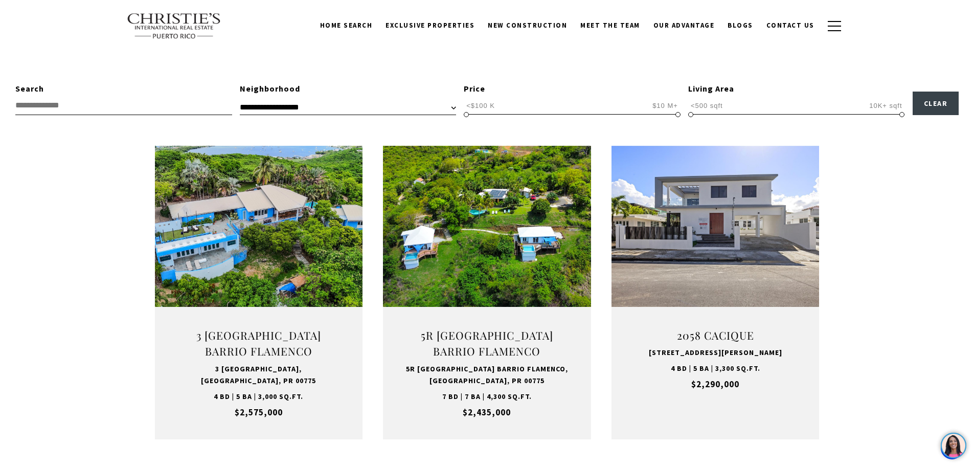
scroll to position [256, 0]
